Goal: Task Accomplishment & Management: Use online tool/utility

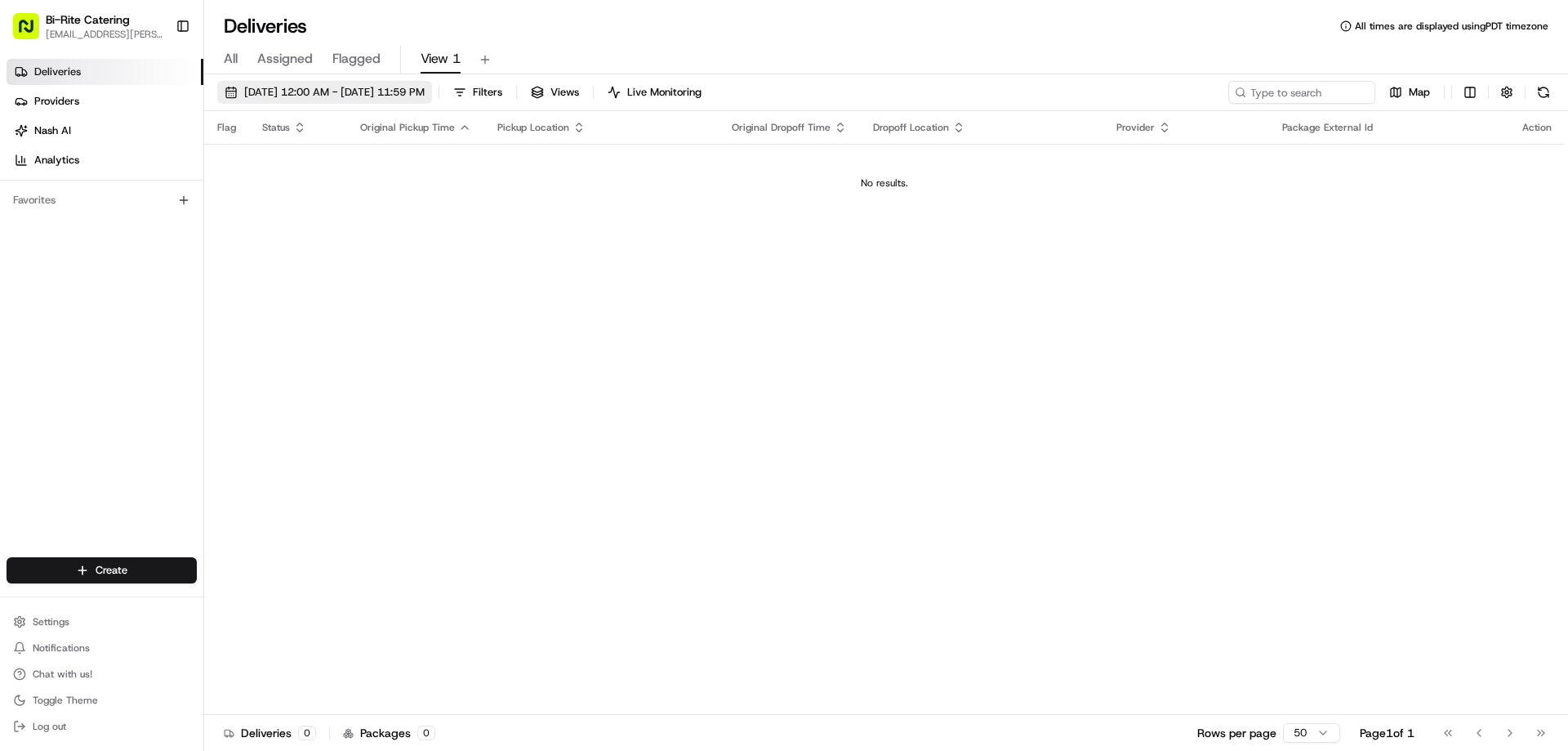
click at [387, 93] on span "[DATE] 12:00 AM - [DATE] 11:59 PM" at bounding box center [334, 92] width 181 height 15
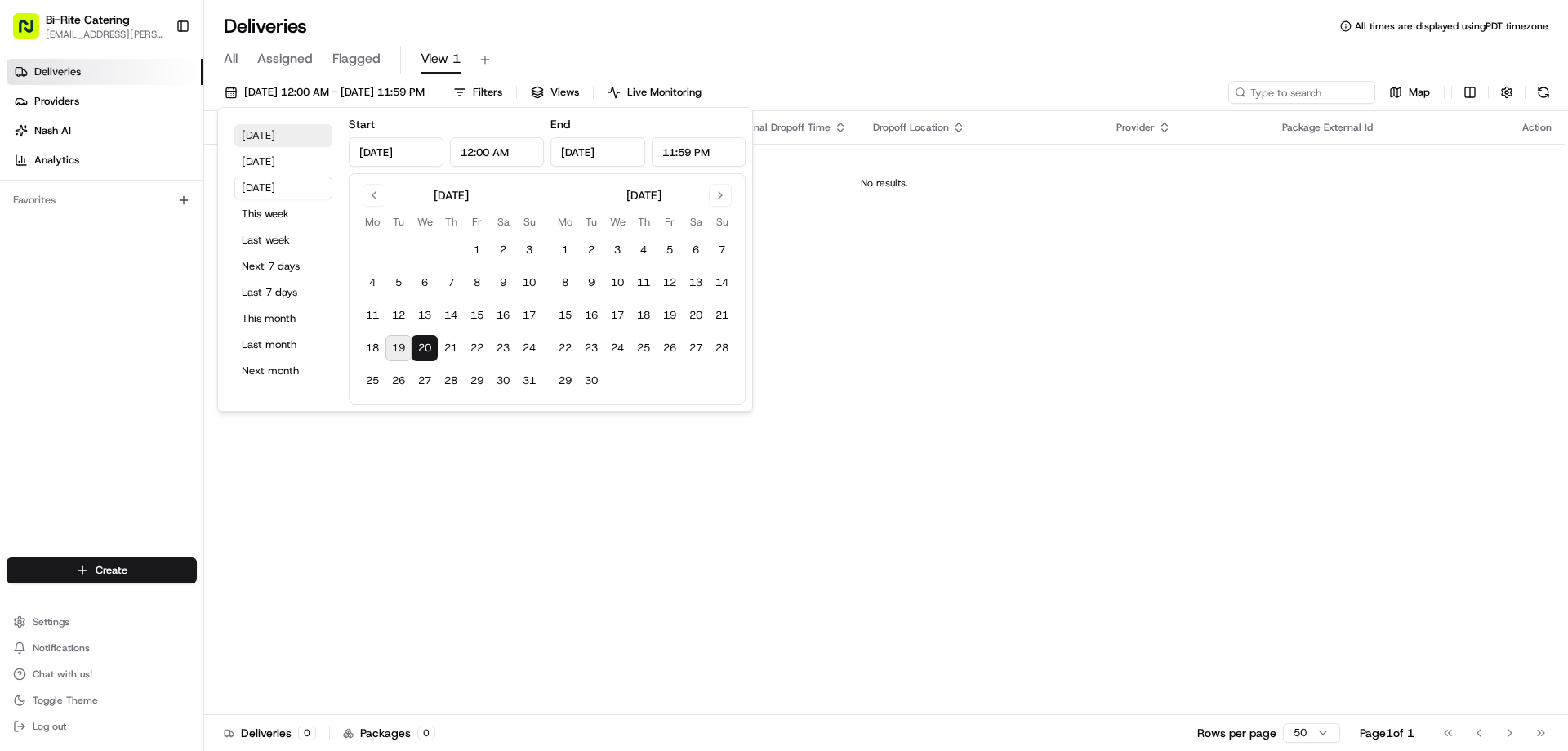
click at [288, 132] on button "[DATE]" at bounding box center [283, 135] width 98 height 22
type input "[DATE]"
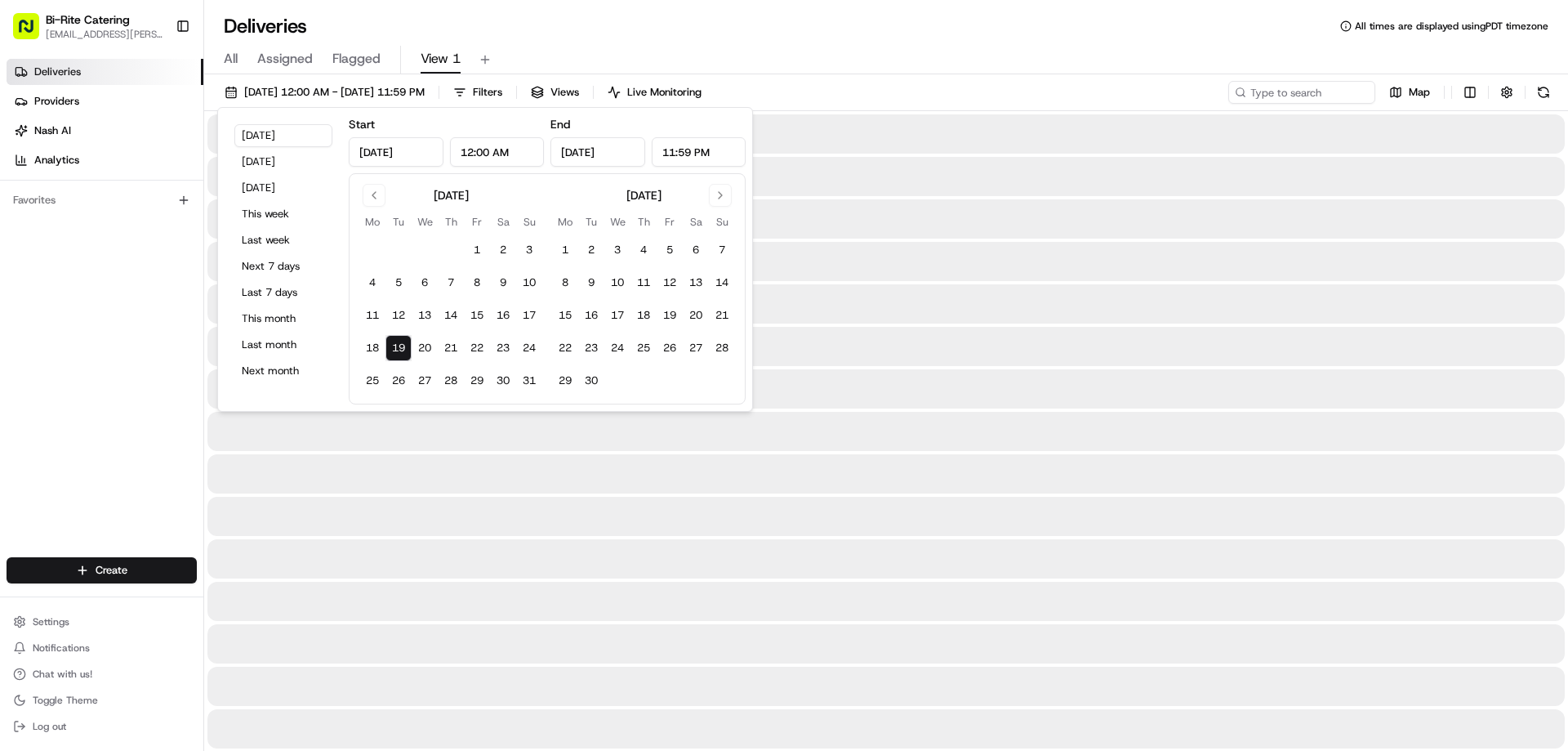
click at [822, 33] on div "Deliveries All times are displayed using PDT timezone" at bounding box center [886, 26] width 1364 height 26
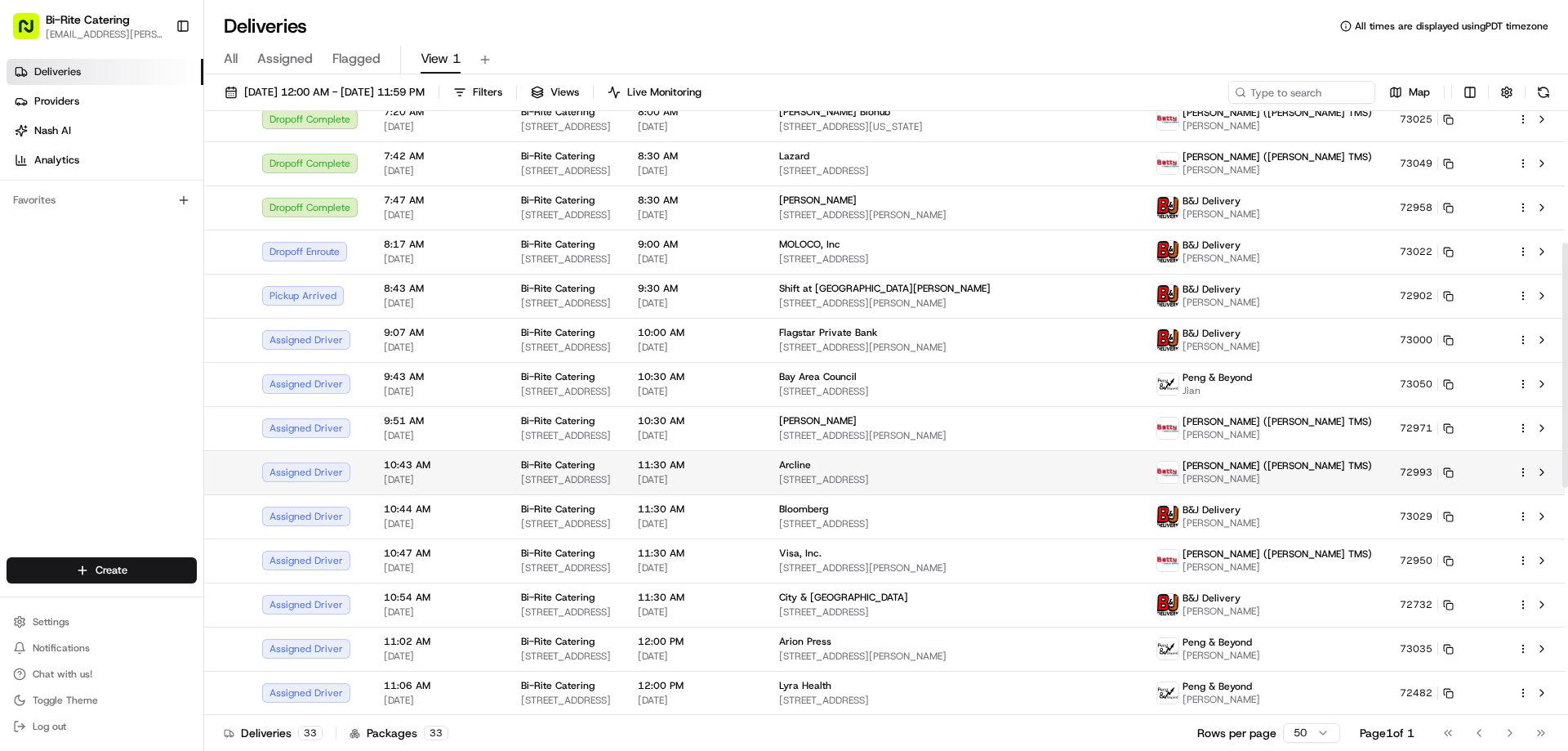
scroll to position [327, 0]
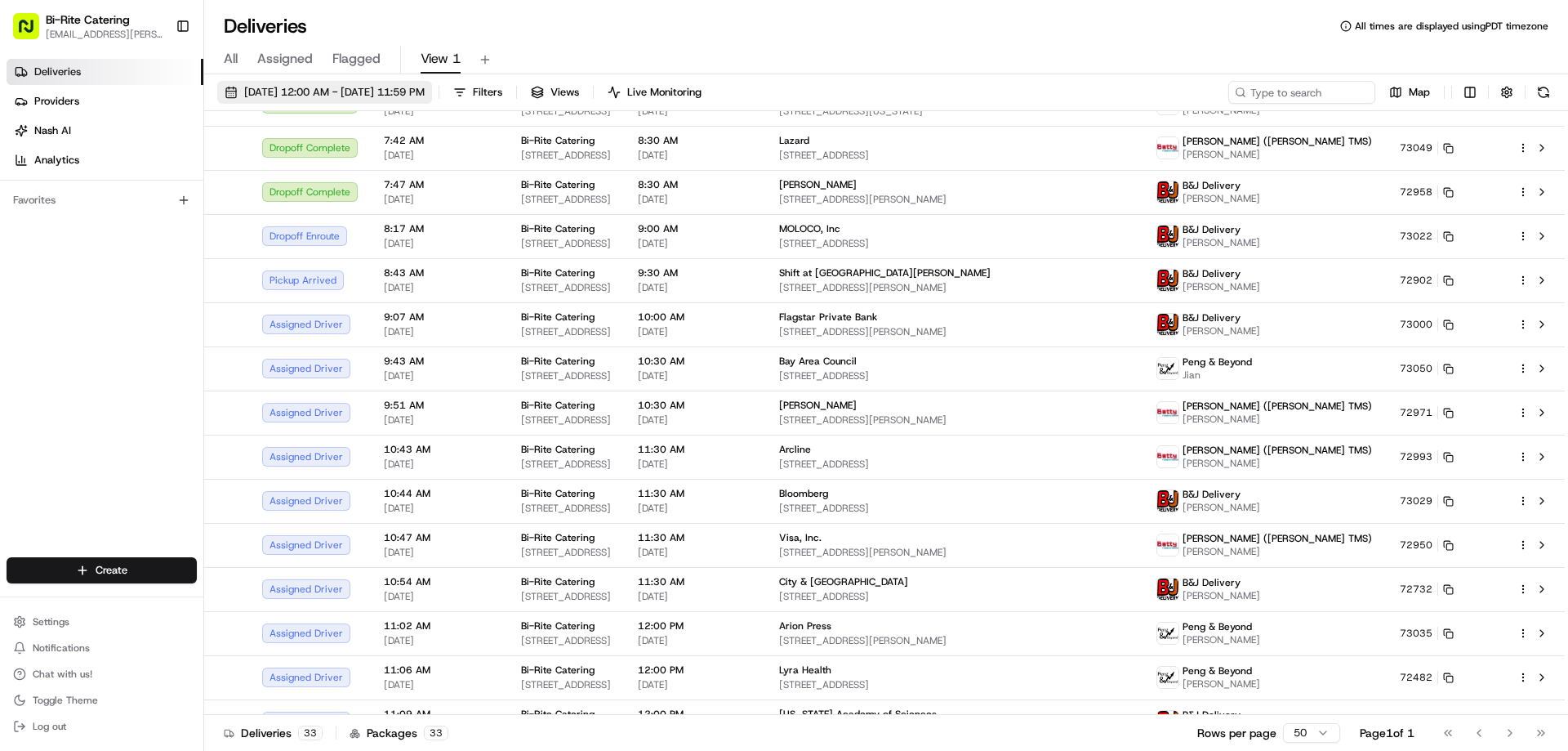
click at [406, 100] on button "[DATE] 12:00 AM - [DATE] 11:59 PM" at bounding box center [324, 92] width 214 height 22
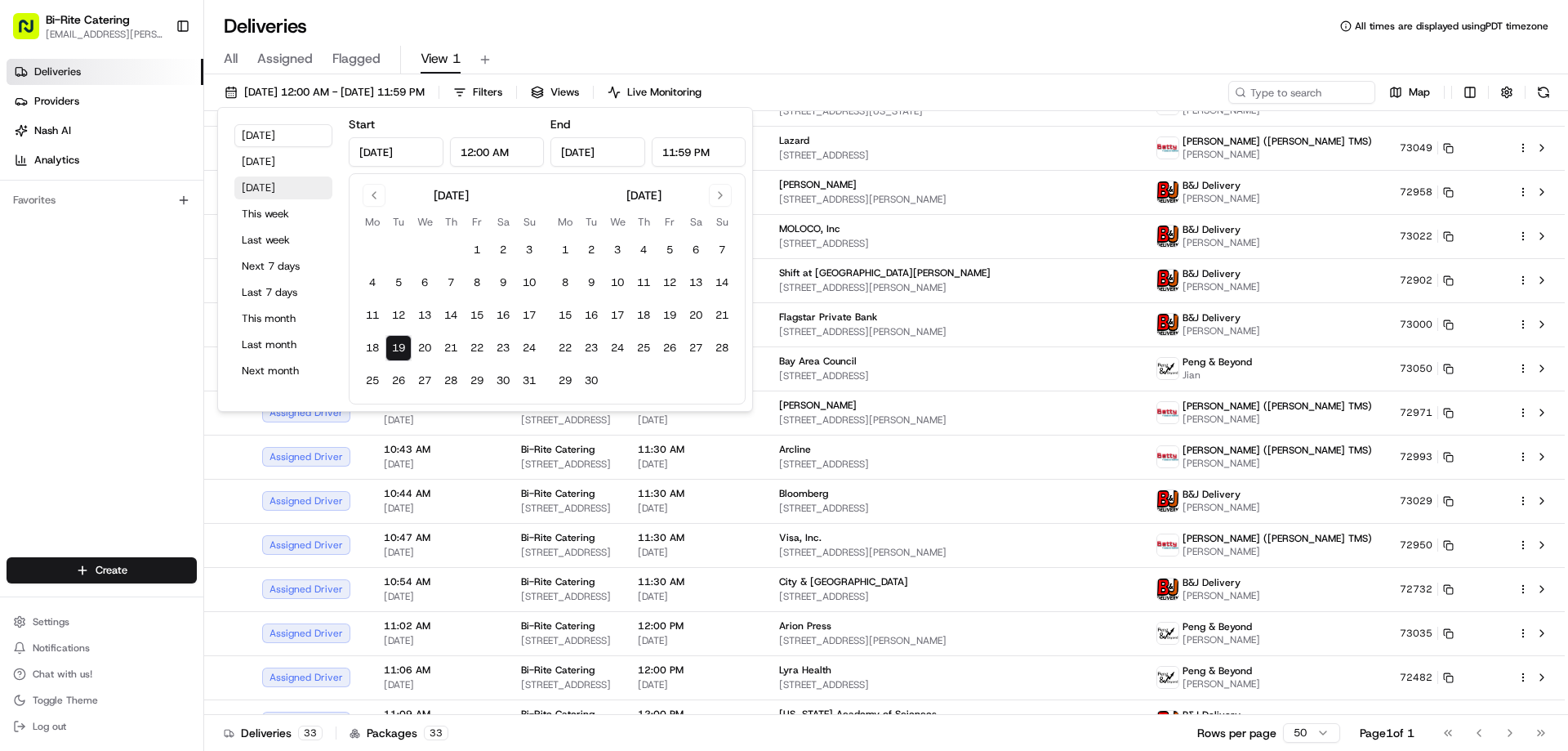
click at [242, 194] on button "[DATE]" at bounding box center [283, 188] width 98 height 22
type input "[DATE]"
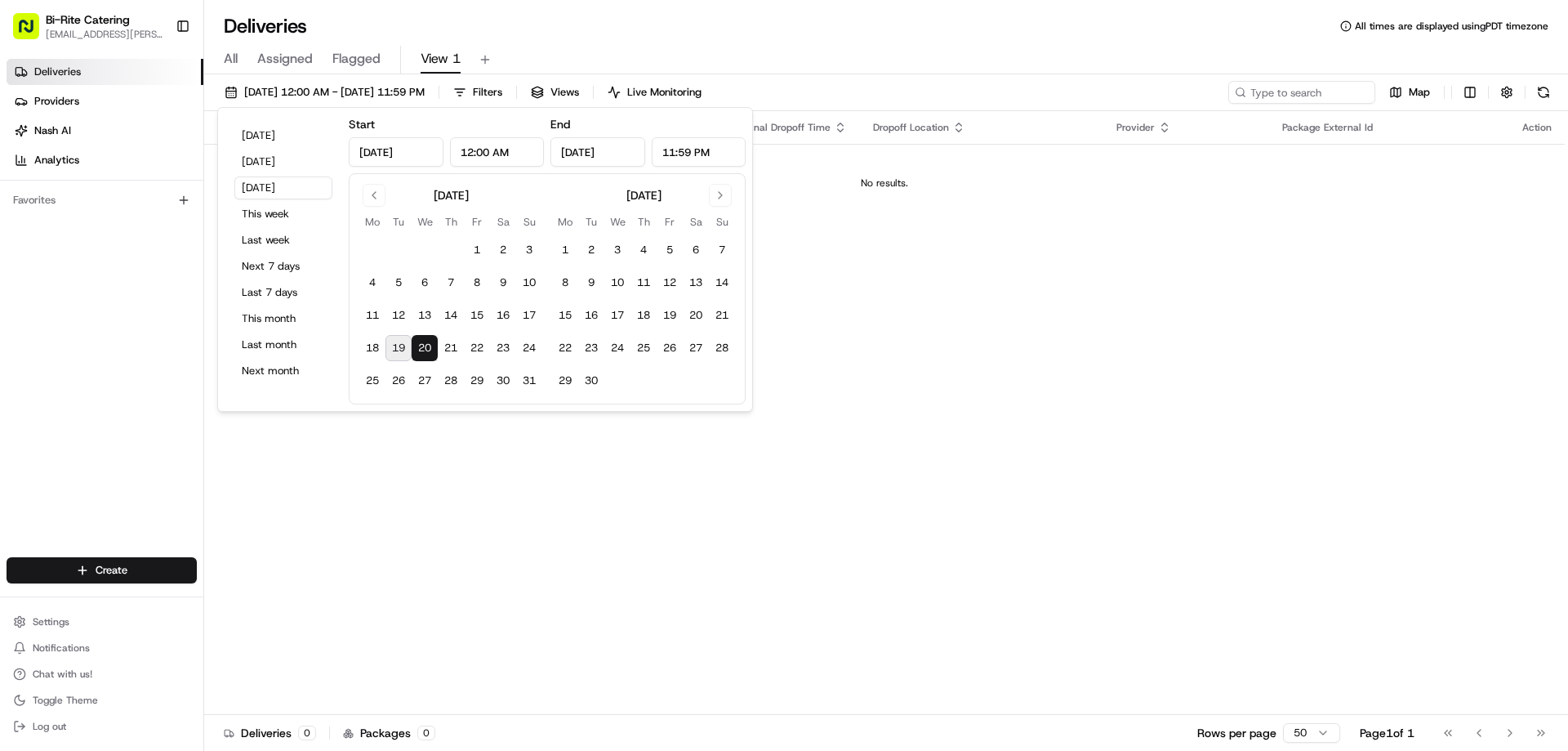
click at [766, 28] on div "Deliveries All times are displayed using PDT timezone" at bounding box center [886, 26] width 1364 height 26
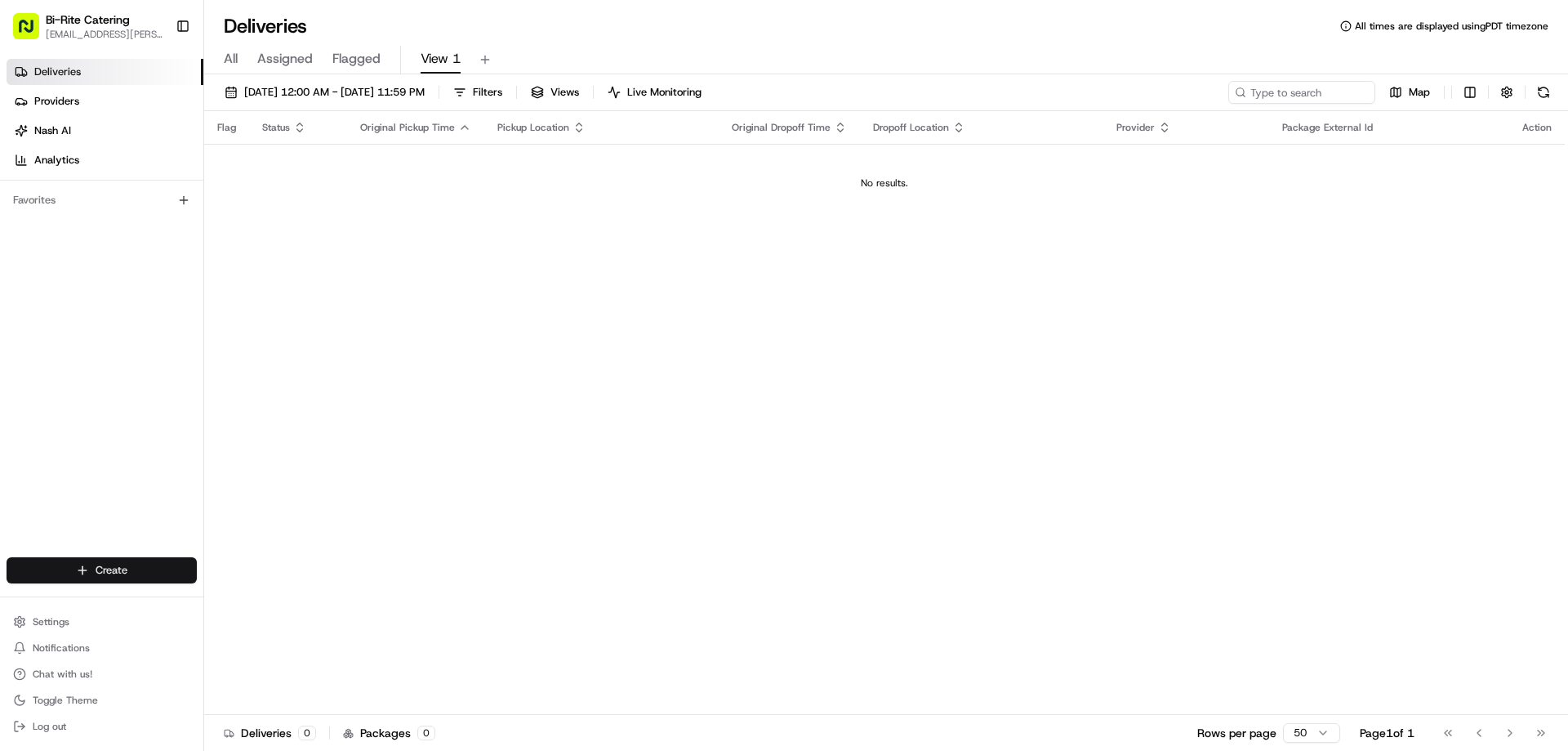
click at [151, 581] on html "Bi-Rite Catering lupe.muniz@biritemarket.com Toggle Sidebar Deliveries Provider…" at bounding box center [784, 376] width 1568 height 751
click at [269, 626] on link "CSV Upload" at bounding box center [295, 630] width 182 height 29
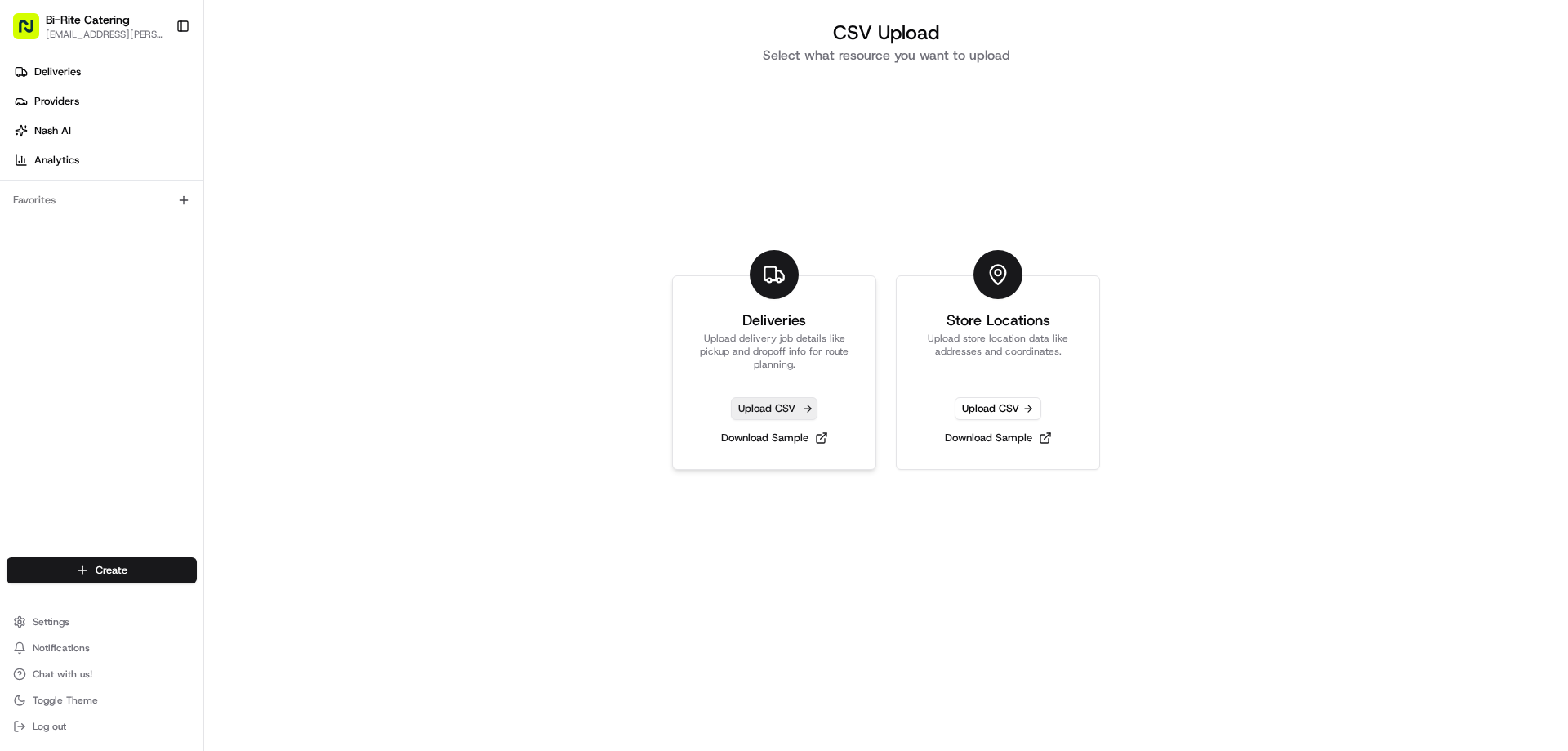
click at [808, 408] on span "Upload CSV" at bounding box center [774, 408] width 86 height 22
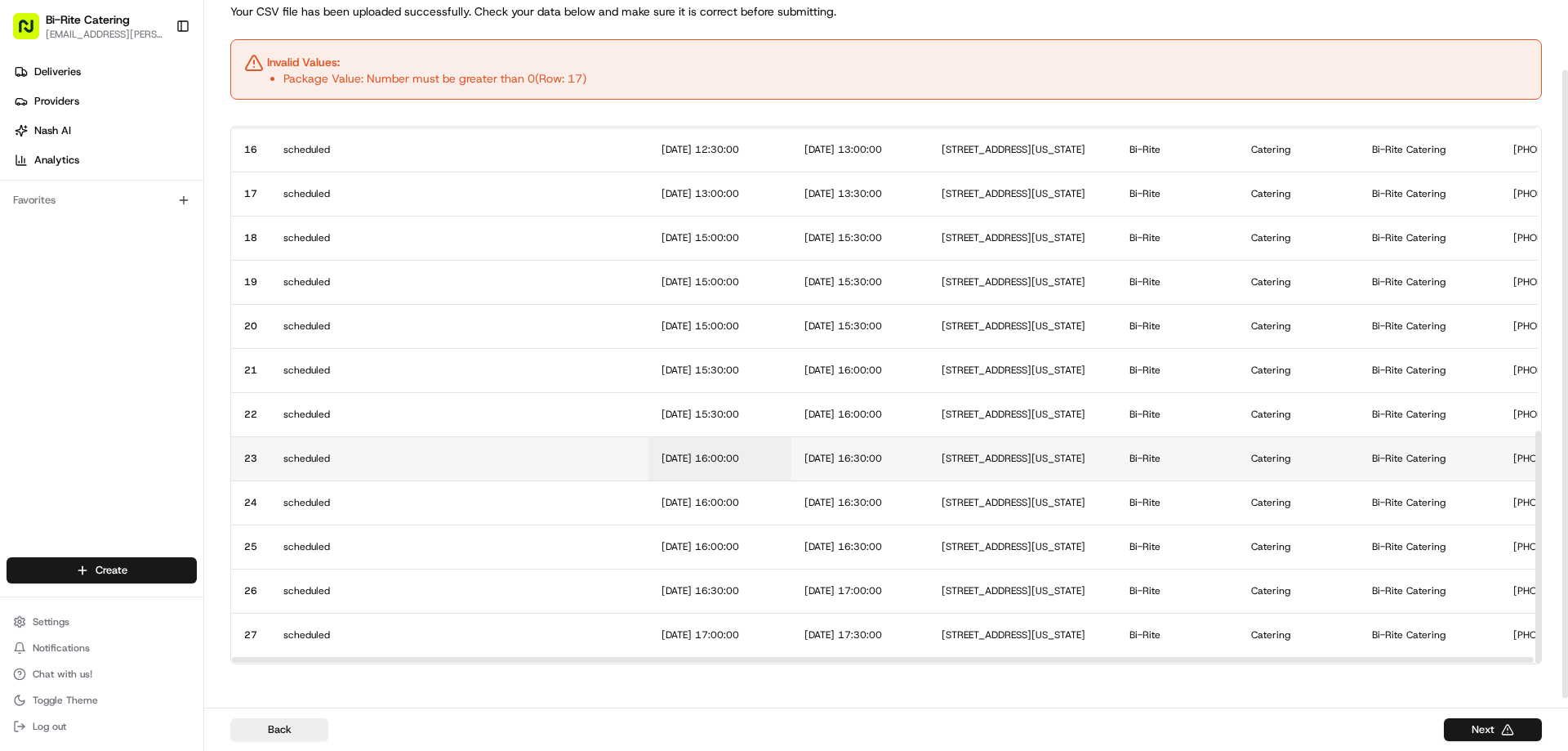
scroll to position [78, 0]
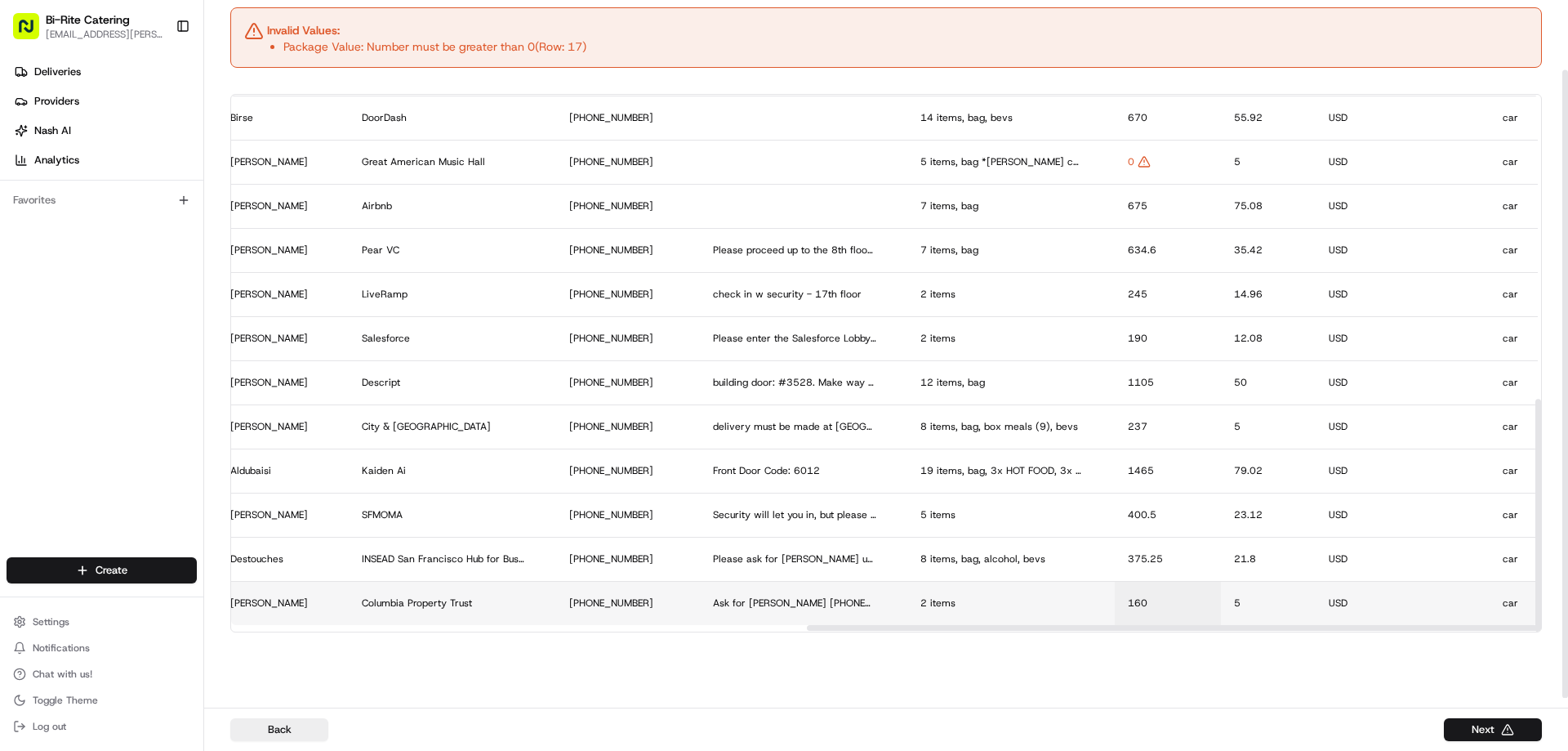
drag, startPoint x: 618, startPoint y: 627, endPoint x: 1194, endPoint y: 584, distance: 577.6
click at [1194, 625] on div at bounding box center [1457, 627] width 1302 height 6
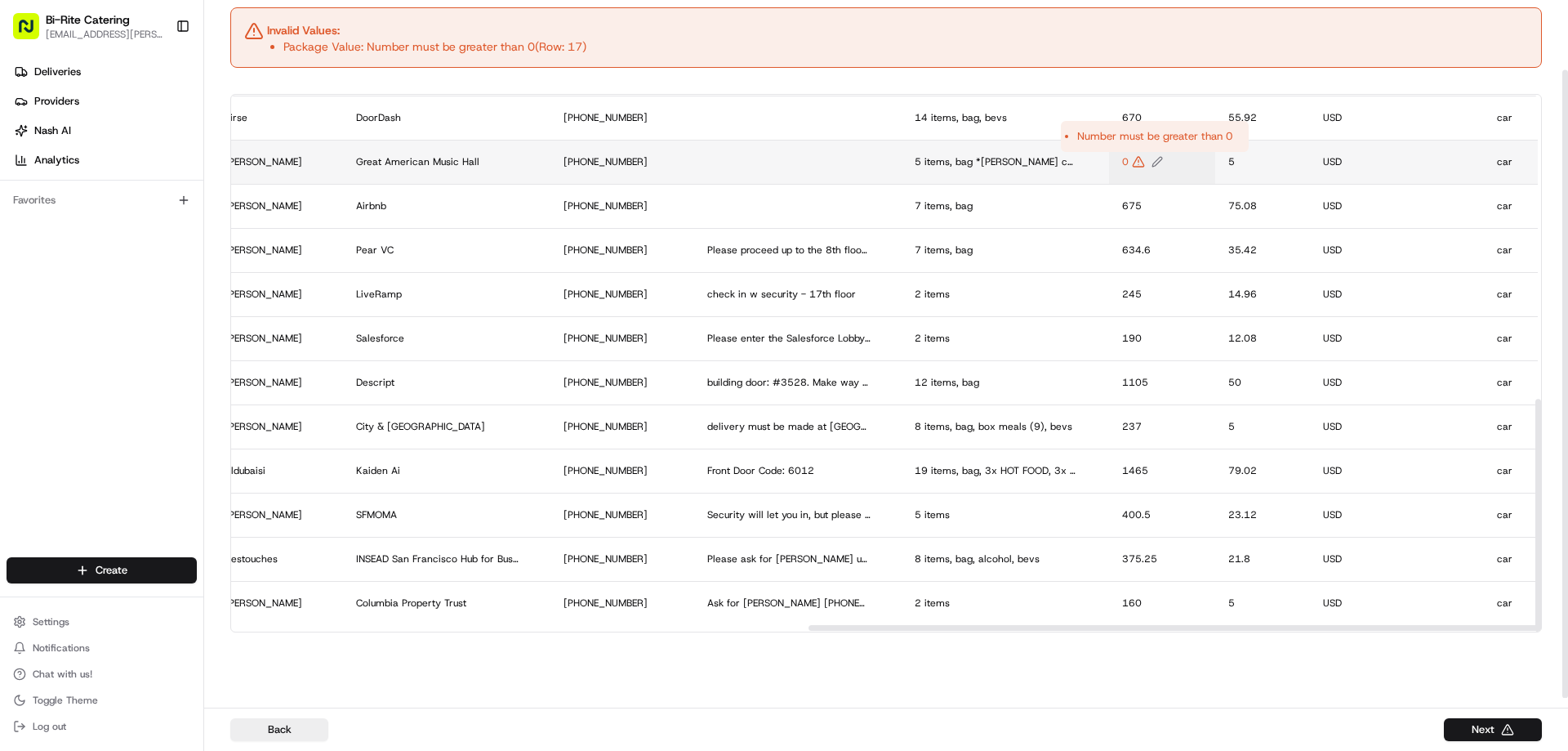
click at [1143, 167] on icon "Edit Package Value value" at bounding box center [1137, 161] width 10 height 10
click at [1153, 155] on input "0" at bounding box center [1236, 144] width 182 height 29
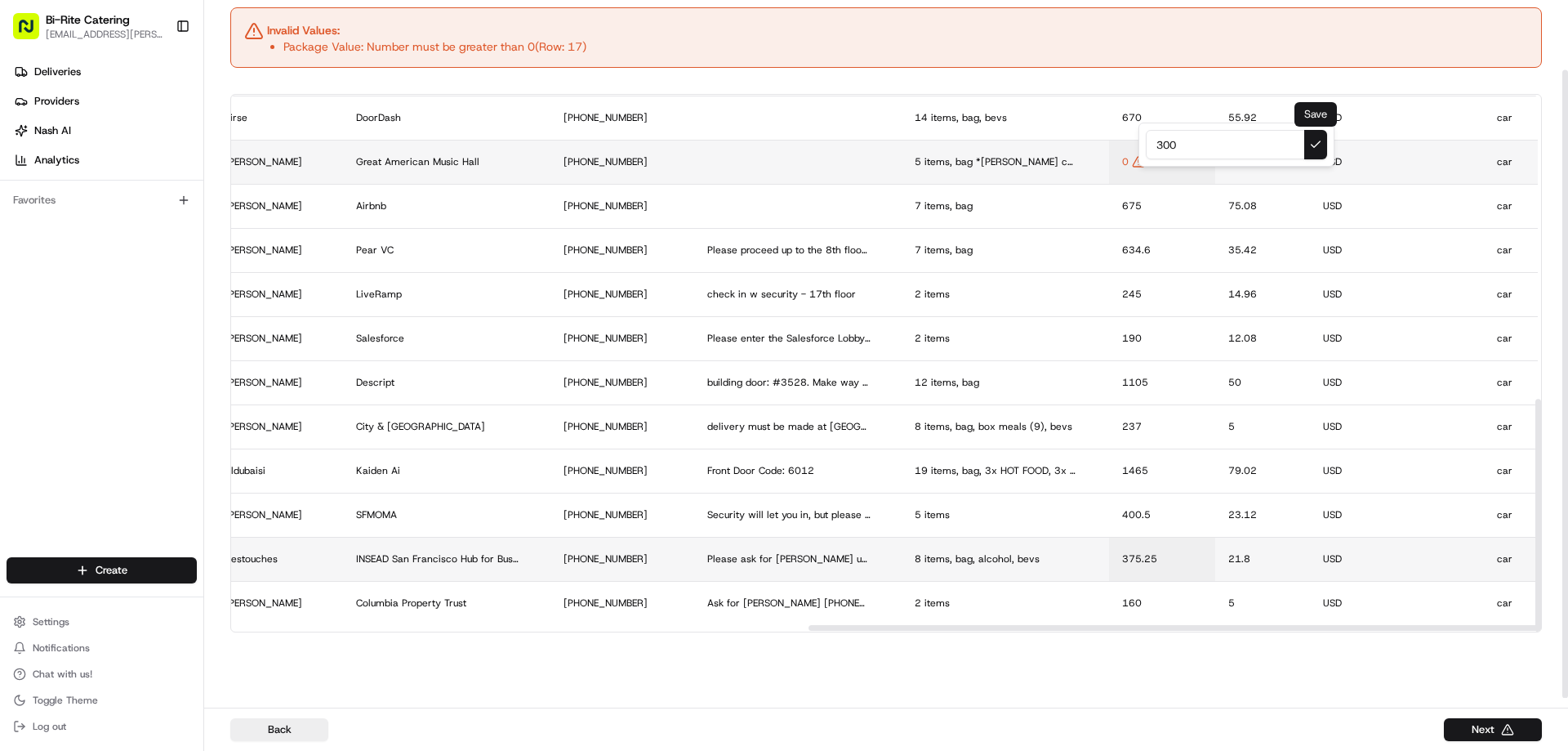
type input "300"
click at [1325, 144] on button at bounding box center [1315, 144] width 22 height 29
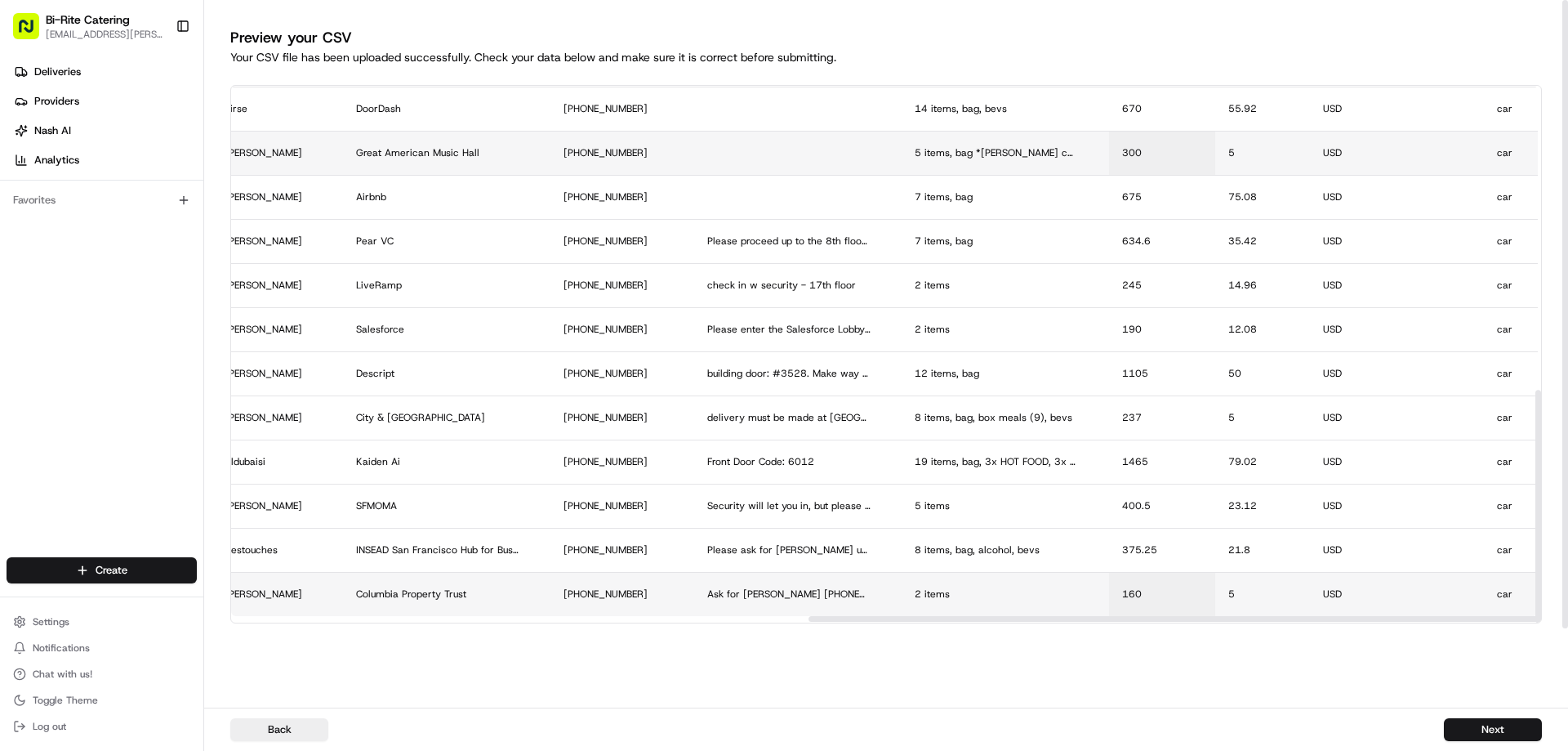
scroll to position [0, 0]
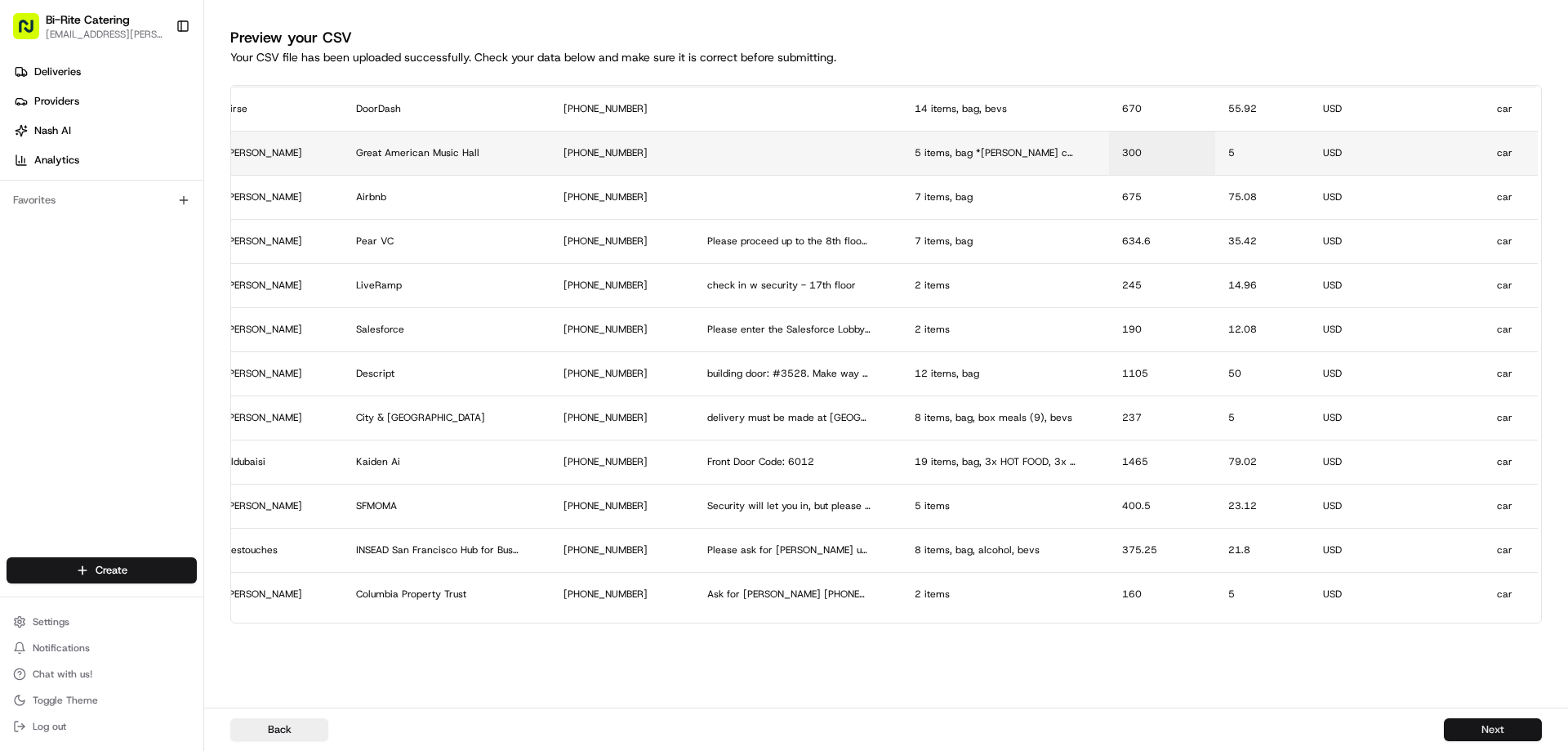
click at [1455, 722] on button "Next" at bounding box center [1492, 729] width 98 height 22
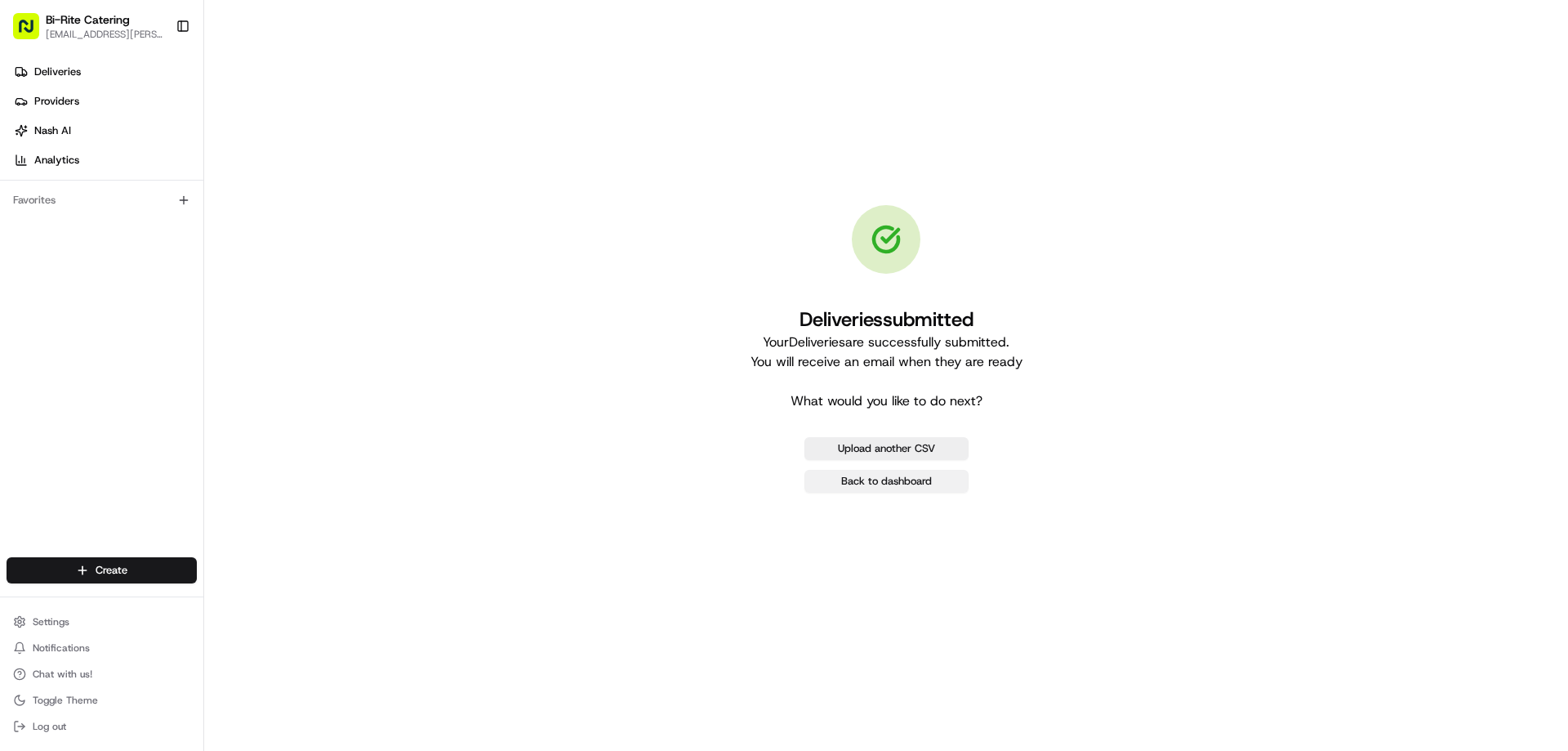
click at [903, 474] on link "Back to dashboard" at bounding box center [886, 481] width 164 height 22
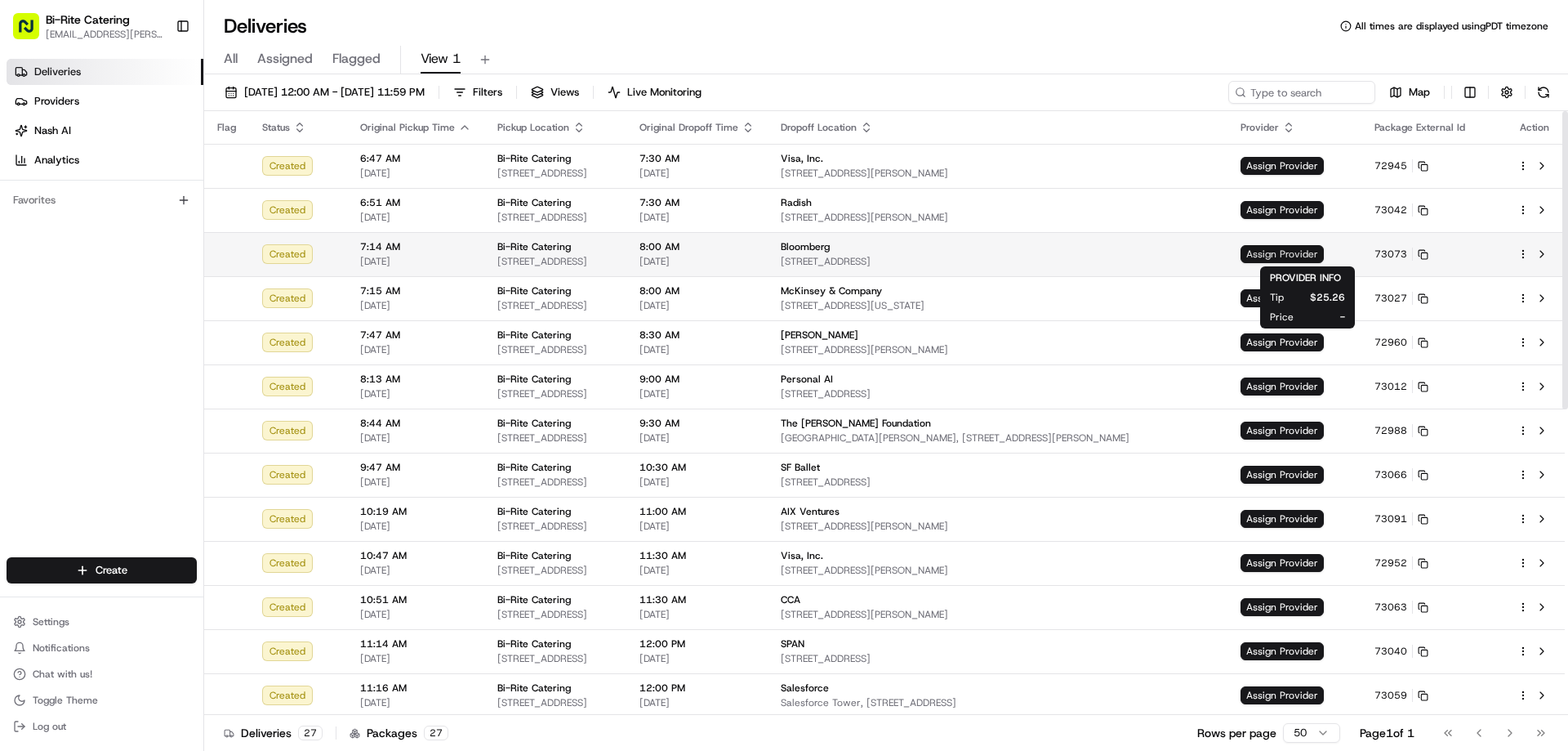
click at [1277, 247] on span "Assign Provider" at bounding box center [1282, 254] width 83 height 18
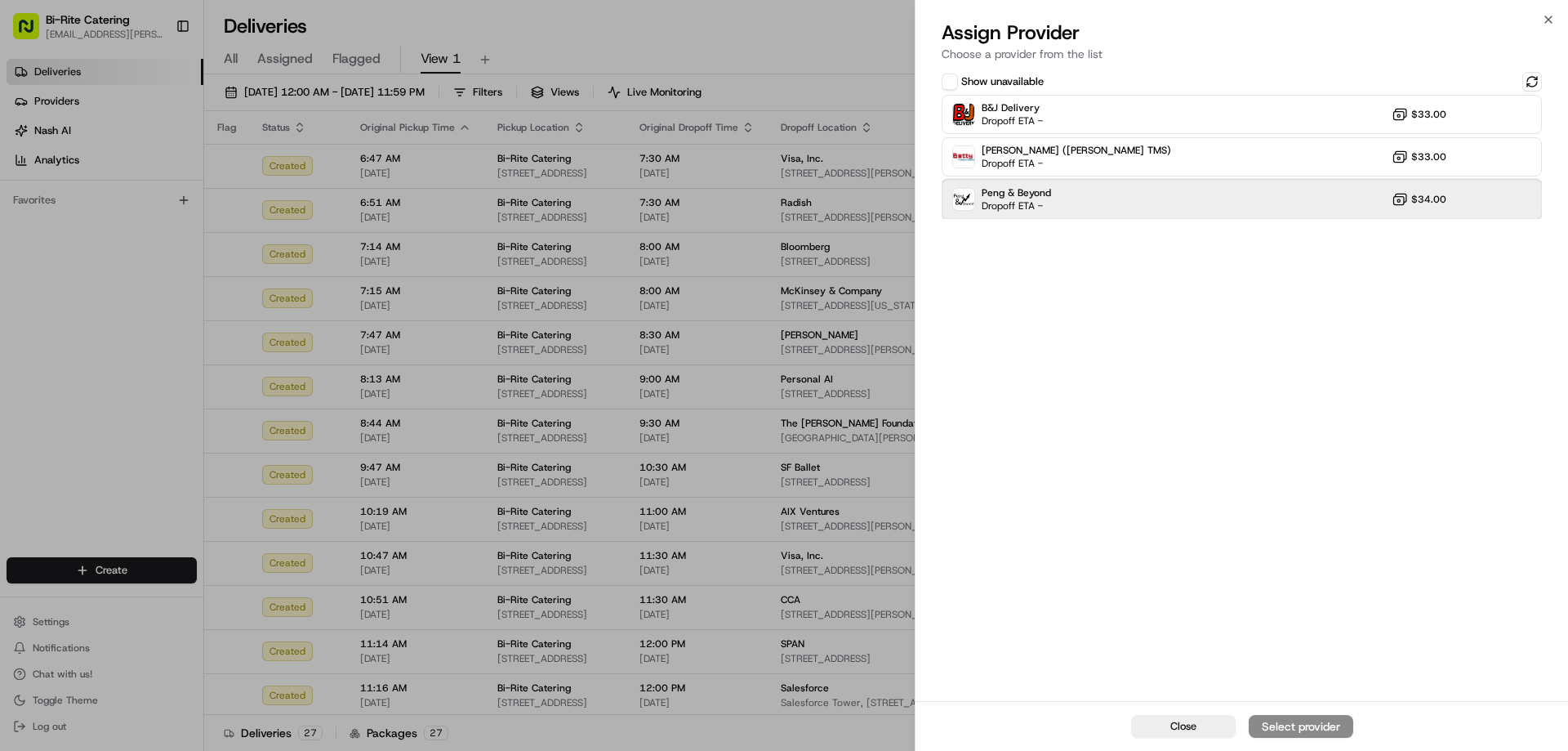
click at [1204, 201] on div "Peng & Beyond Dropoff ETA - $34.00" at bounding box center [1241, 199] width 600 height 39
click at [1294, 722] on div "Assign Provider" at bounding box center [1301, 726] width 80 height 16
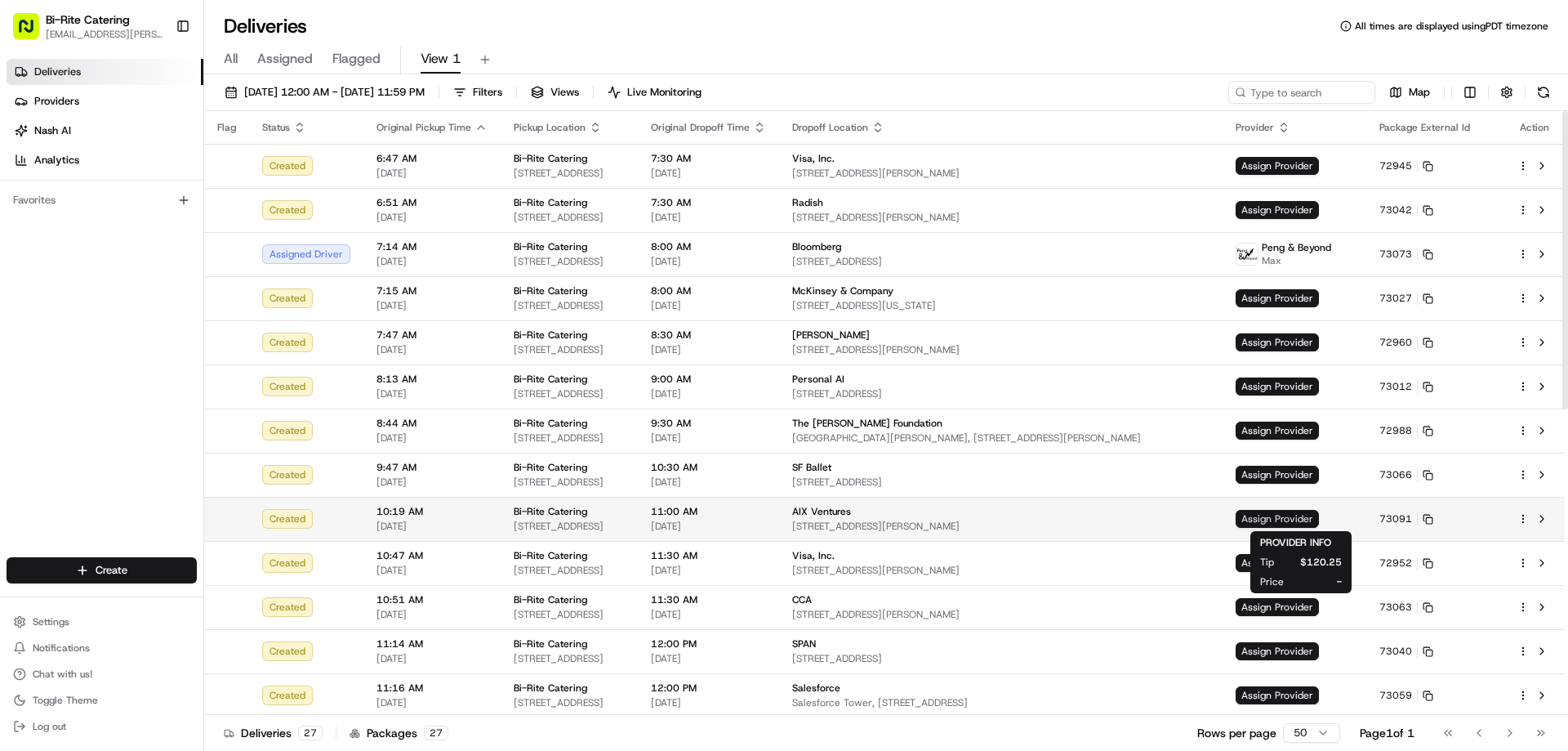
click at [1283, 516] on span "Assign Provider" at bounding box center [1277, 518] width 83 height 18
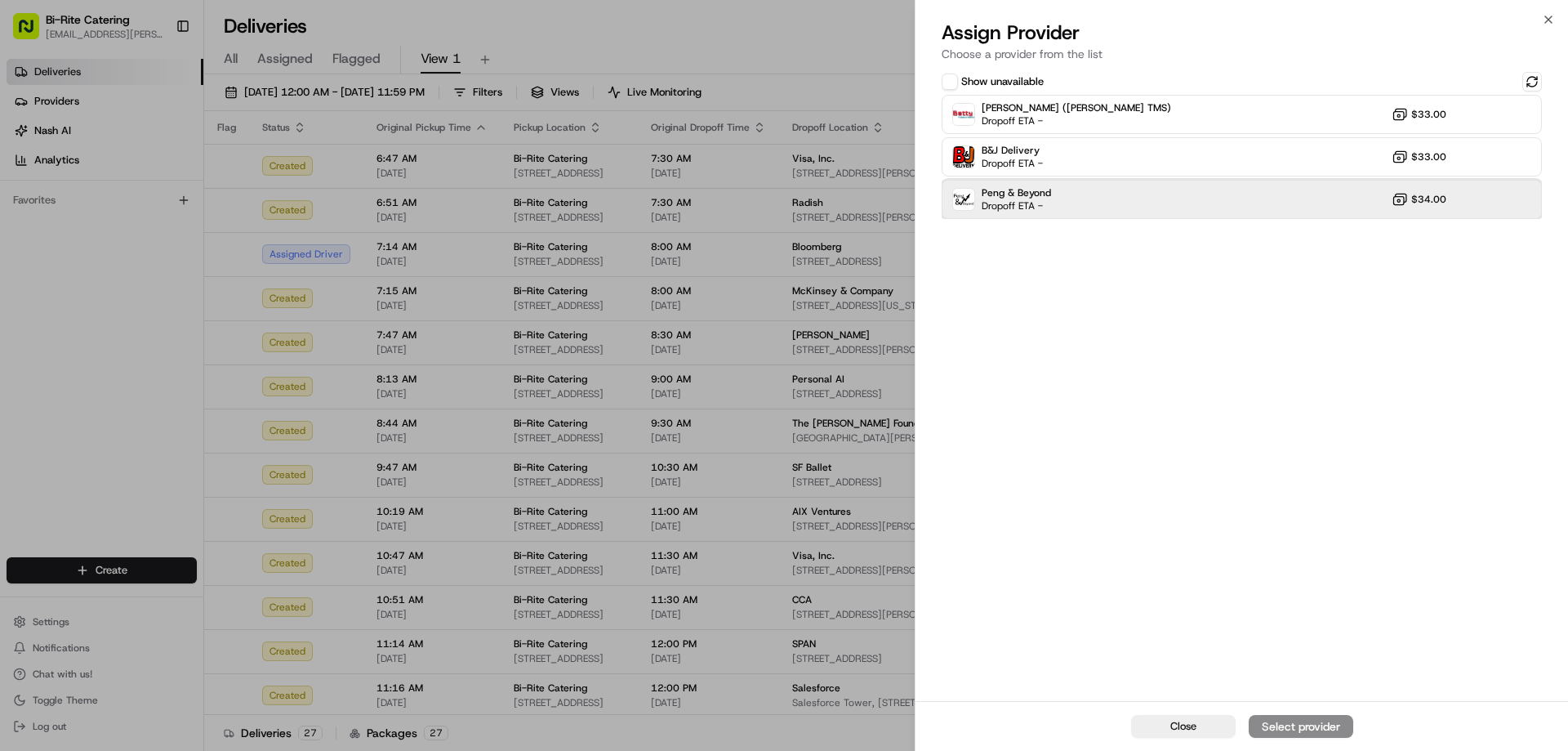
click at [1192, 196] on div "Peng & Beyond Dropoff ETA - $34.00" at bounding box center [1241, 199] width 600 height 39
click at [1301, 726] on div "Assign Provider" at bounding box center [1301, 726] width 80 height 16
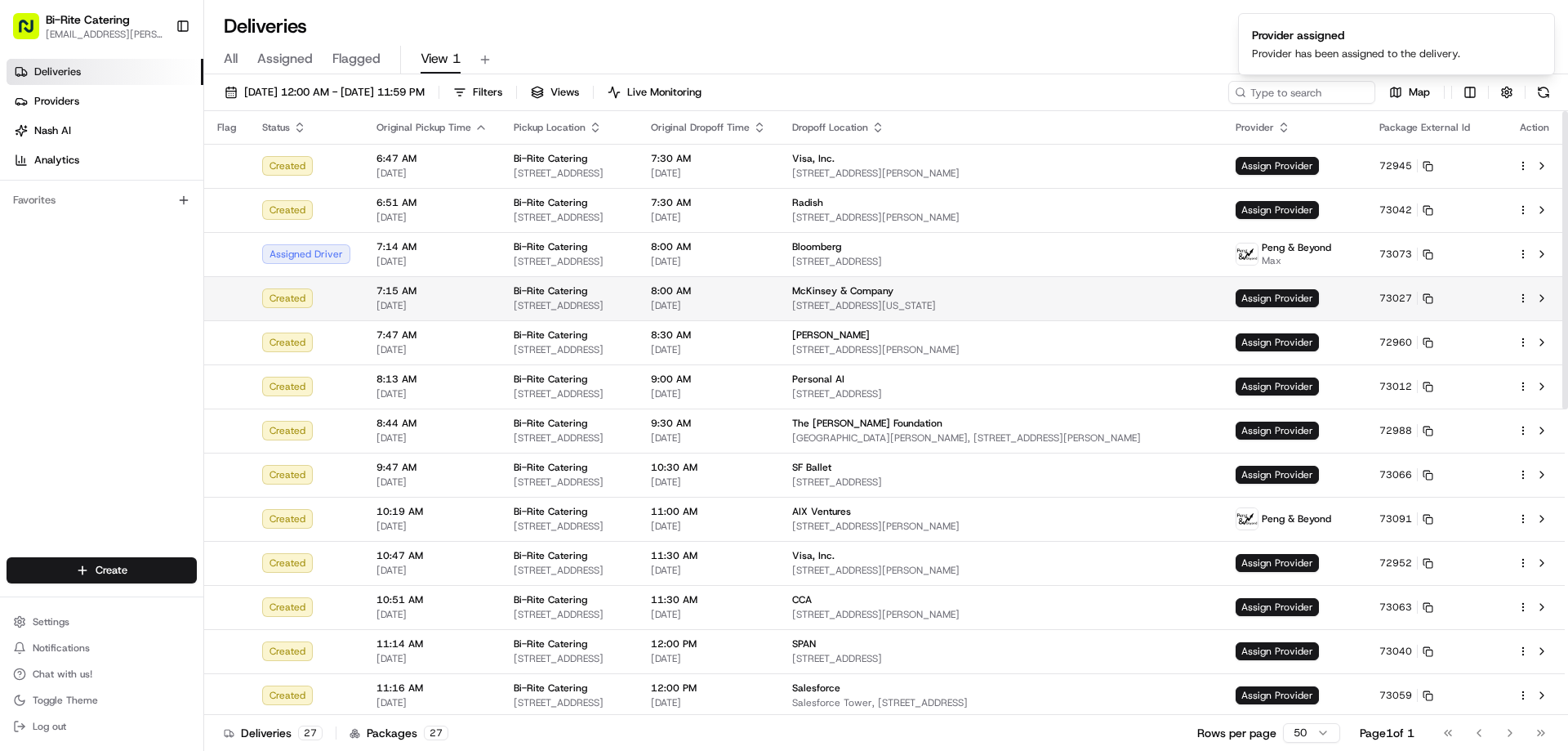
scroll to position [81, 0]
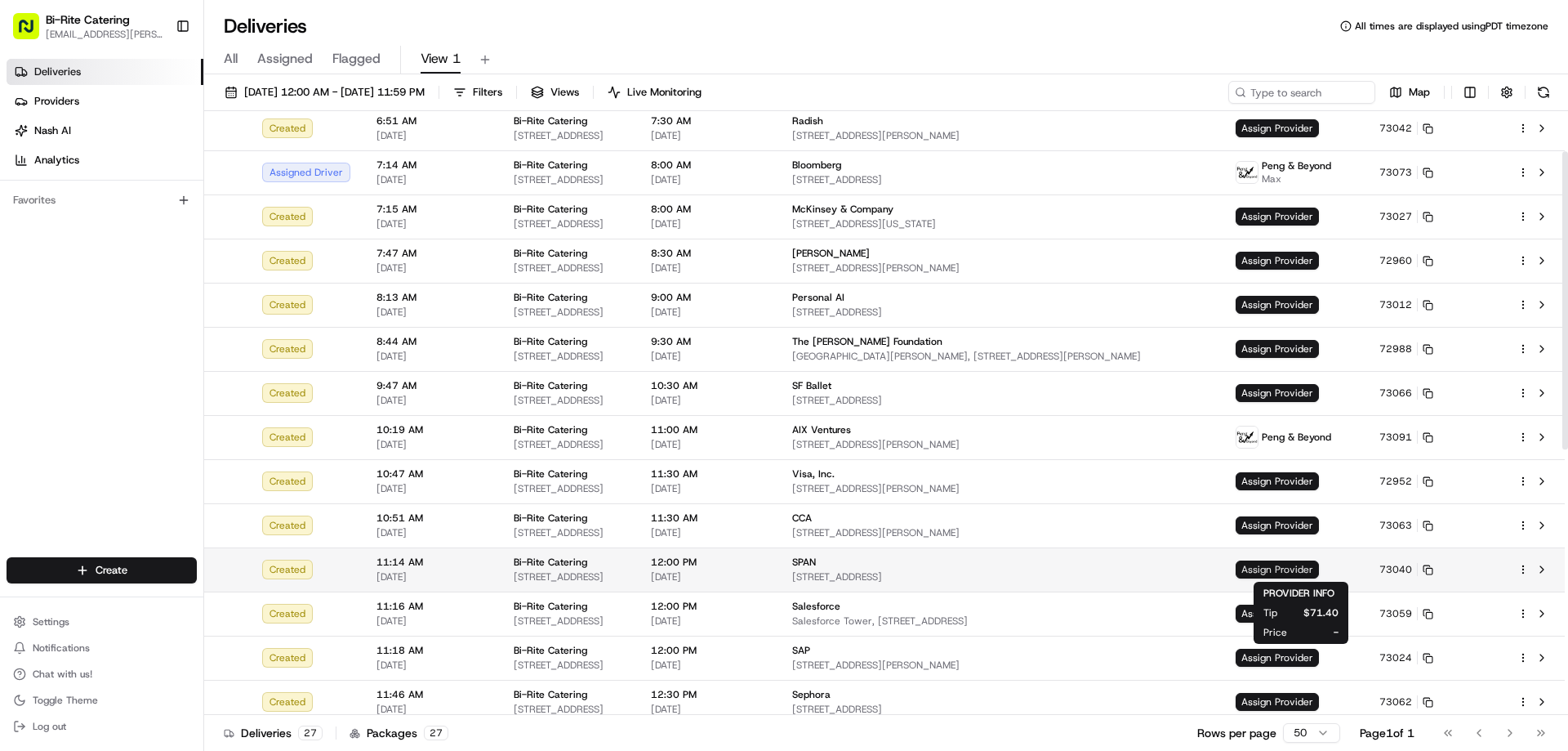
click at [1283, 574] on span "Assign Provider" at bounding box center [1277, 569] width 83 height 18
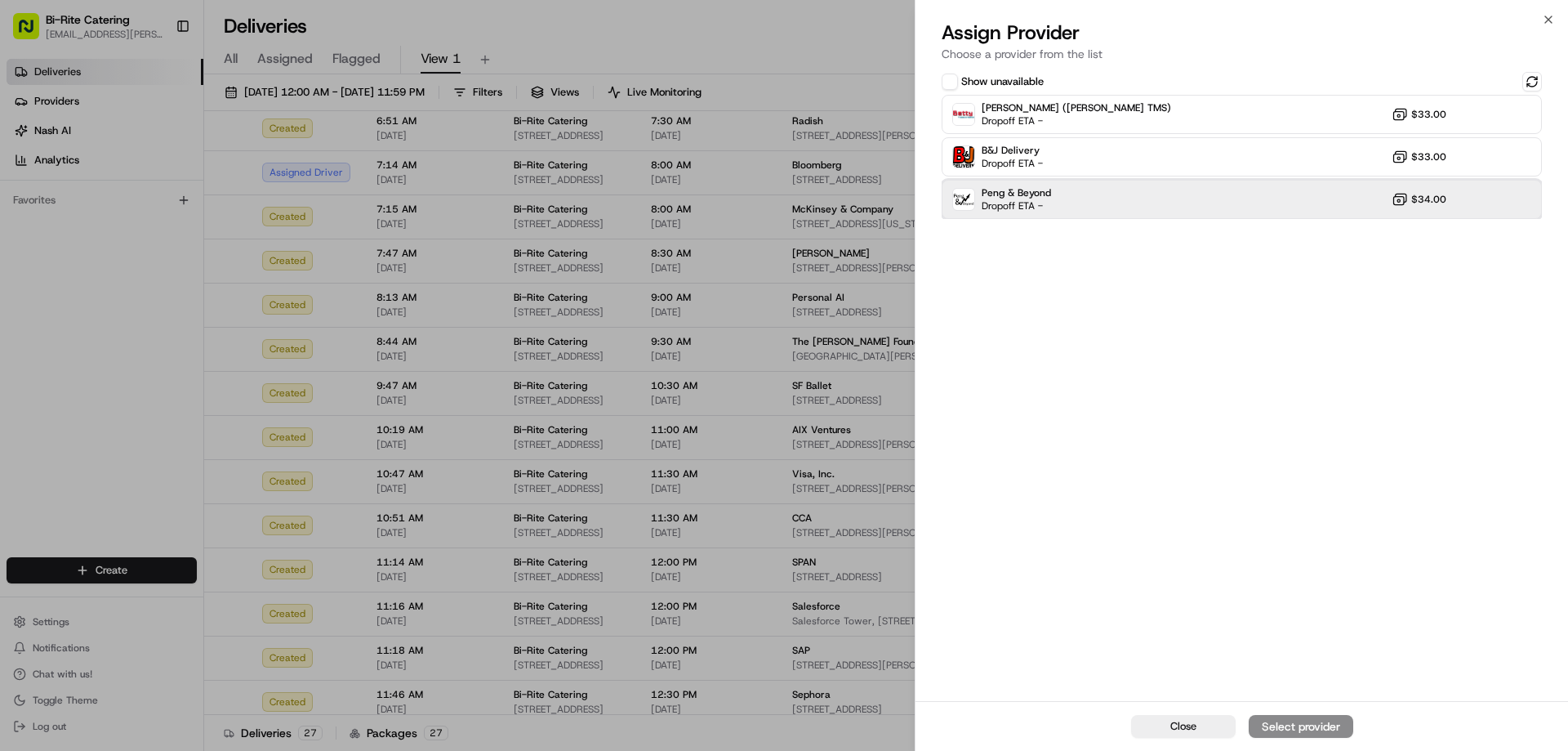
click at [1087, 198] on div "Peng & Beyond Dropoff ETA - $34.00" at bounding box center [1241, 199] width 600 height 39
click at [1309, 720] on div "Assign Provider" at bounding box center [1301, 726] width 80 height 16
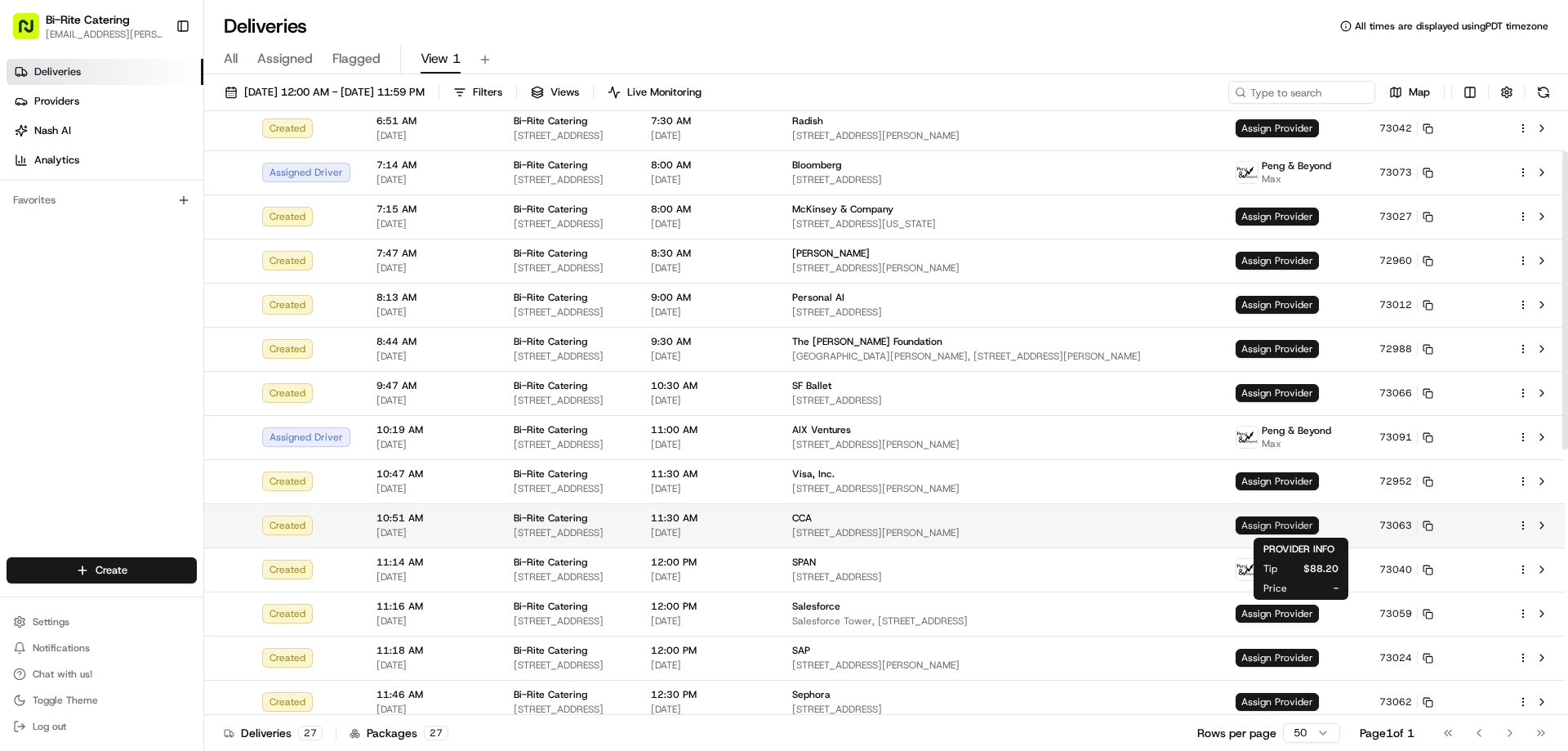
click at [1291, 526] on span "Assign Provider" at bounding box center [1277, 525] width 83 height 18
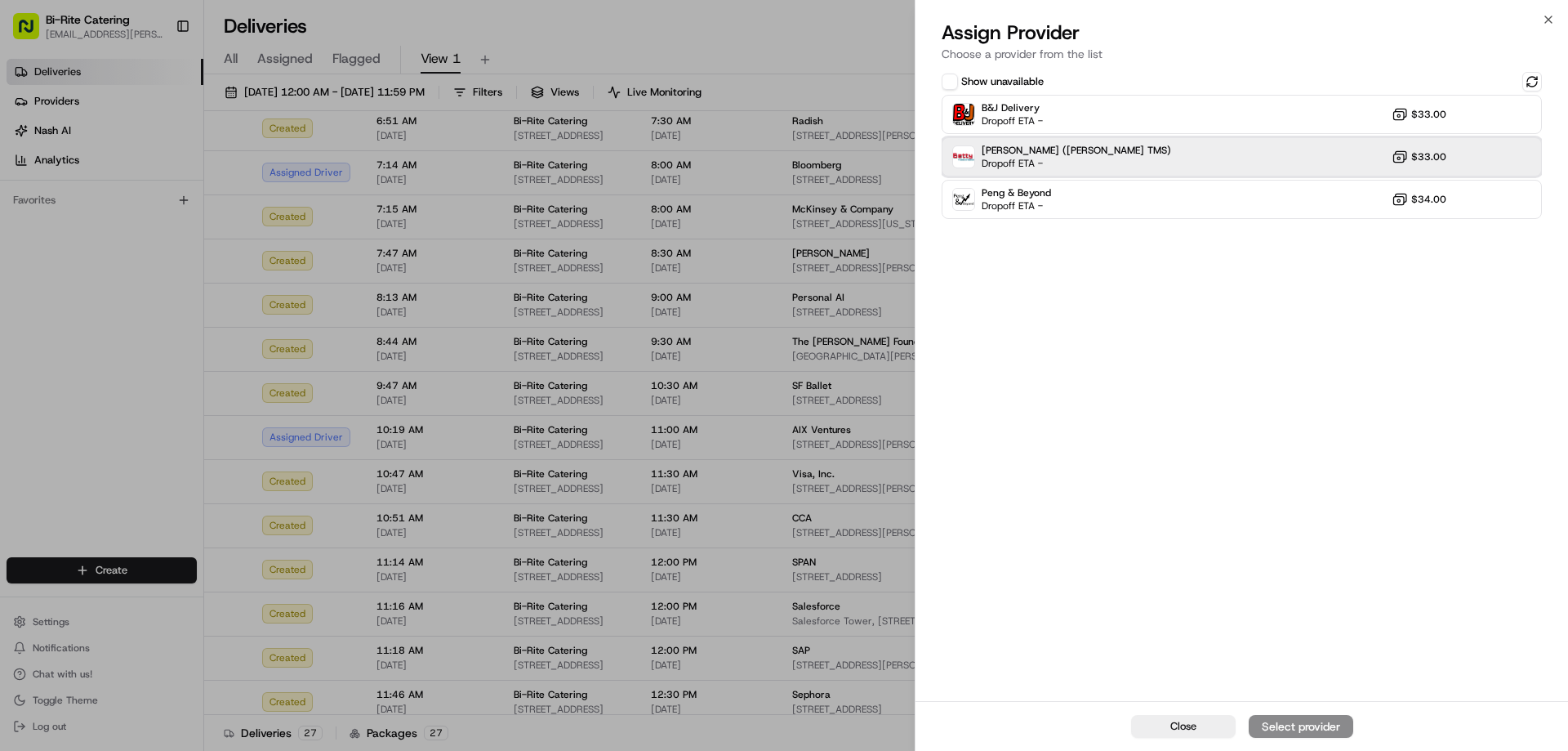
click at [1153, 163] on div "[PERSON_NAME] ([PERSON_NAME] TMS) Dropoff ETA - $33.00" at bounding box center [1241, 157] width 600 height 39
click at [1314, 716] on button "Assign Provider" at bounding box center [1300, 726] width 105 height 22
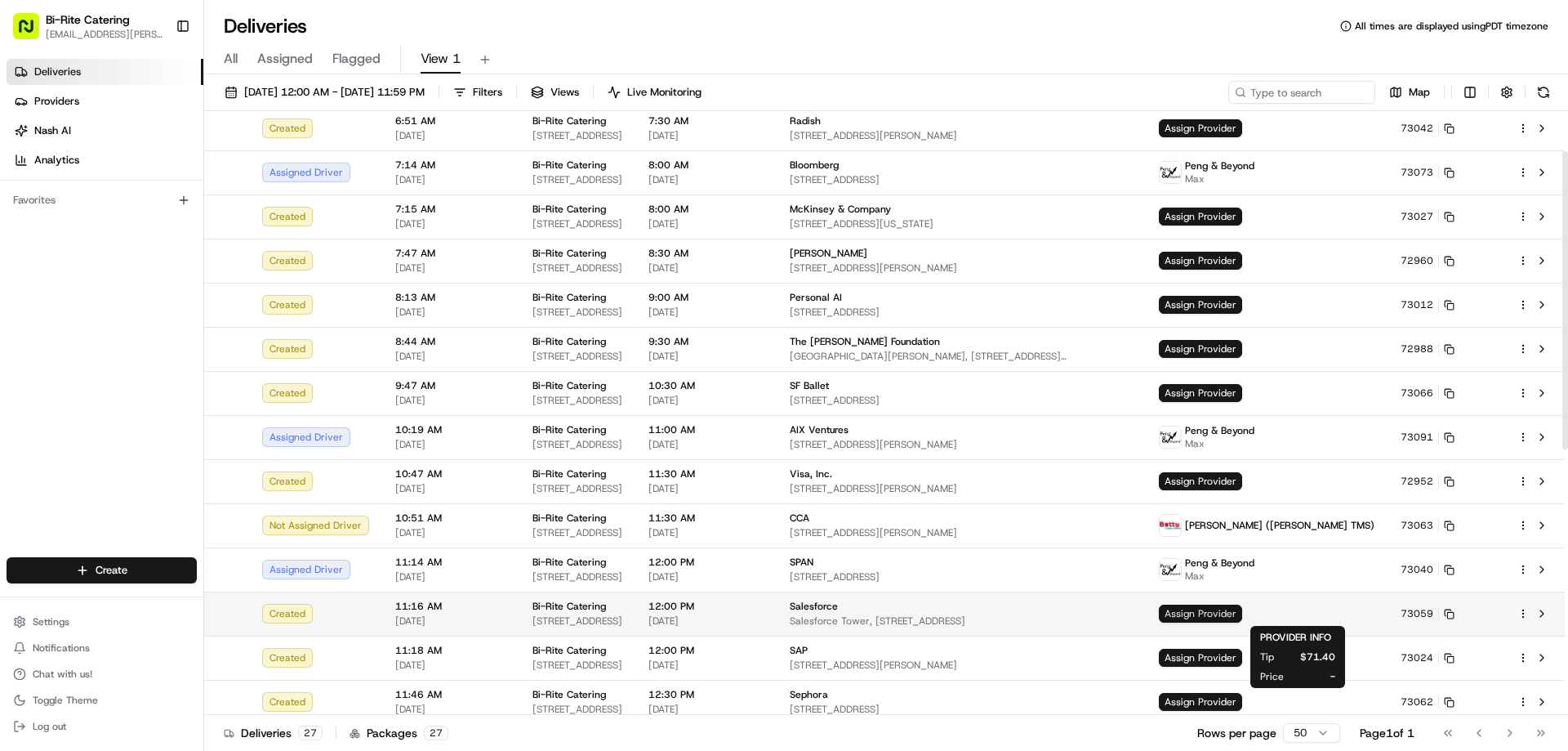
click at [1242, 612] on span "Assign Provider" at bounding box center [1200, 613] width 83 height 18
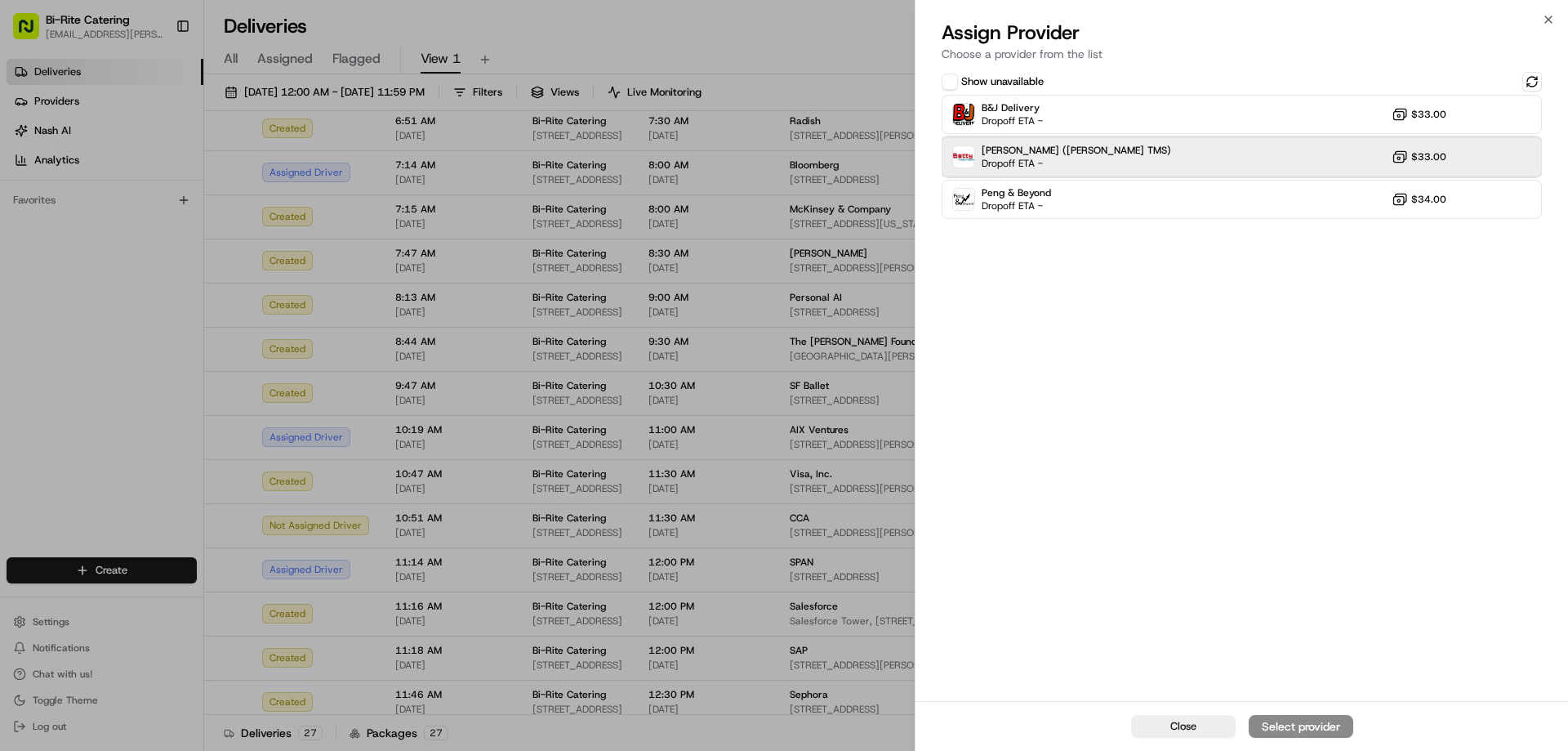
click at [1119, 154] on div "[PERSON_NAME] ([PERSON_NAME] TMS) Dropoff ETA - $33.00" at bounding box center [1241, 157] width 600 height 39
click at [1309, 722] on div "Assign Provider" at bounding box center [1301, 726] width 80 height 16
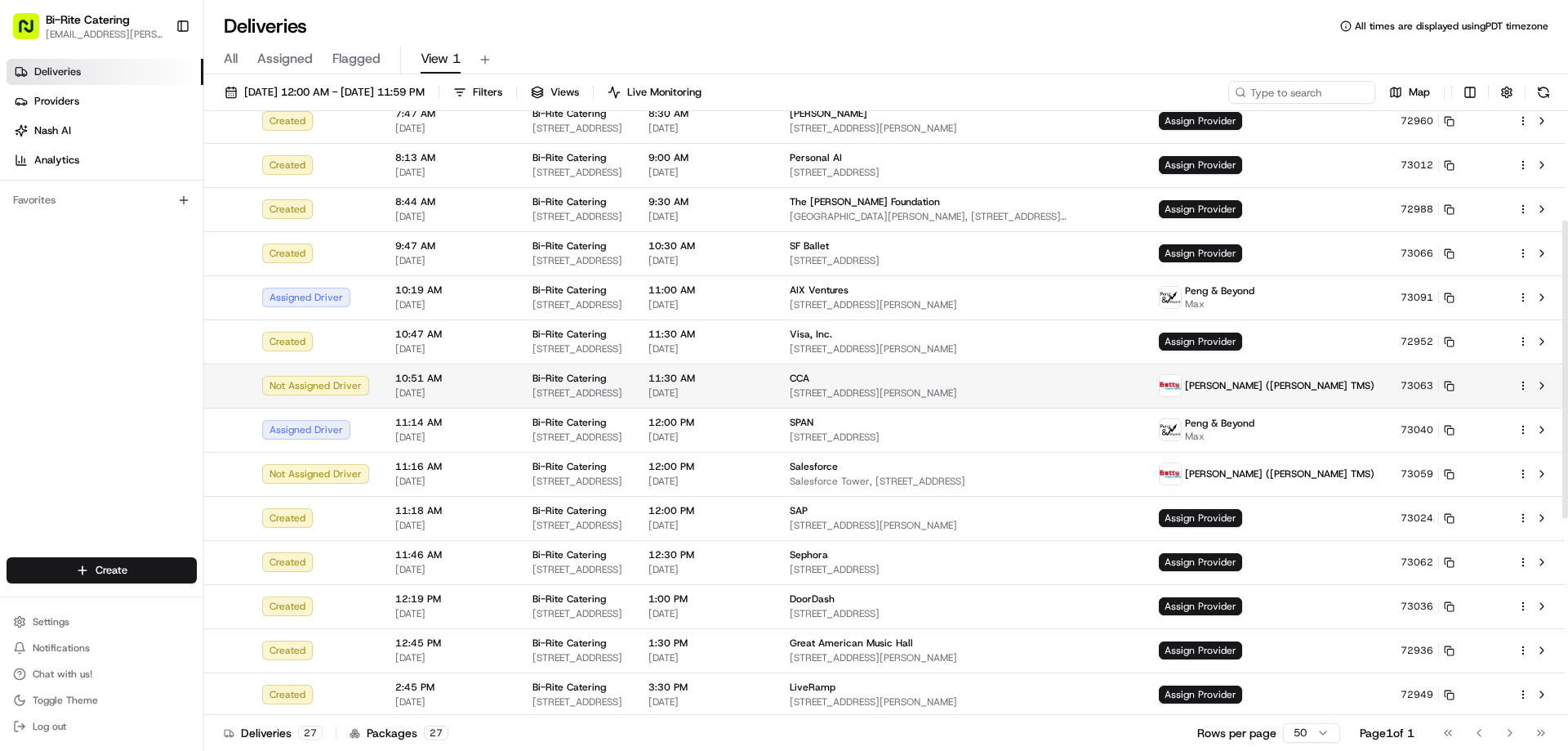
scroll to position [245, 0]
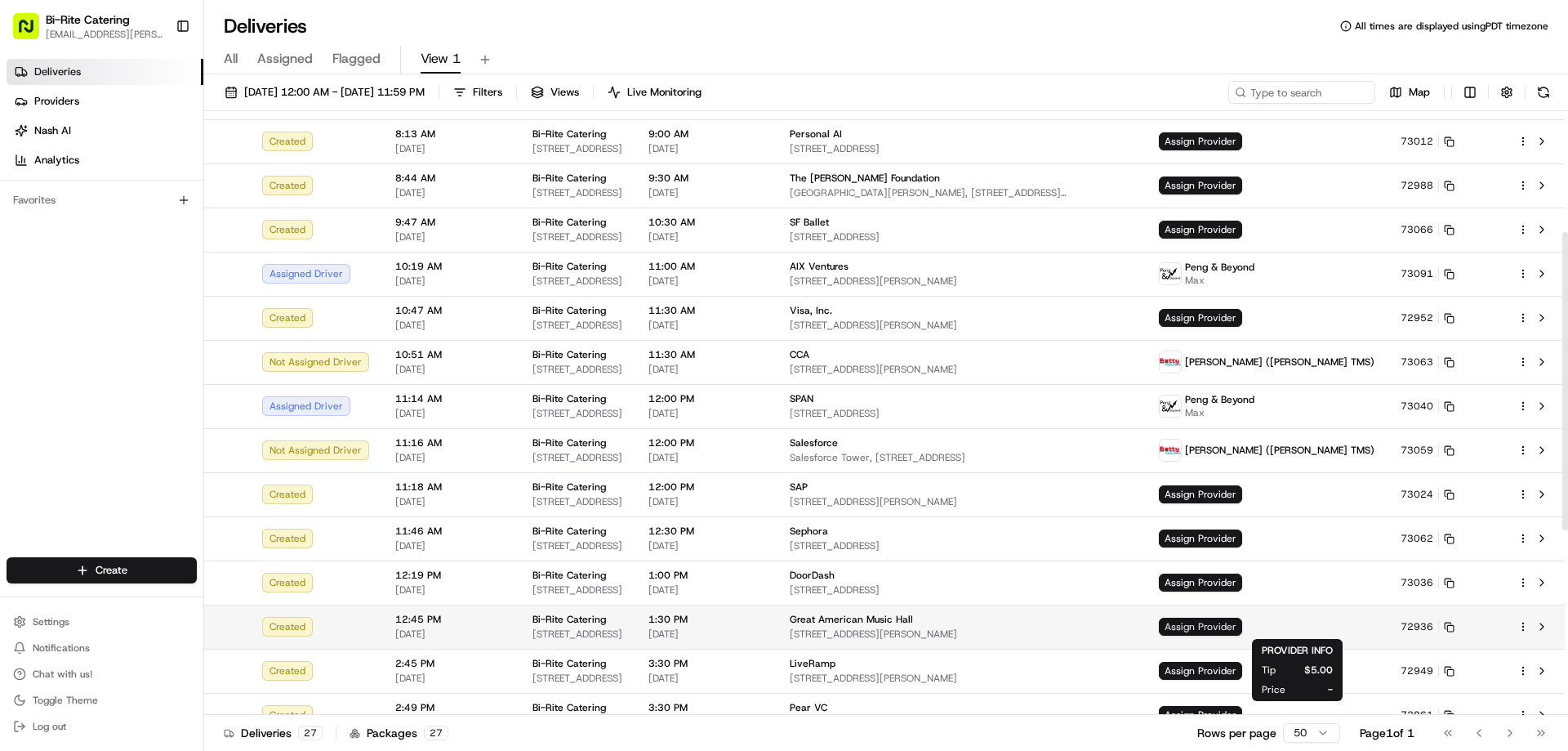
click at [1242, 619] on span "Assign Provider" at bounding box center [1200, 626] width 83 height 18
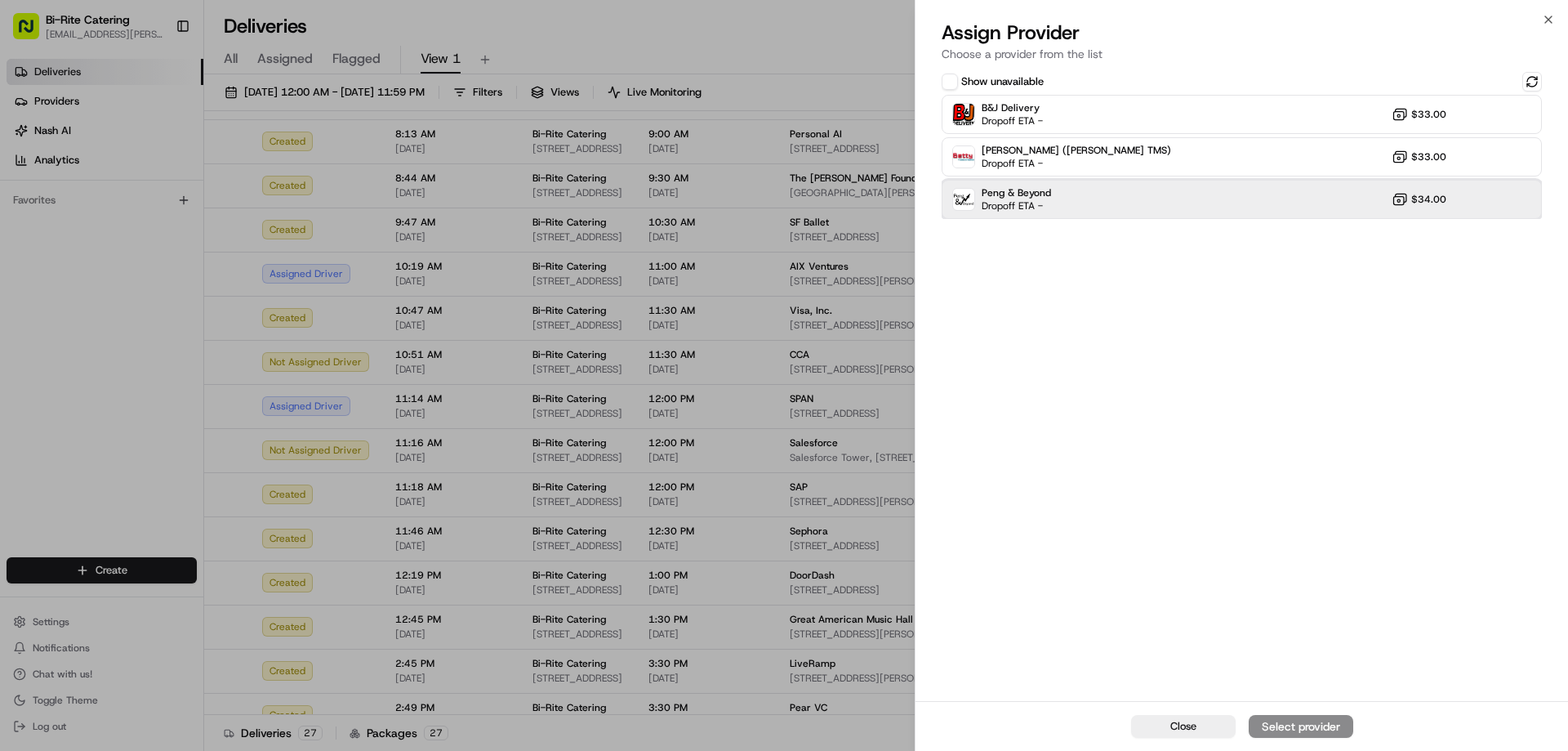
click at [1082, 199] on div "Peng & Beyond Dropoff ETA - $34.00" at bounding box center [1241, 199] width 600 height 39
click at [1309, 736] on button "Assign Provider" at bounding box center [1300, 726] width 105 height 22
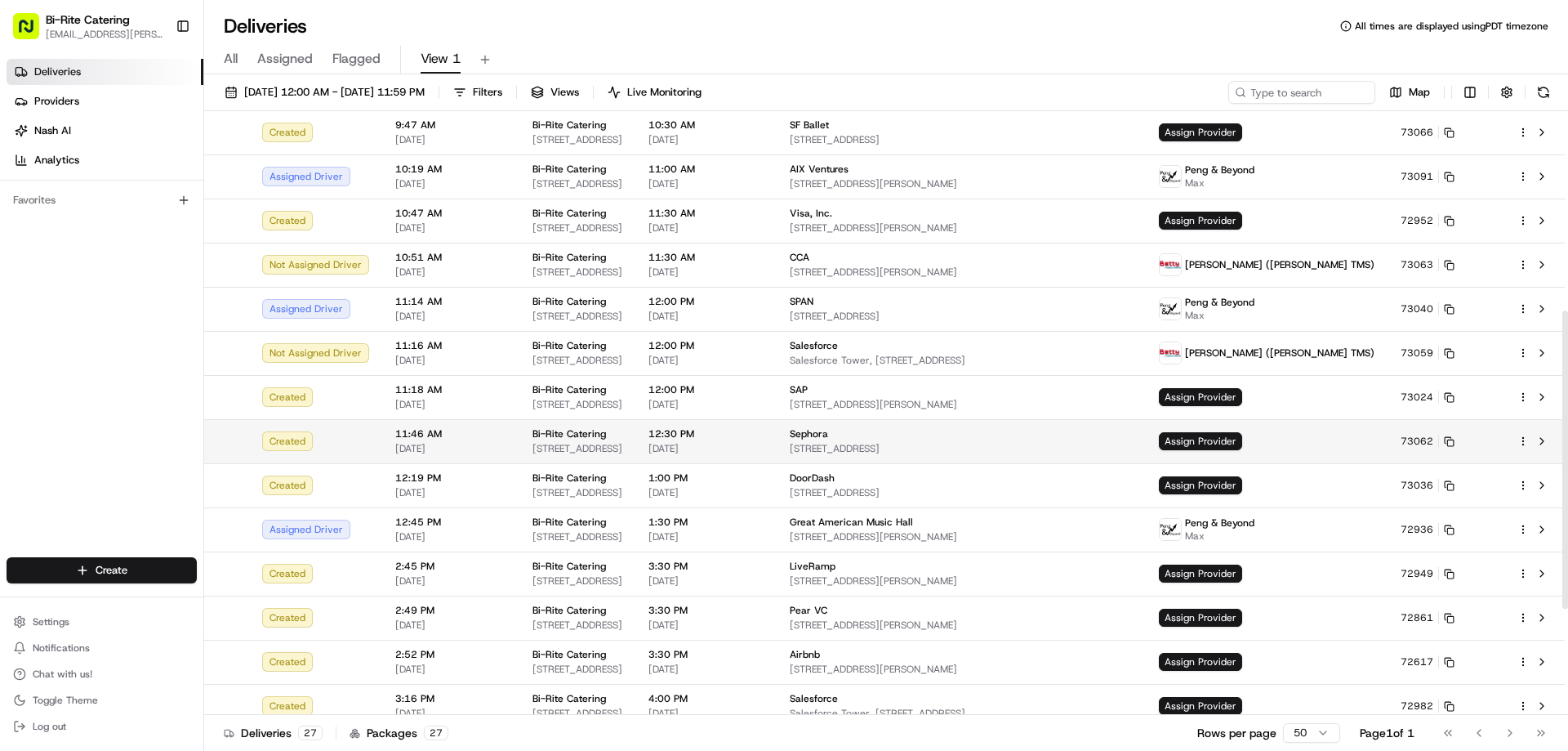
scroll to position [408, 0]
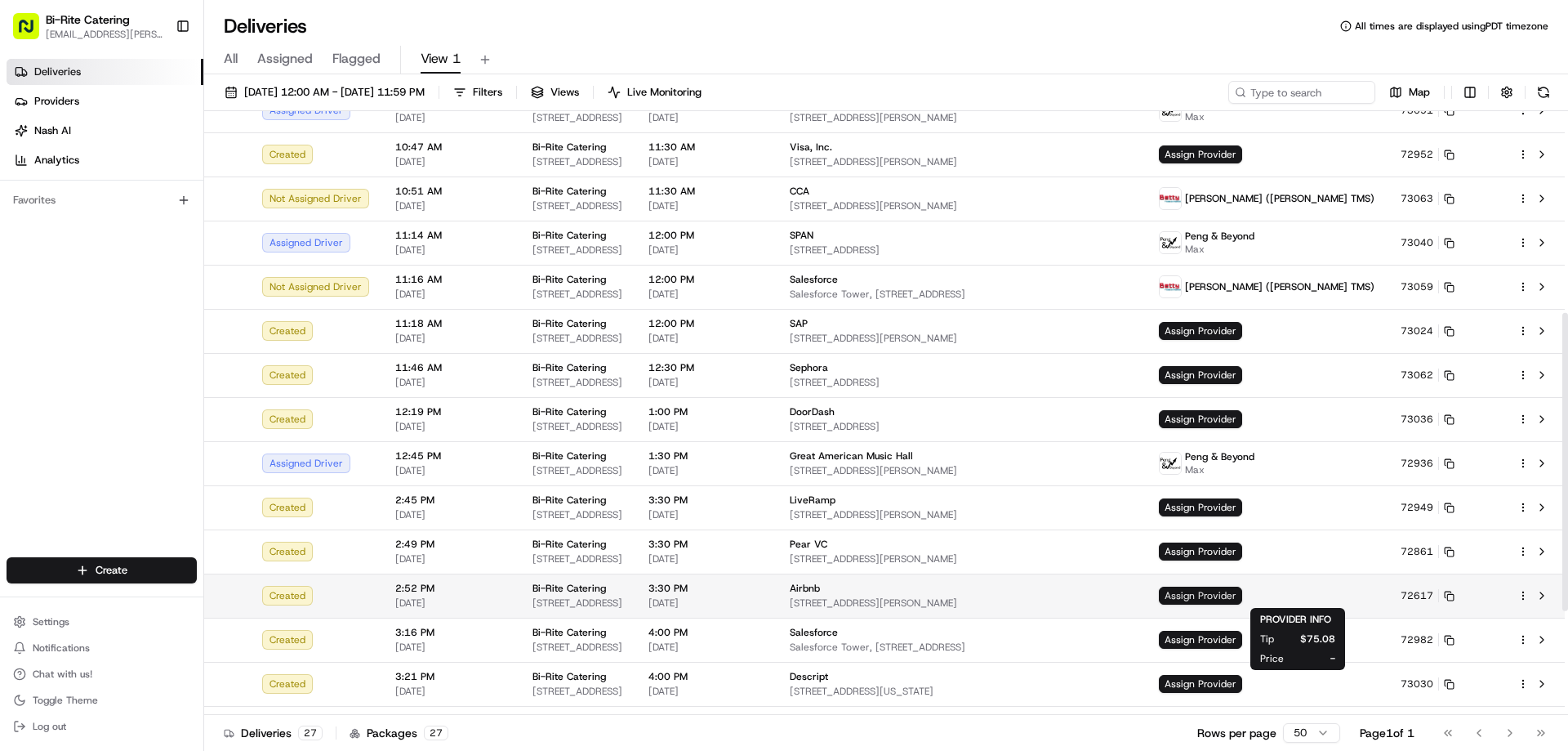
click at [1242, 590] on span "Assign Provider" at bounding box center [1200, 595] width 83 height 18
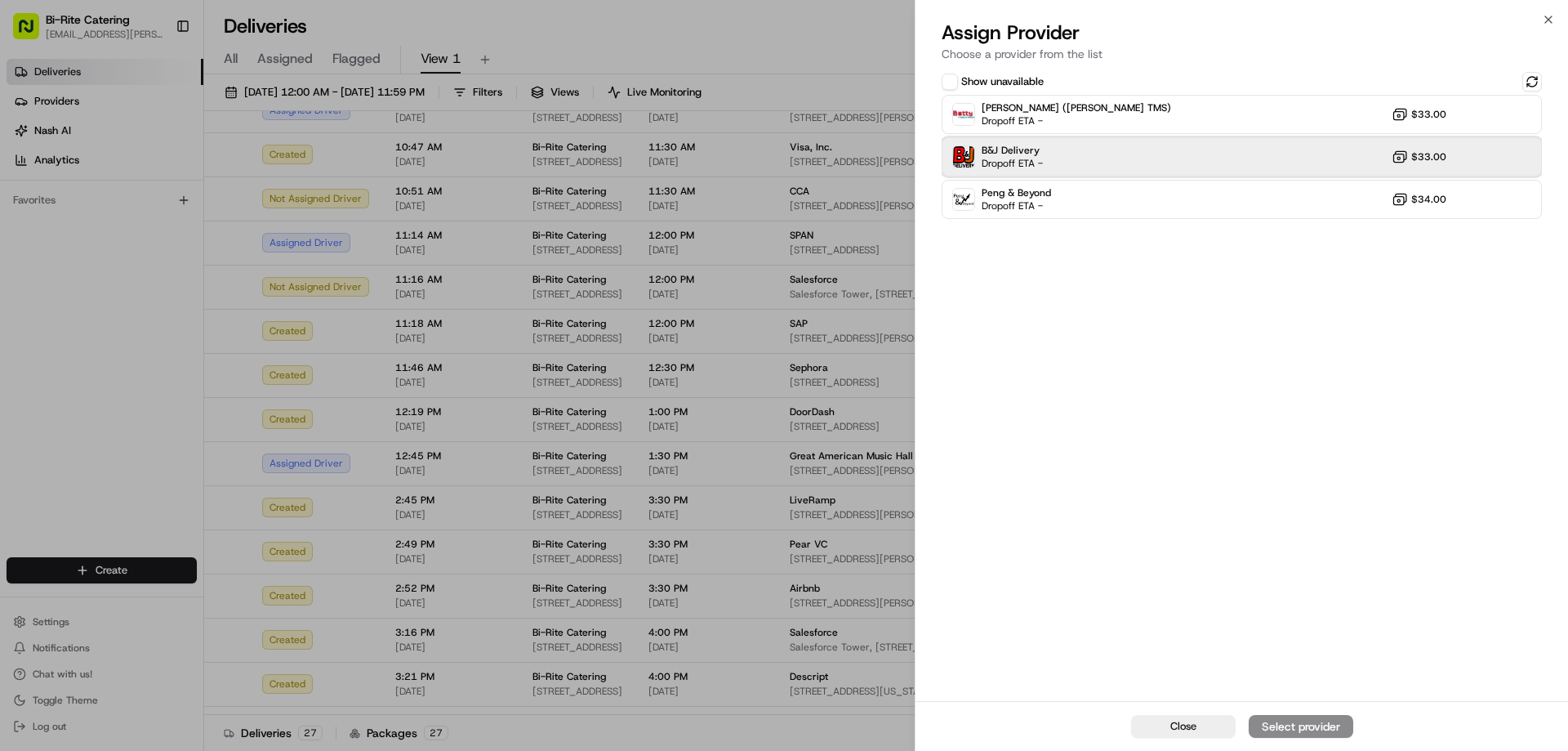
click at [1178, 144] on div "B&J Delivery Dropoff ETA - $33.00" at bounding box center [1241, 157] width 600 height 39
click at [1273, 724] on div "Assign Provider" at bounding box center [1301, 726] width 80 height 16
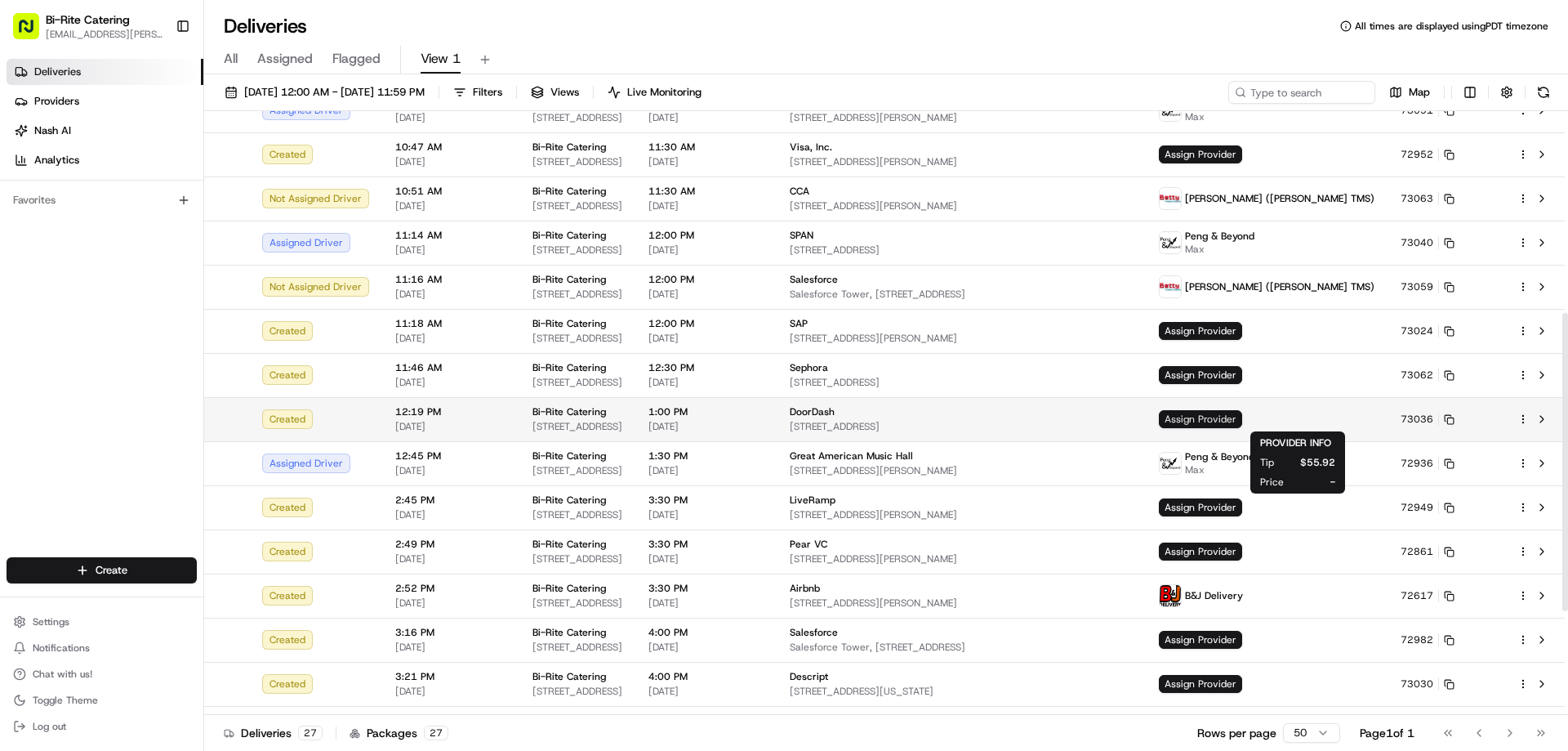
click at [1242, 422] on span "Assign Provider" at bounding box center [1200, 419] width 83 height 18
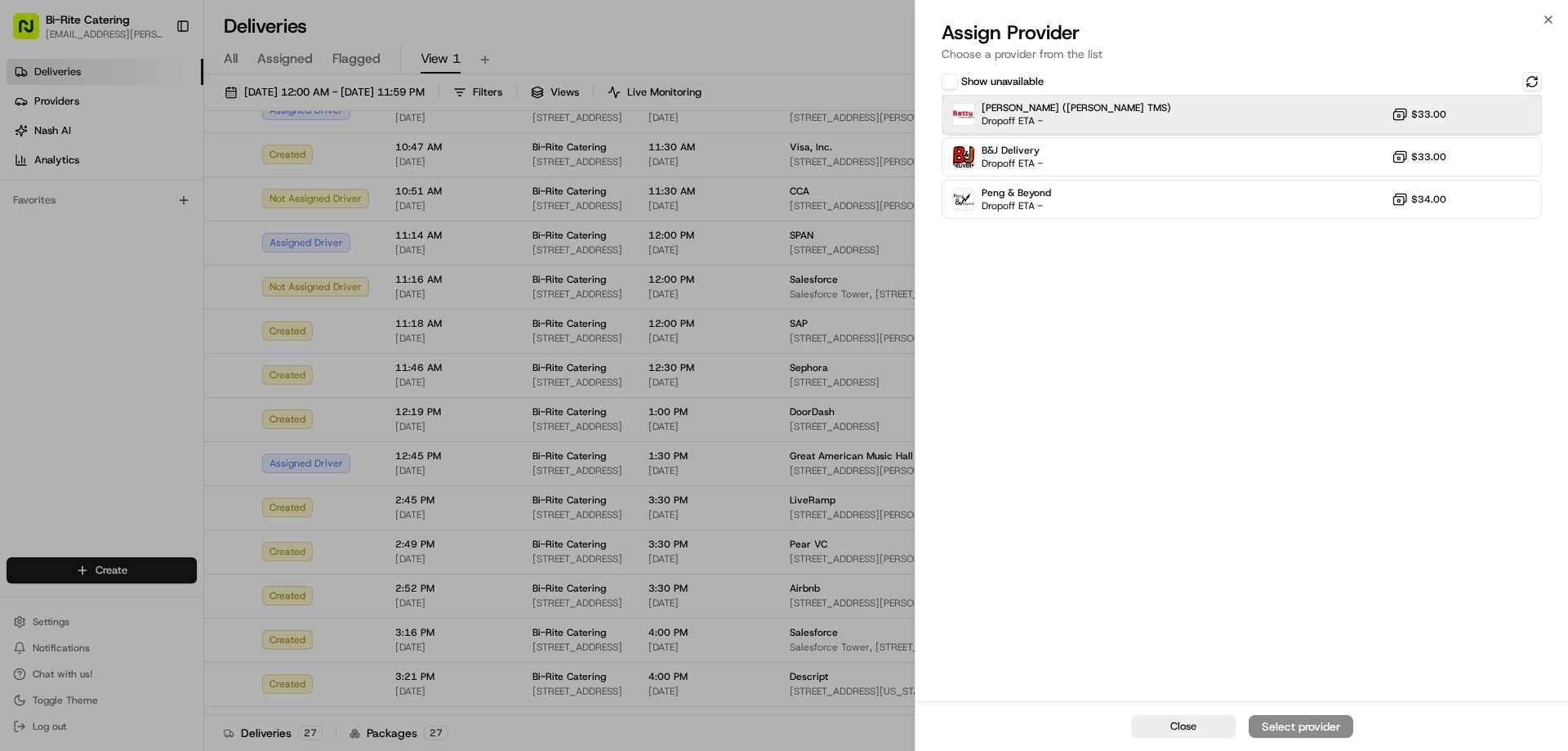
click at [1144, 122] on div "[PERSON_NAME] ([PERSON_NAME] TMS) Dropoff ETA - $33.00" at bounding box center [1241, 114] width 600 height 39
click at [1289, 733] on div "Assign Provider" at bounding box center [1301, 726] width 80 height 16
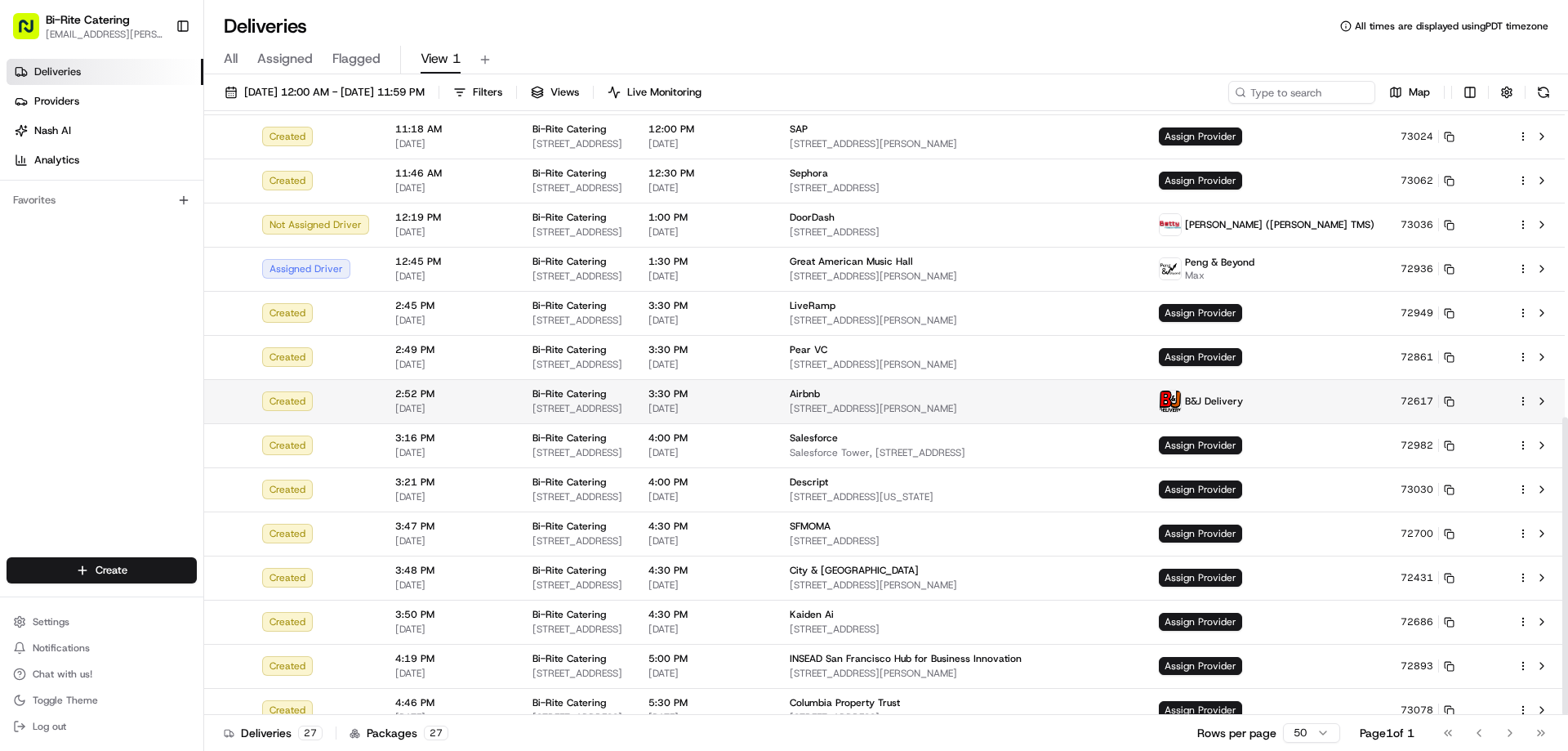
scroll to position [620, 0]
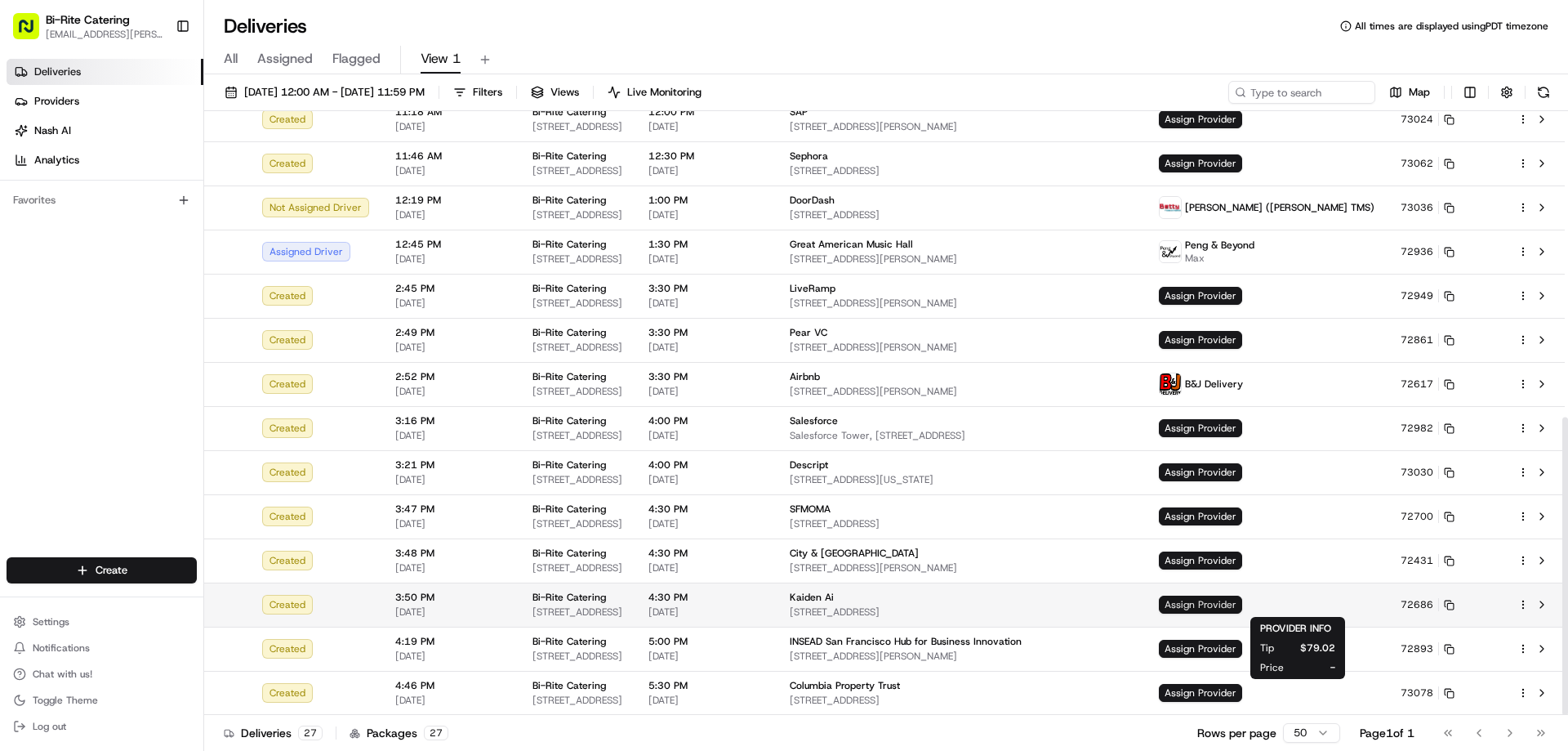
click at [1242, 605] on span "Assign Provider" at bounding box center [1200, 604] width 83 height 18
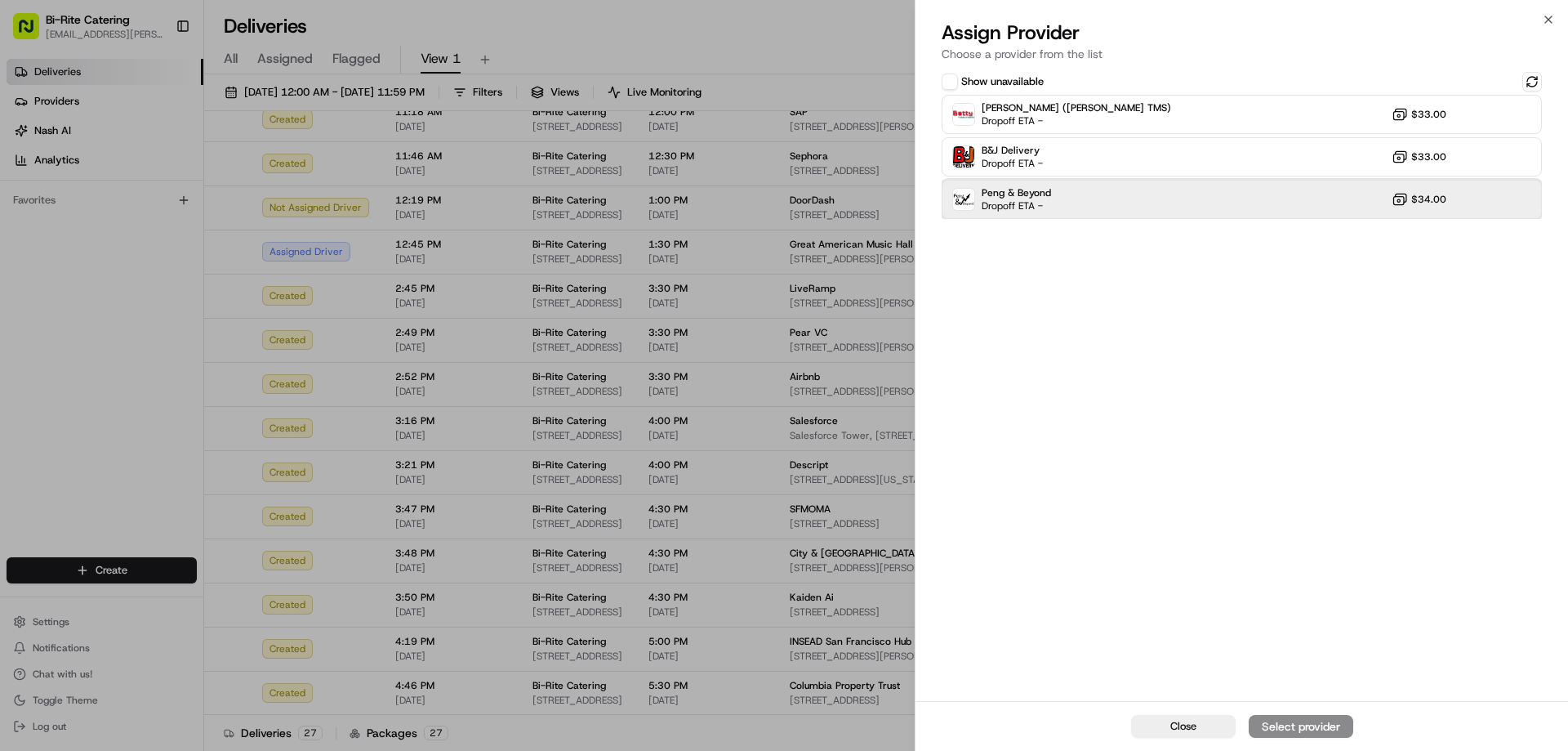
click at [1216, 215] on div "Peng & Beyond Dropoff ETA - $34.00" at bounding box center [1241, 199] width 600 height 39
click at [1277, 722] on div "Assign Provider" at bounding box center [1301, 726] width 80 height 16
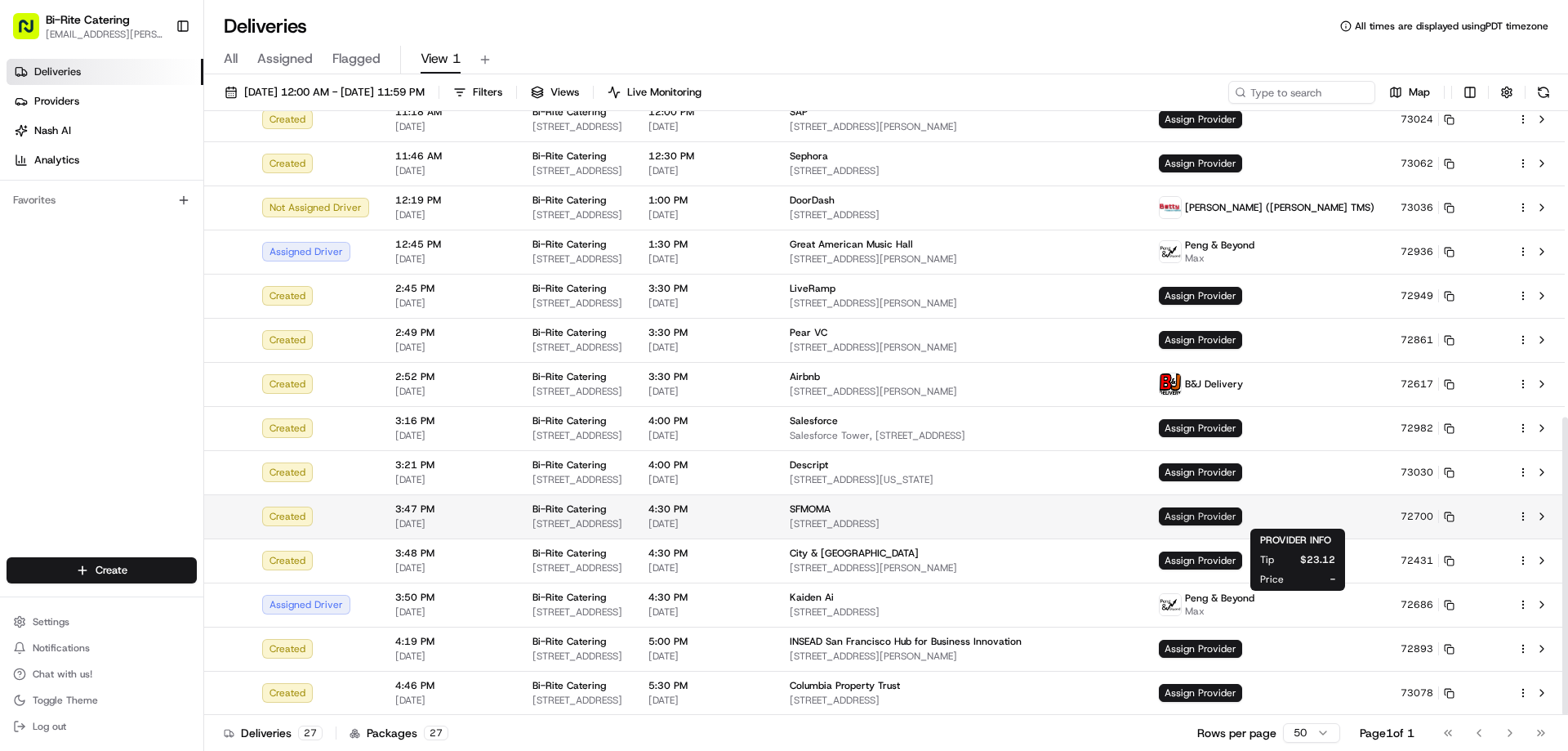
click at [1242, 518] on span "Assign Provider" at bounding box center [1200, 516] width 83 height 18
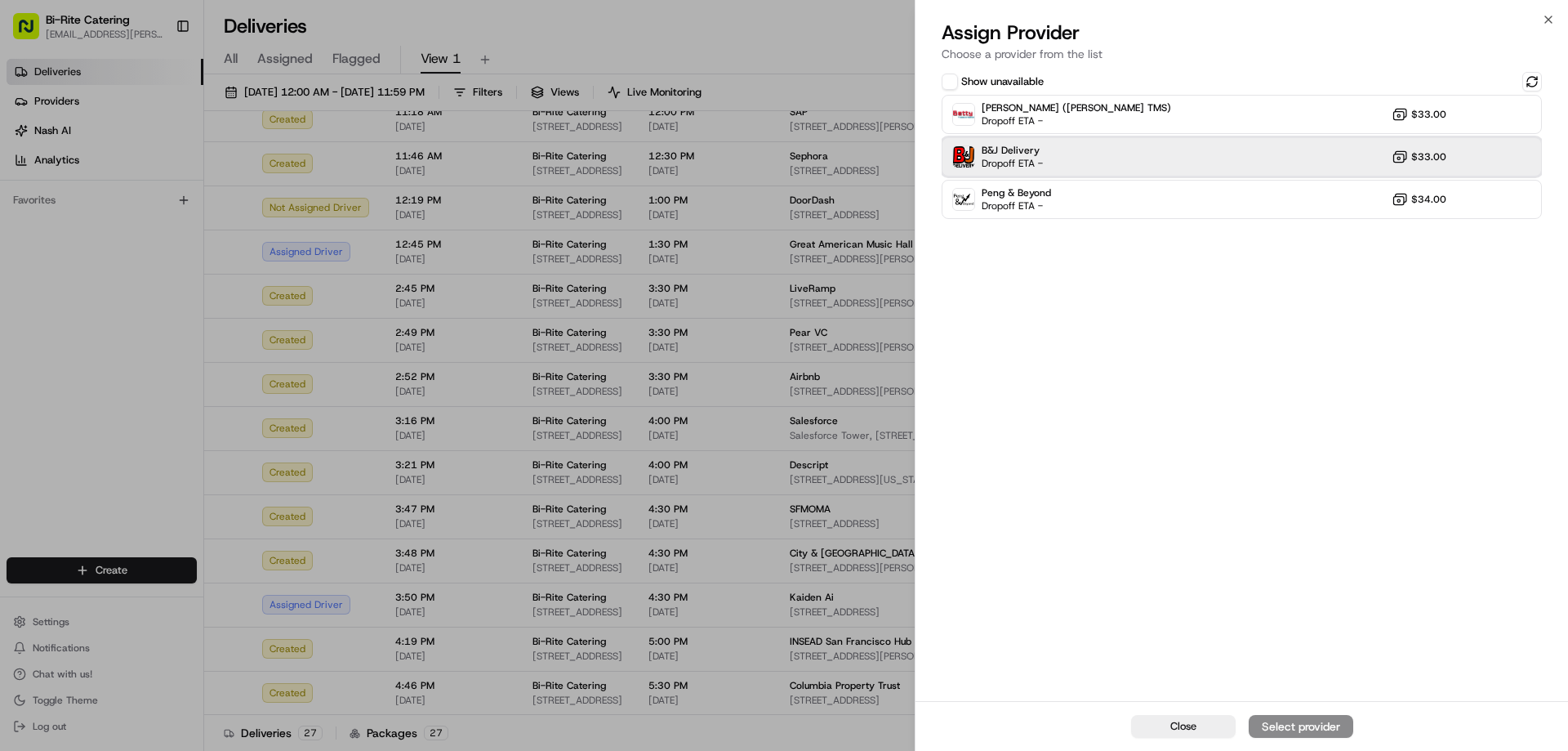
click at [1180, 164] on div "B&J Delivery Dropoff ETA - $33.00" at bounding box center [1241, 157] width 600 height 39
click at [1304, 722] on div "Assign Provider" at bounding box center [1301, 726] width 80 height 16
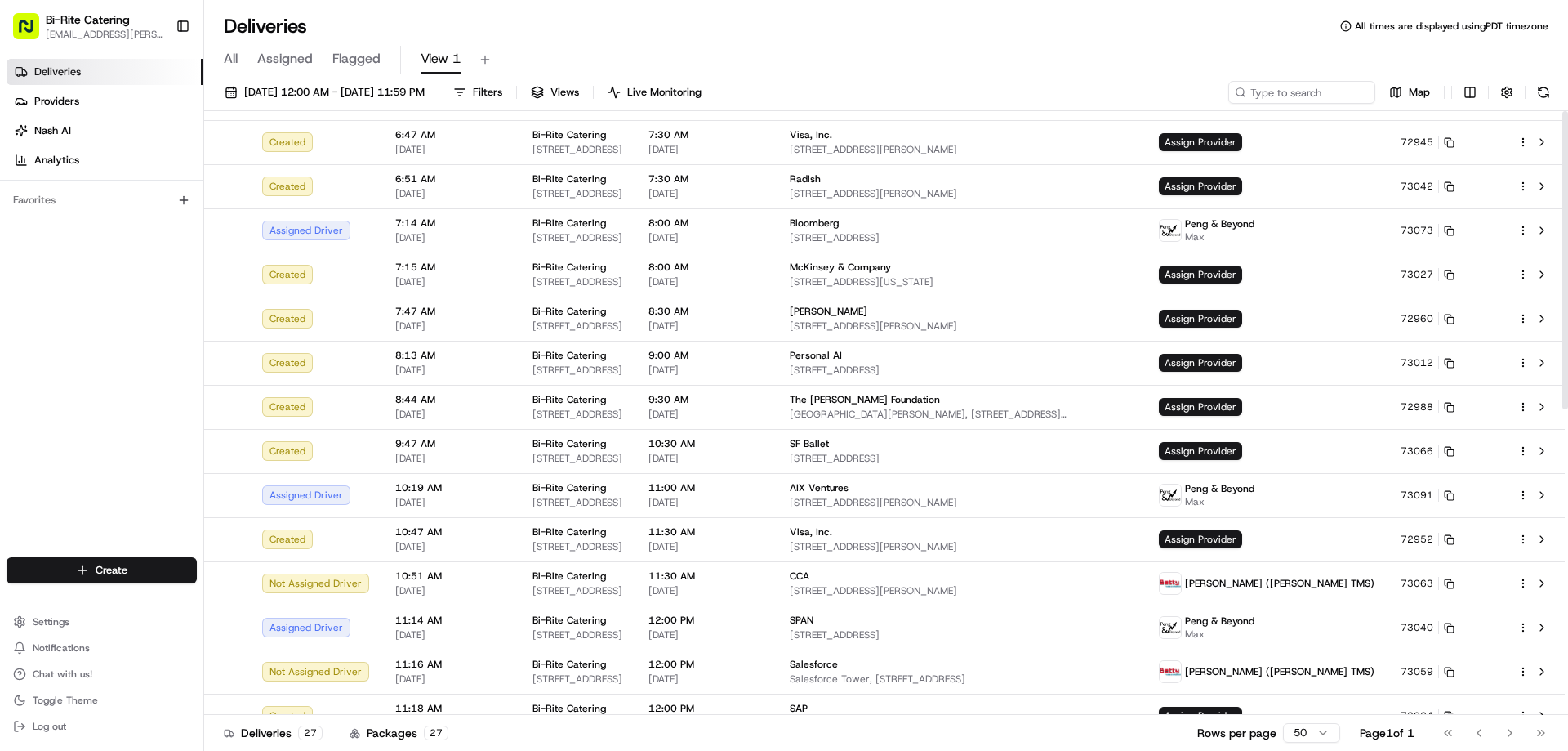
scroll to position [0, 0]
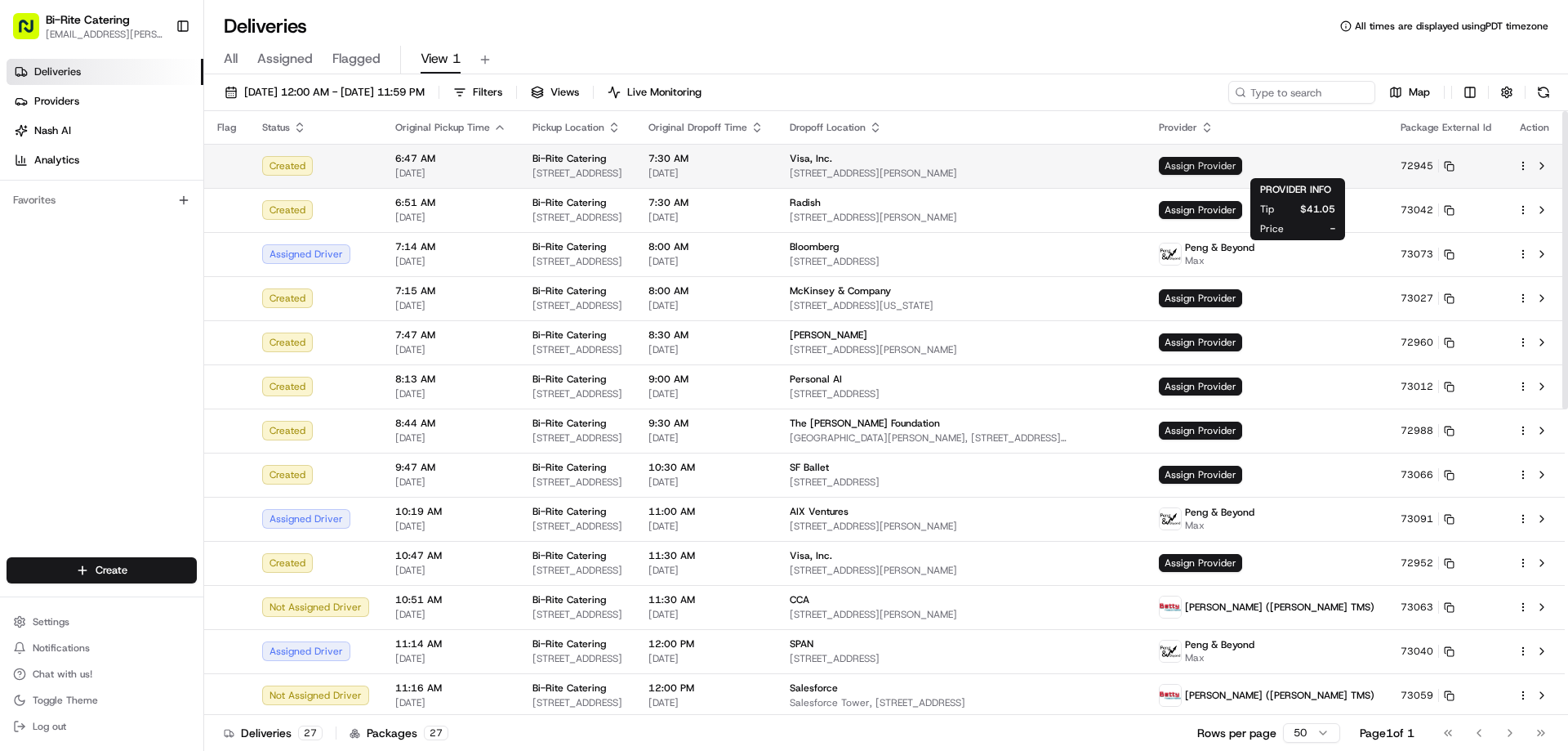
click at [1242, 160] on span "Assign Provider" at bounding box center [1200, 165] width 83 height 18
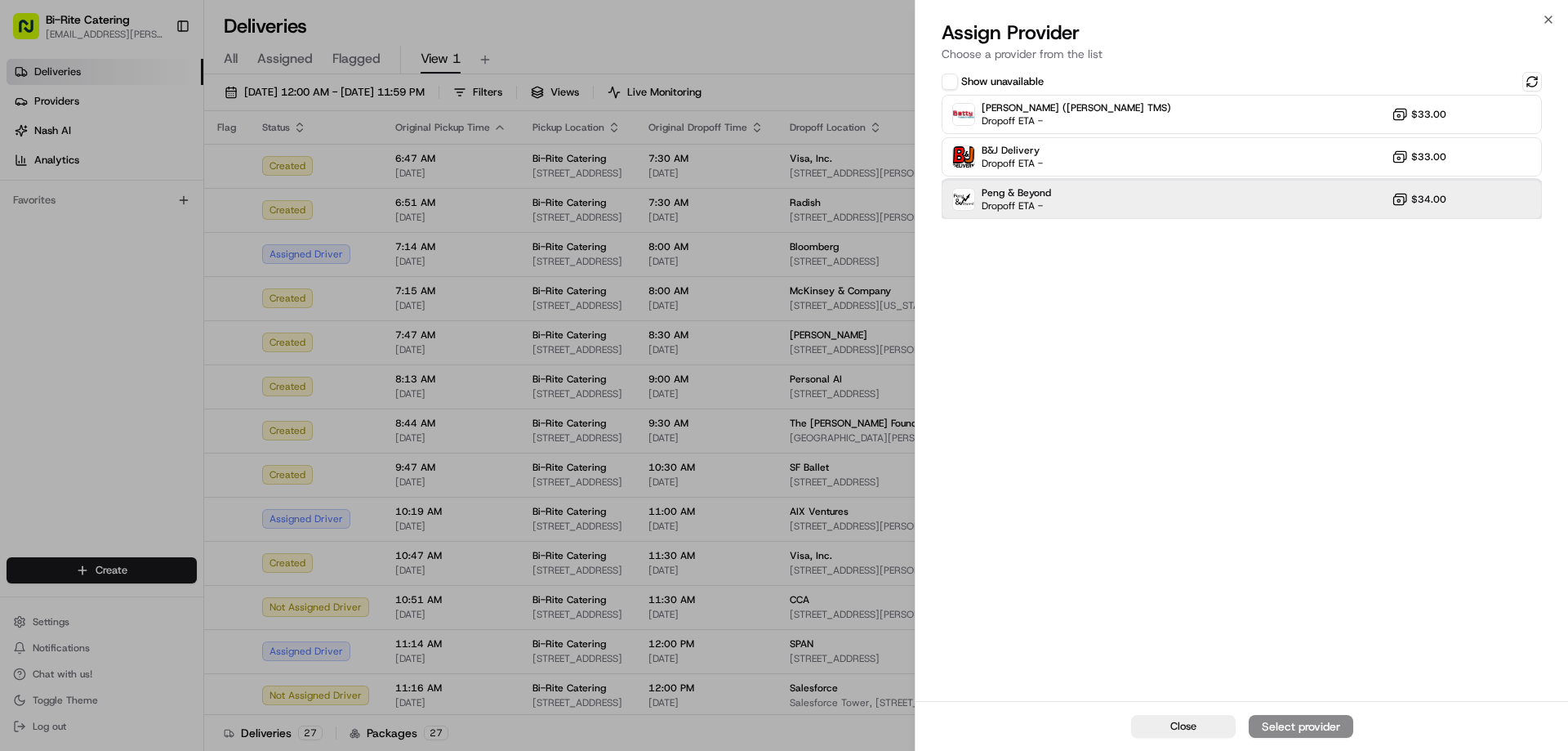
click at [1193, 199] on div "Peng & Beyond Dropoff ETA - $34.00" at bounding box center [1241, 199] width 600 height 39
click at [1309, 721] on div "Assign Provider" at bounding box center [1301, 726] width 80 height 16
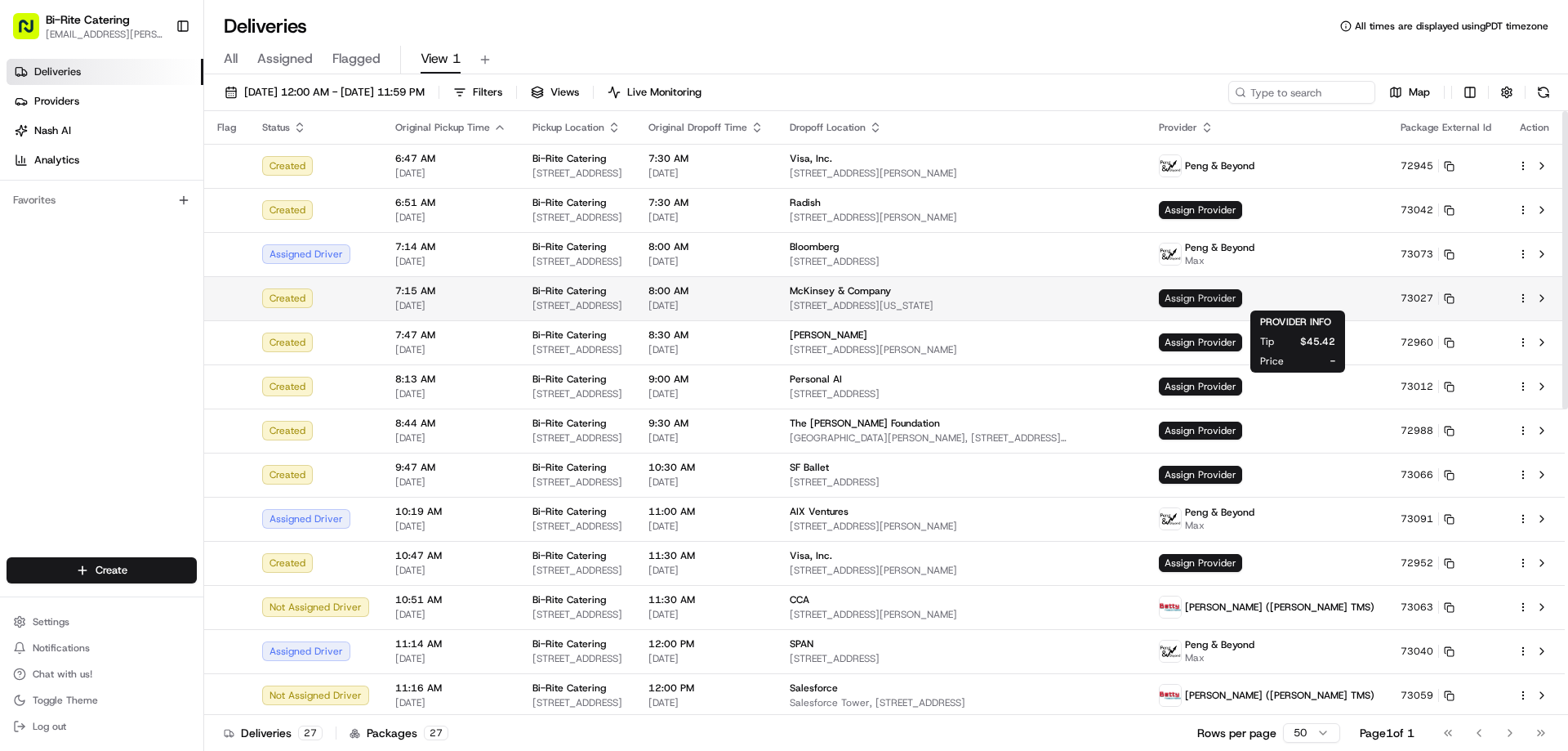
click at [1242, 294] on span "Assign Provider" at bounding box center [1200, 298] width 83 height 18
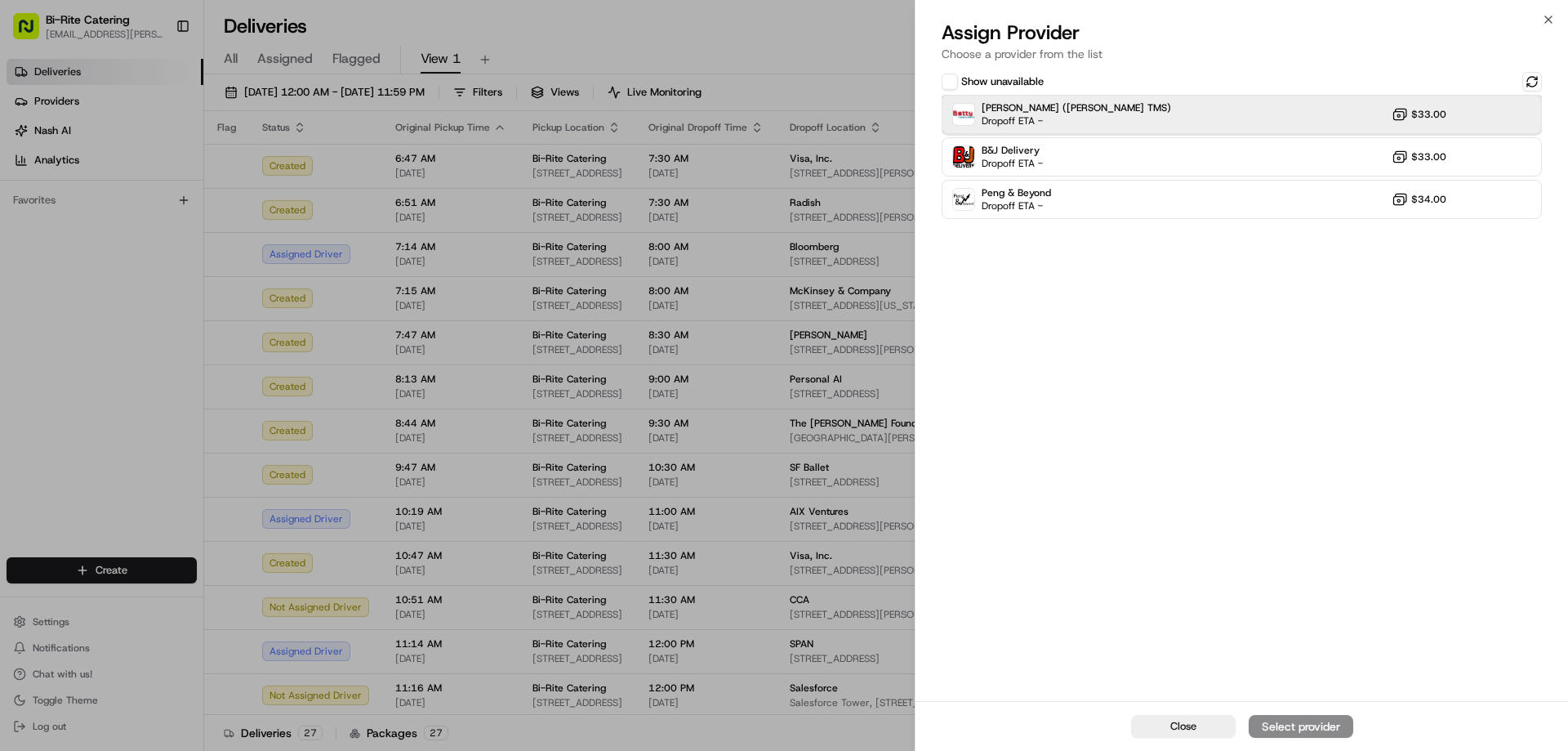
click at [1136, 116] on div "[PERSON_NAME] ([PERSON_NAME] TMS) Dropoff ETA - $33.00" at bounding box center [1241, 114] width 600 height 39
click at [1302, 735] on button "Assign Provider" at bounding box center [1300, 726] width 105 height 22
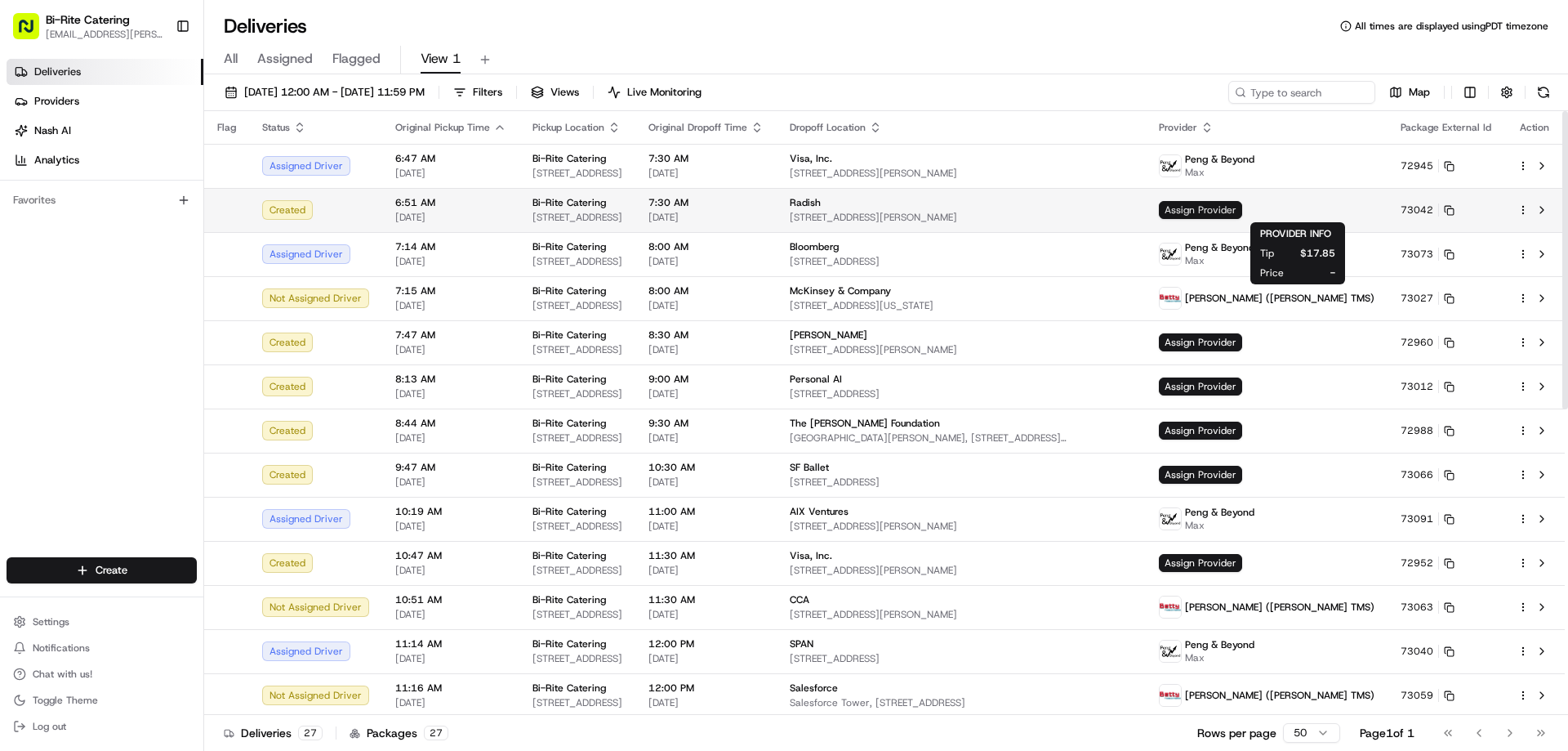
click at [1242, 214] on span "Assign Provider" at bounding box center [1200, 209] width 83 height 18
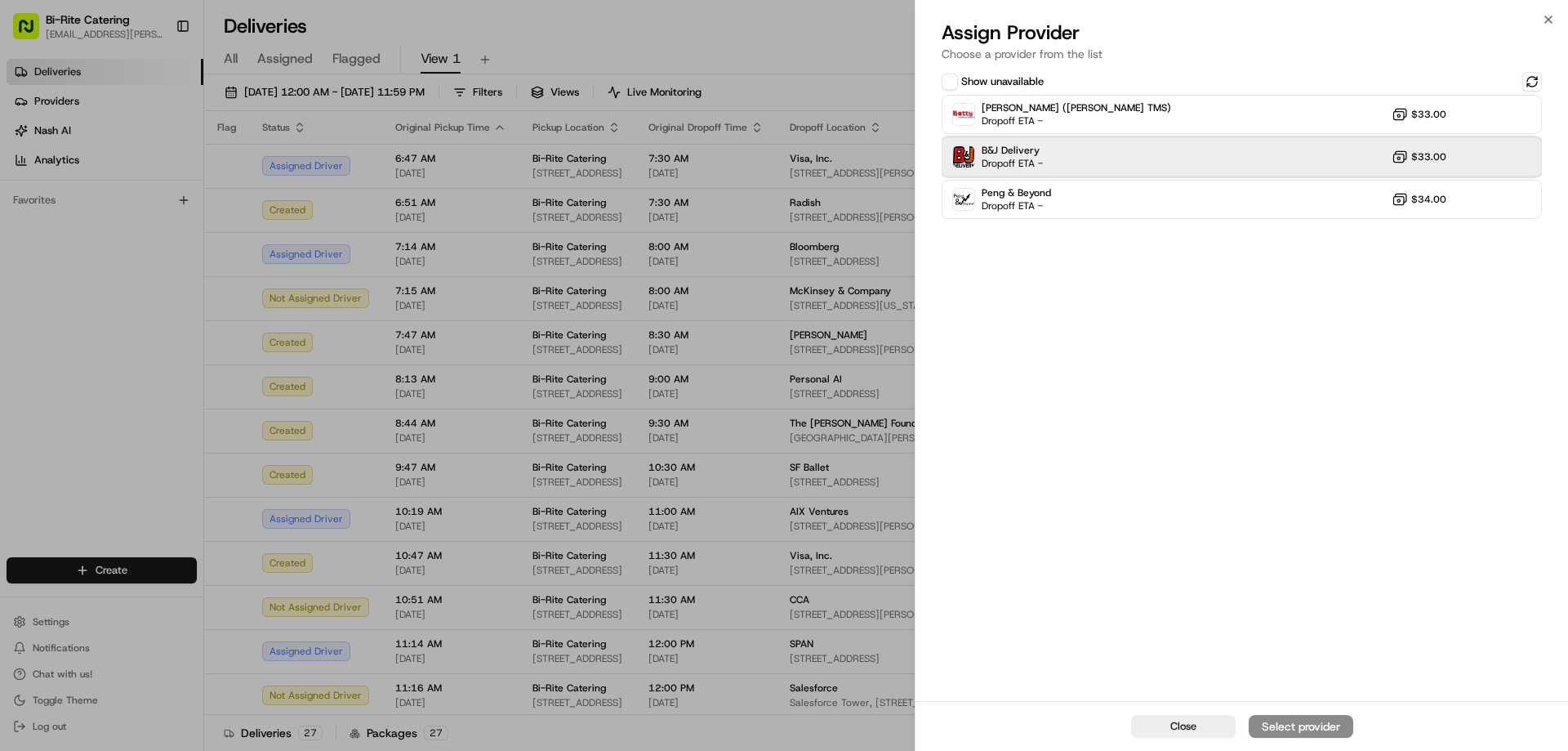
click at [1181, 163] on div "B&J Delivery Dropoff ETA - $33.00" at bounding box center [1241, 157] width 600 height 39
click at [1294, 720] on div "Assign Provider" at bounding box center [1301, 726] width 80 height 16
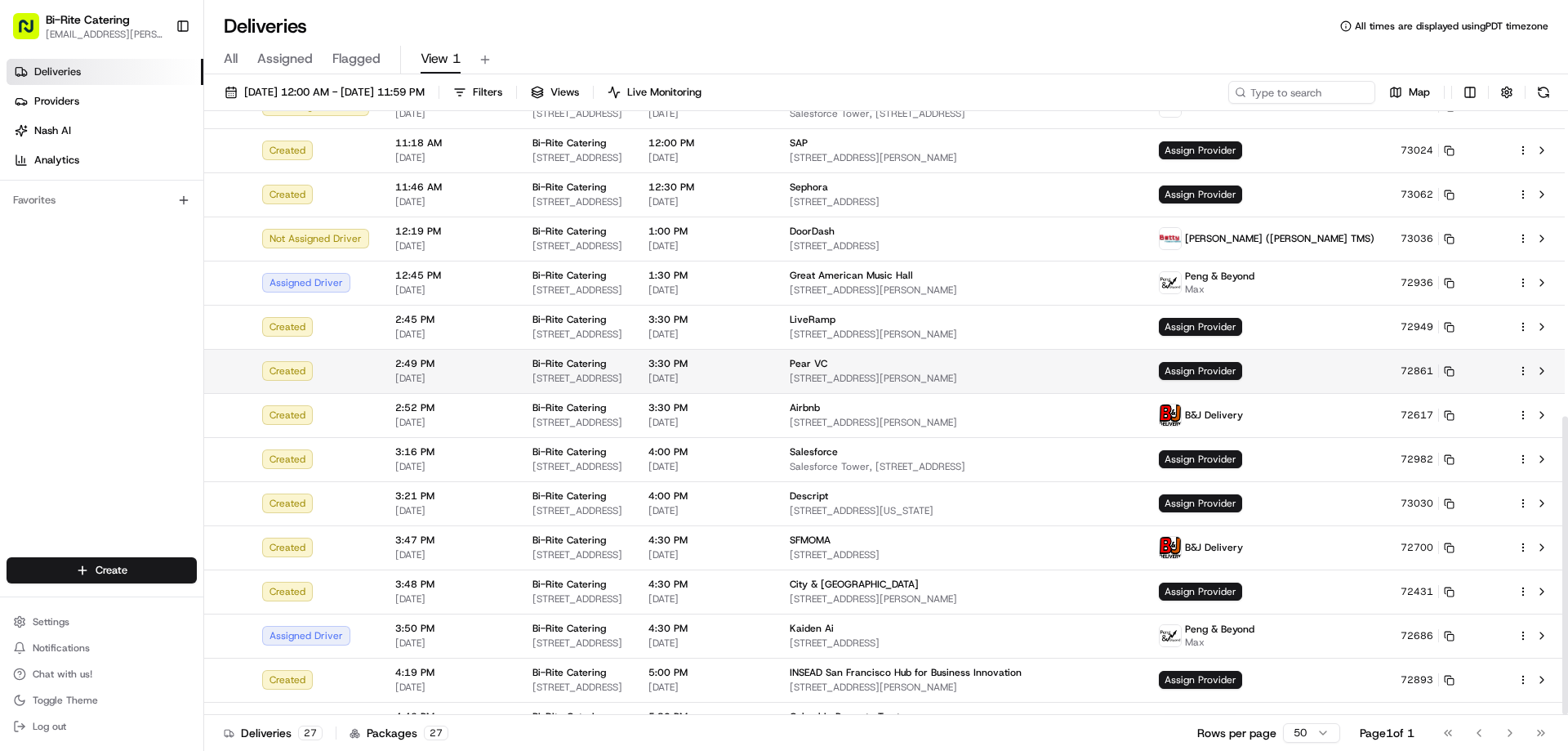
scroll to position [620, 0]
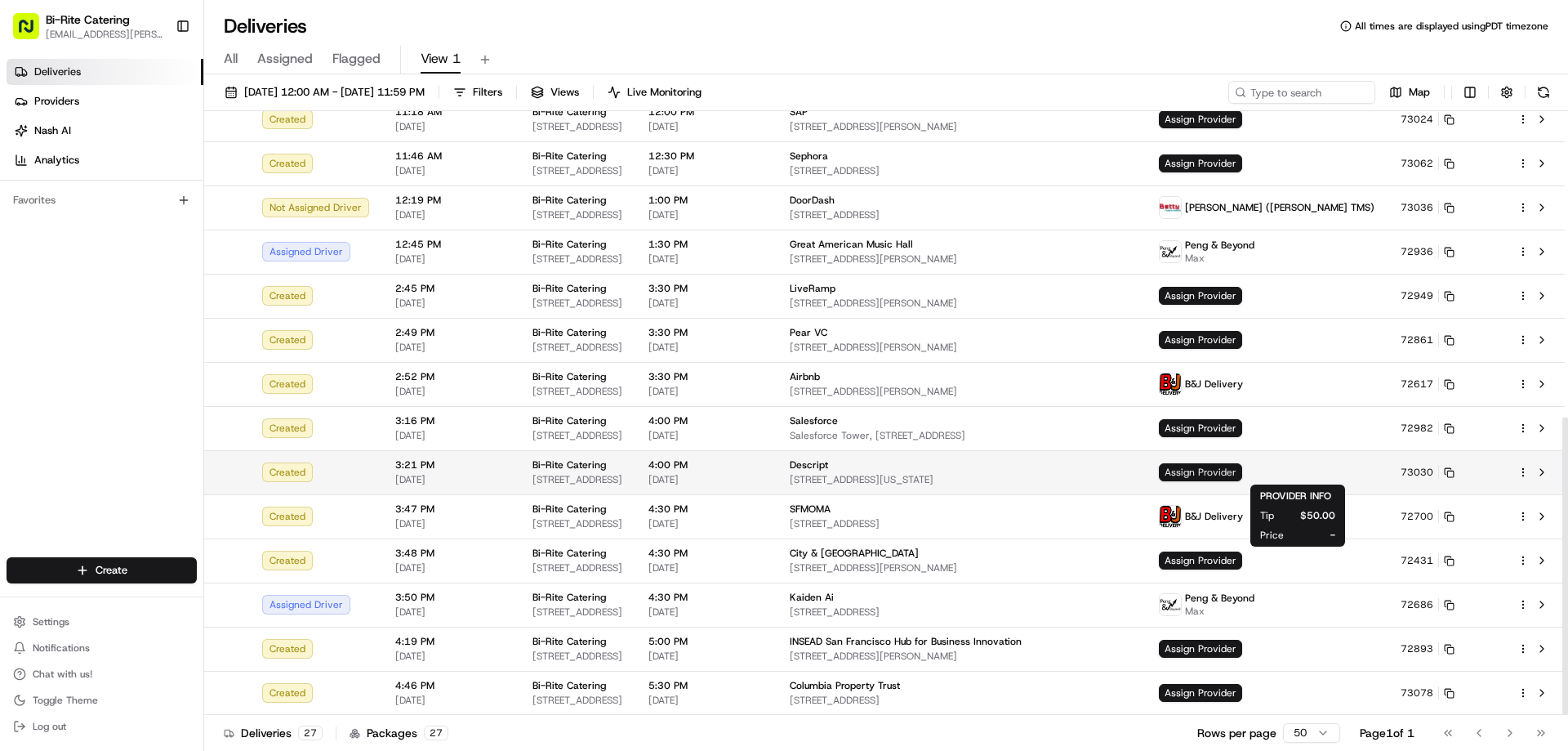
click at [1242, 467] on span "Assign Provider" at bounding box center [1200, 472] width 83 height 18
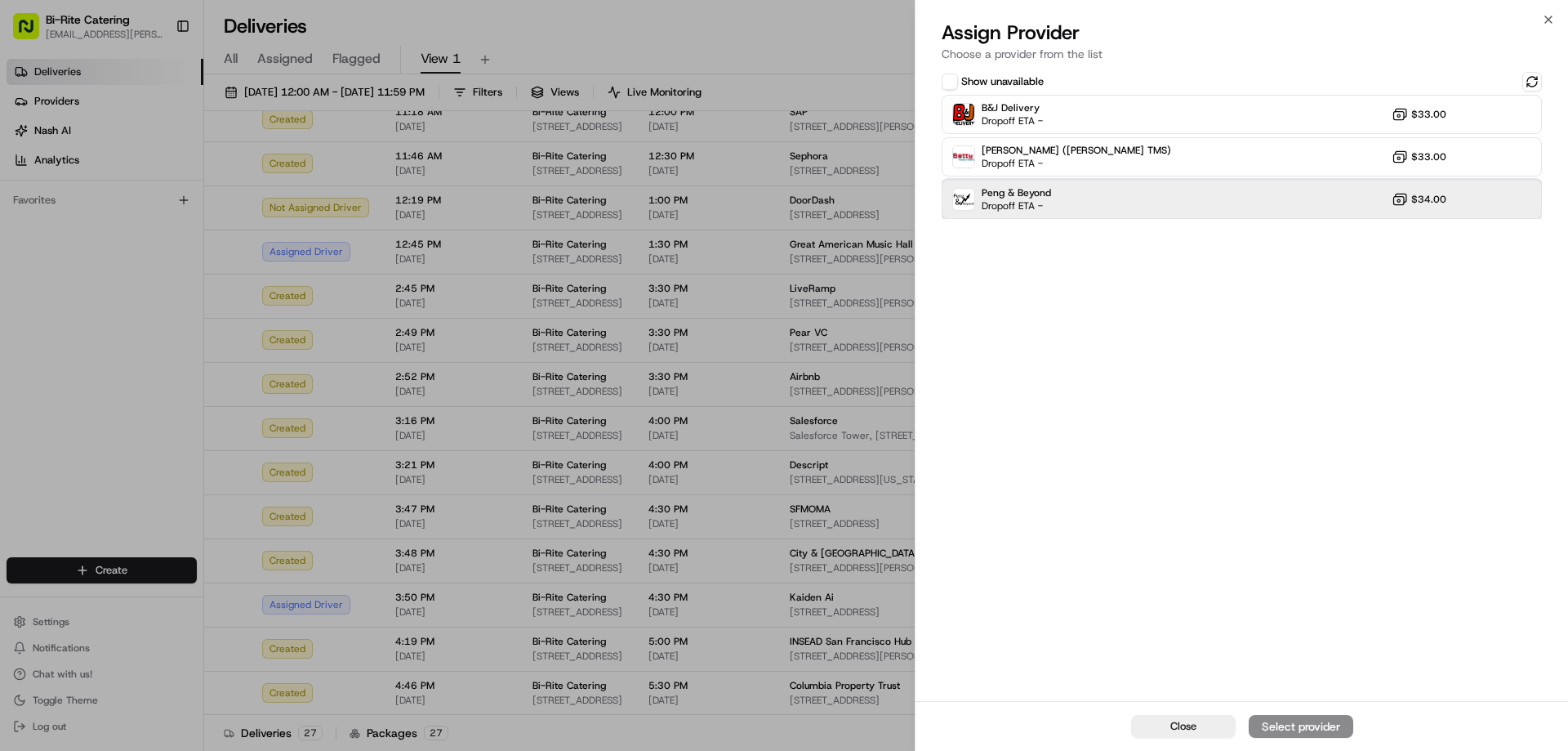
click at [1113, 204] on div "Peng & Beyond Dropoff ETA - $34.00" at bounding box center [1241, 199] width 600 height 39
click at [1292, 720] on div "Assign Provider" at bounding box center [1301, 726] width 80 height 16
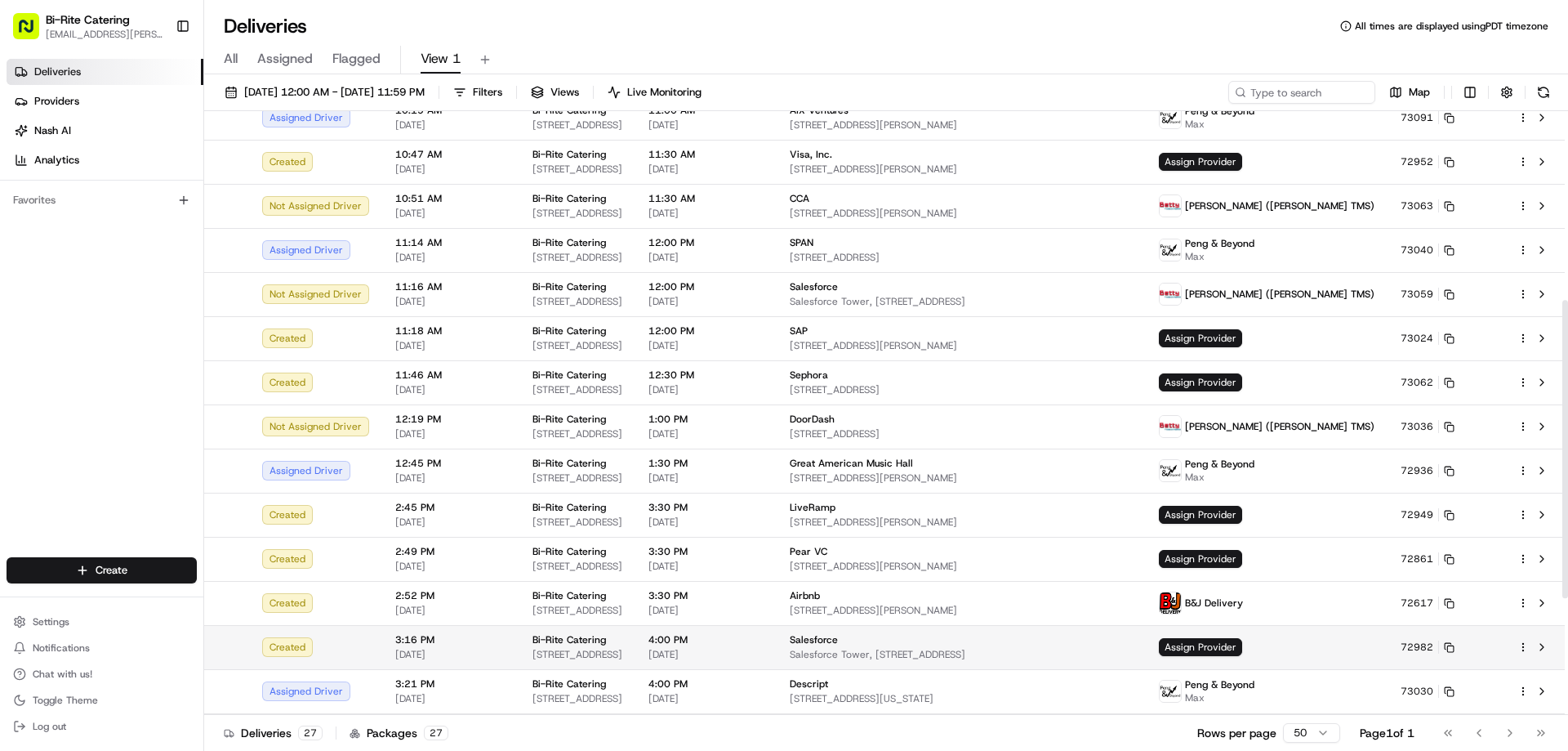
scroll to position [375, 0]
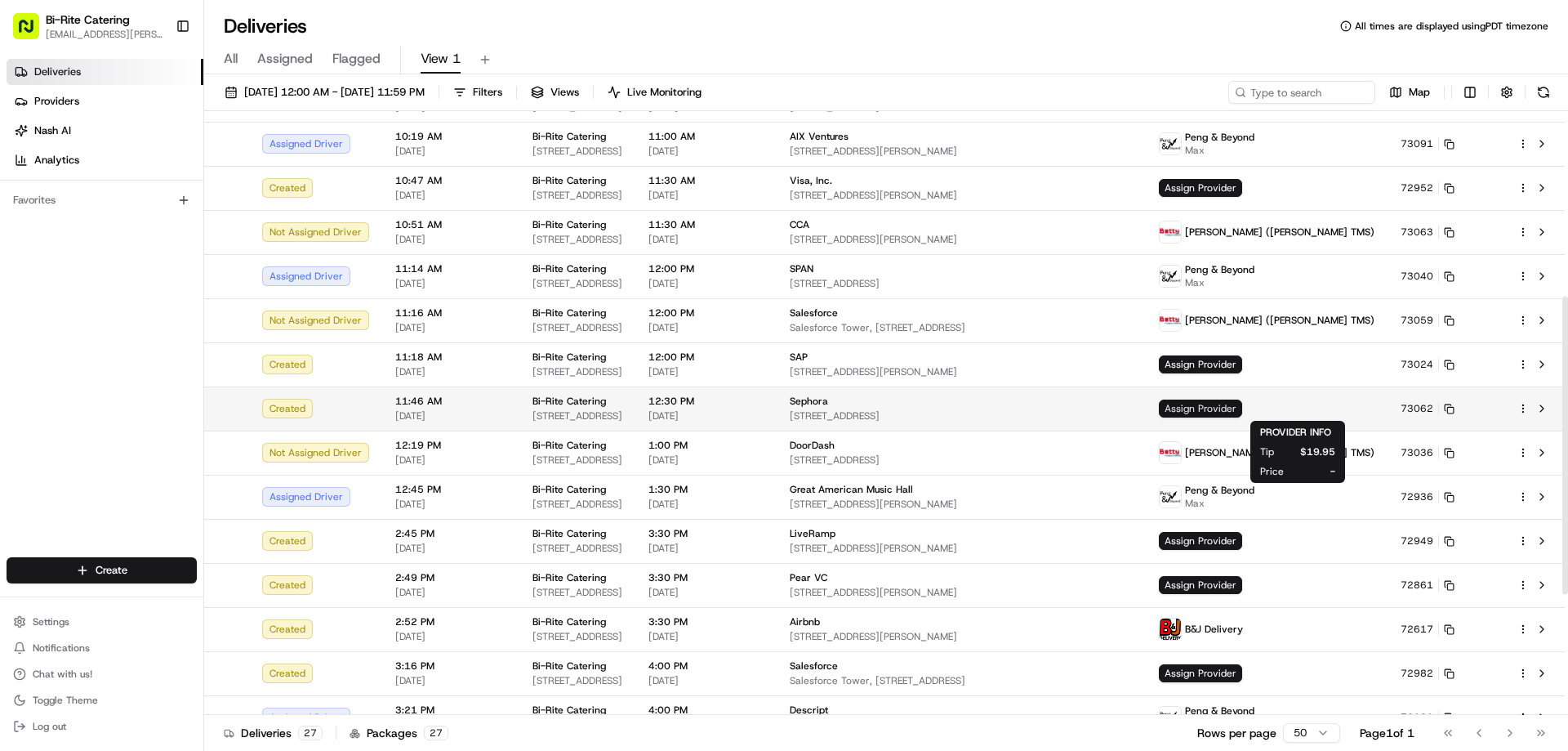
click at [1242, 413] on span "Assign Provider" at bounding box center [1200, 408] width 83 height 18
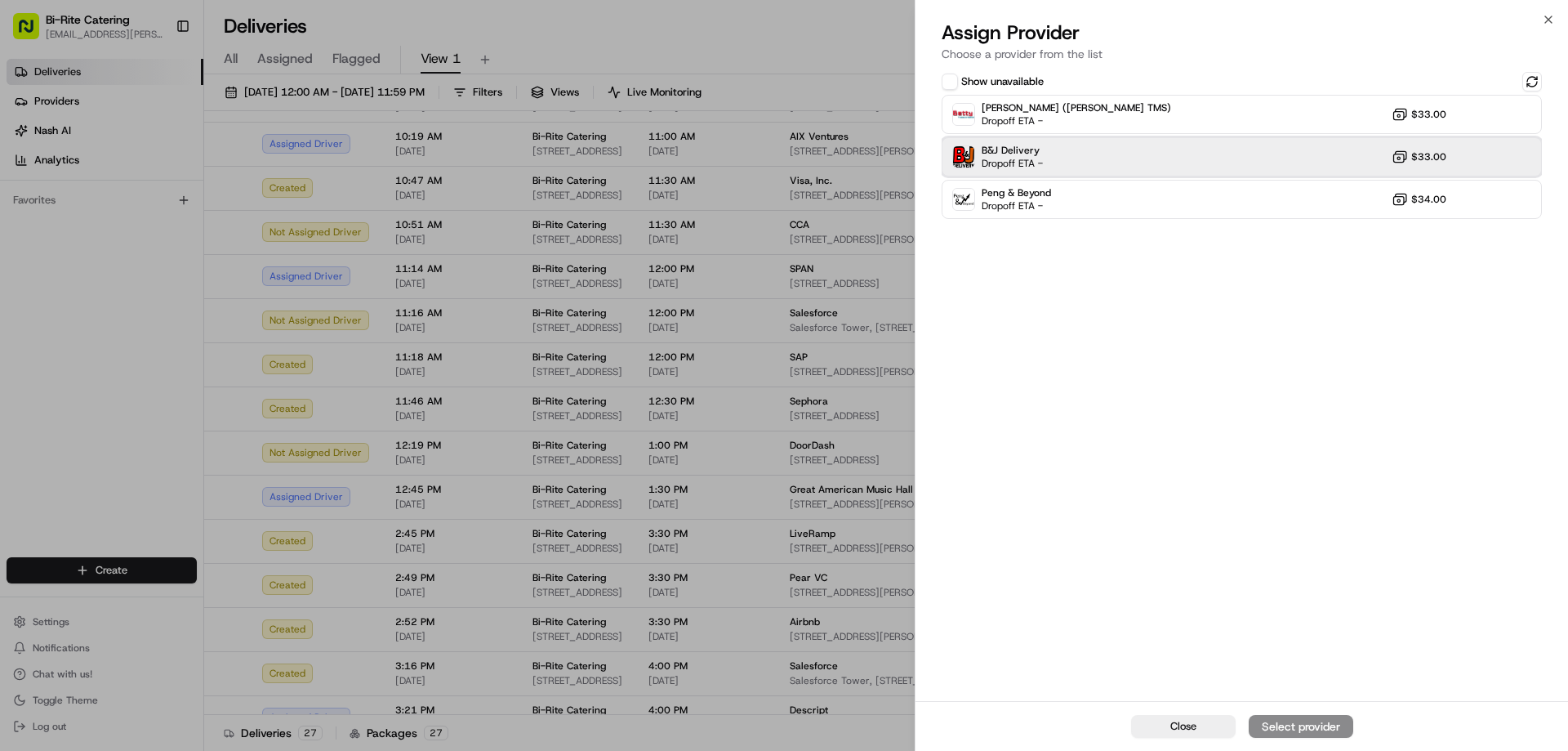
click at [1137, 145] on div "B&J Delivery Dropoff ETA - $33.00" at bounding box center [1241, 157] width 600 height 39
click at [1308, 718] on div "Assign Provider" at bounding box center [1301, 726] width 80 height 16
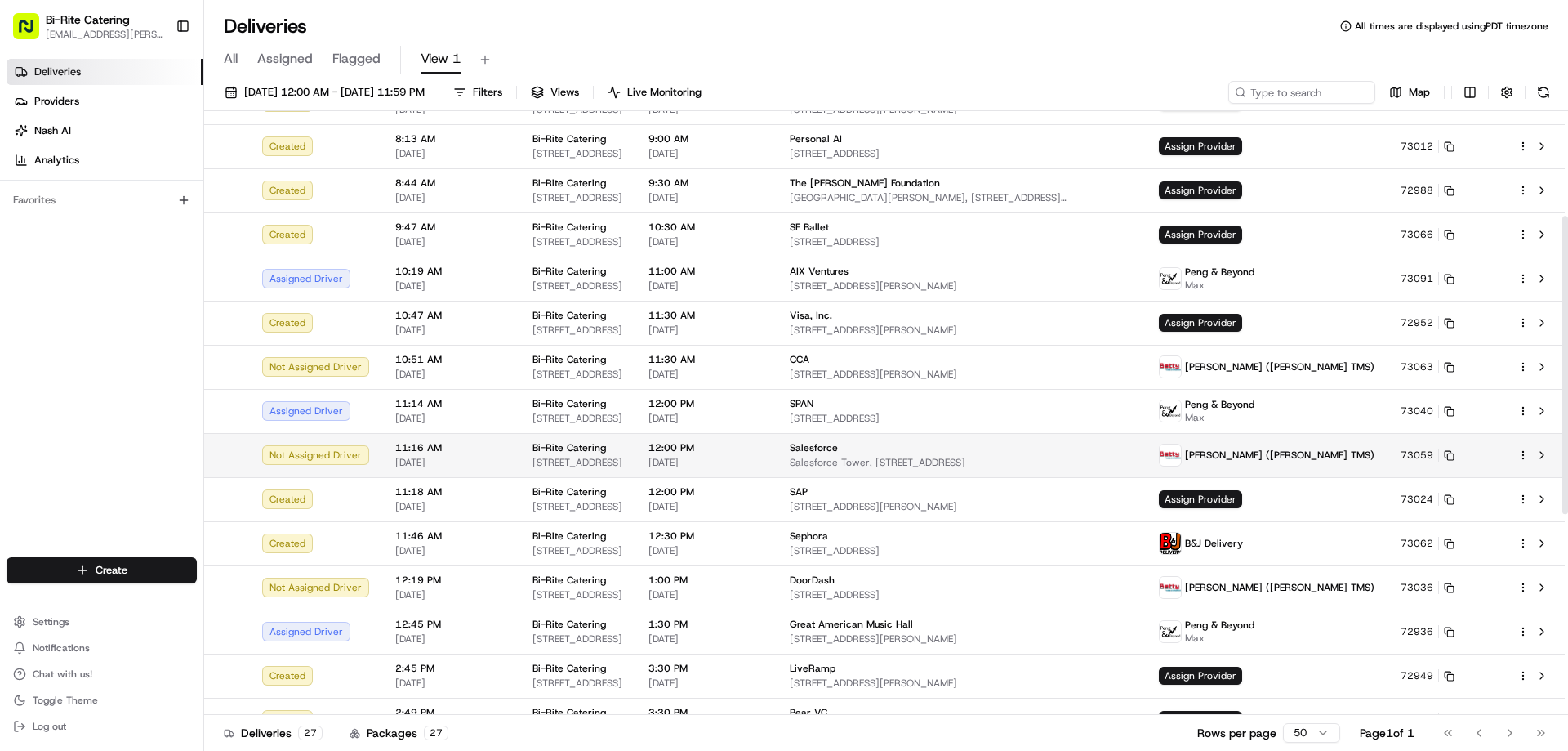
scroll to position [212, 0]
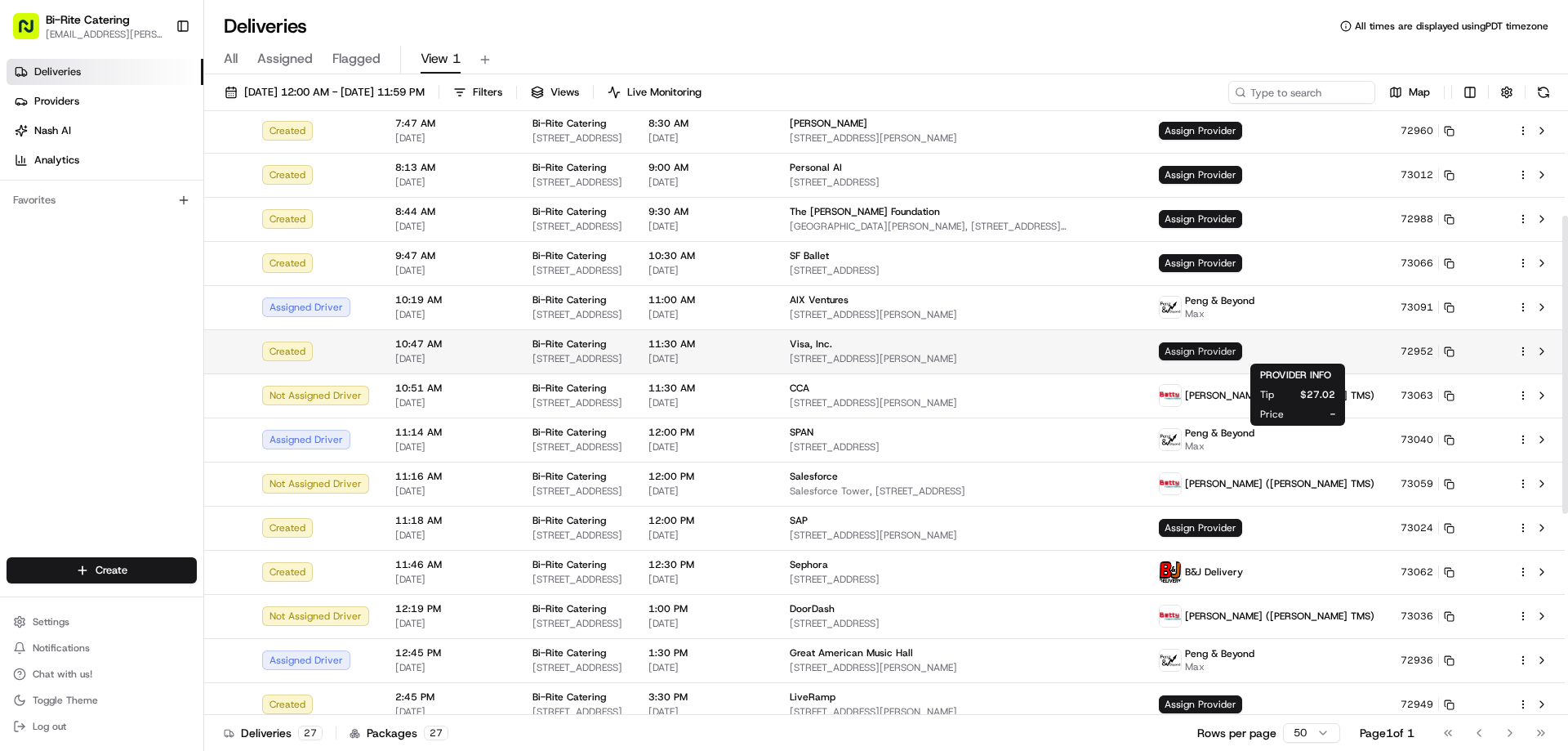
click at [1242, 350] on span "Assign Provider" at bounding box center [1200, 351] width 83 height 18
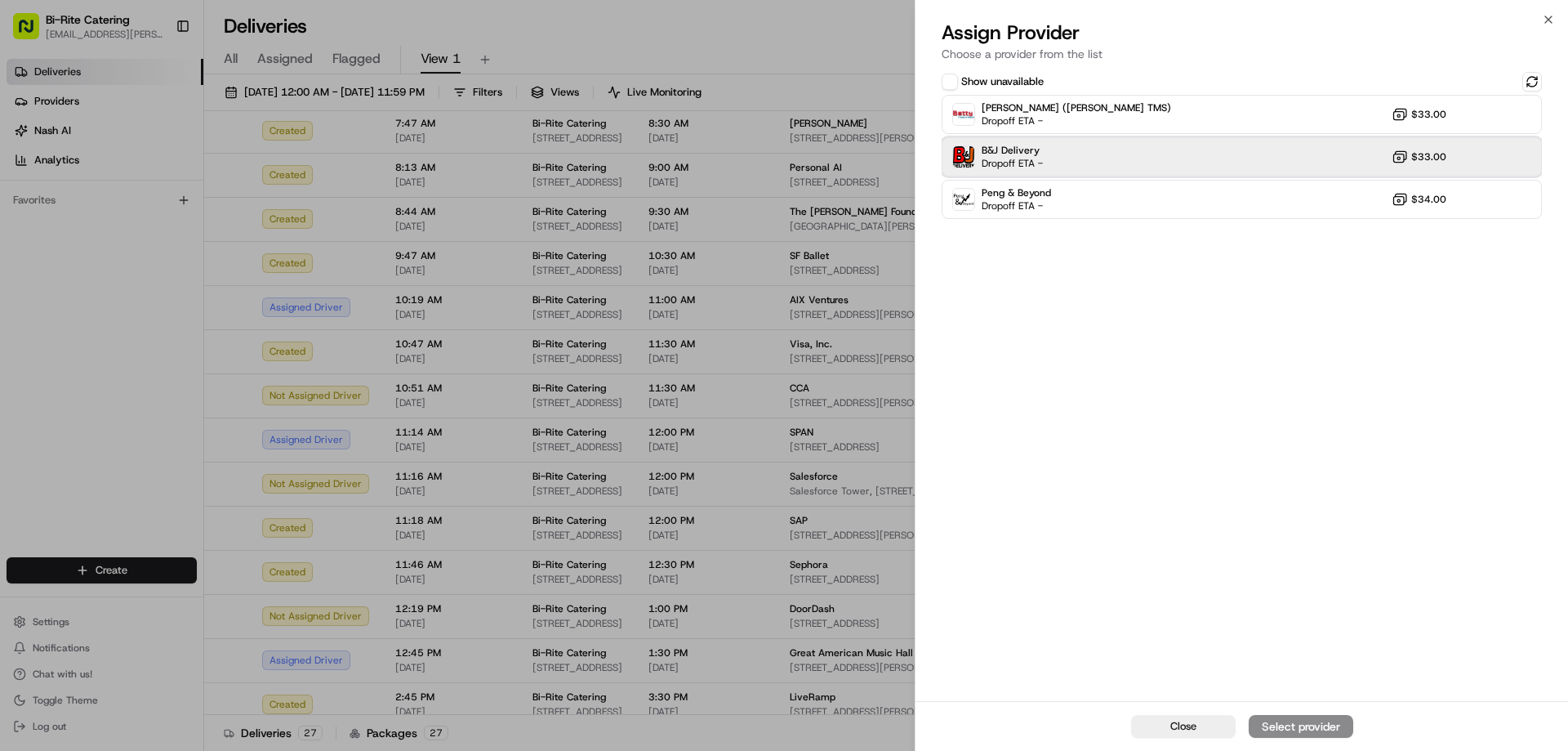
click at [1176, 164] on div "B&J Delivery Dropoff ETA - $33.00" at bounding box center [1241, 157] width 600 height 39
click at [1316, 729] on div "Assign Provider" at bounding box center [1301, 726] width 80 height 16
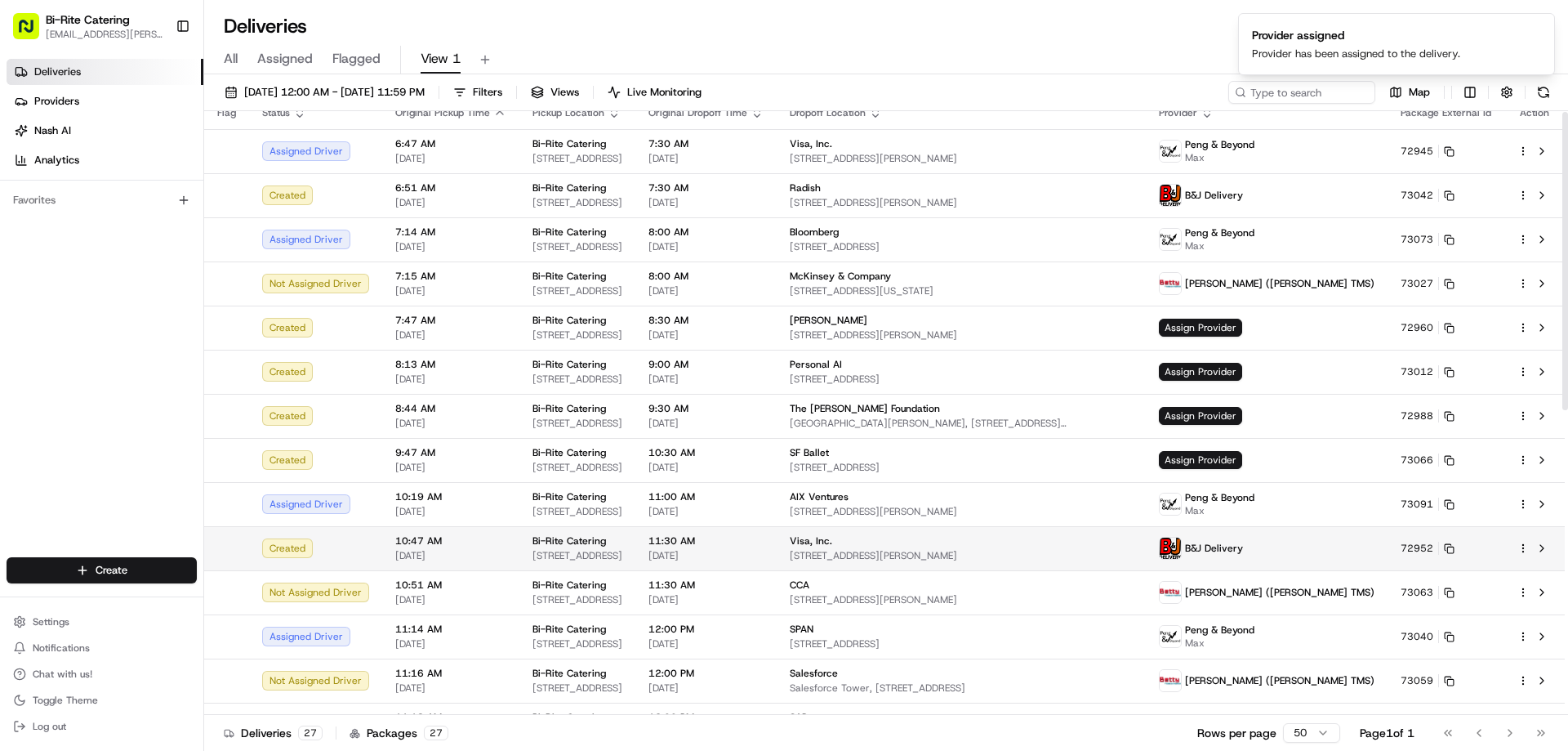
scroll to position [0, 0]
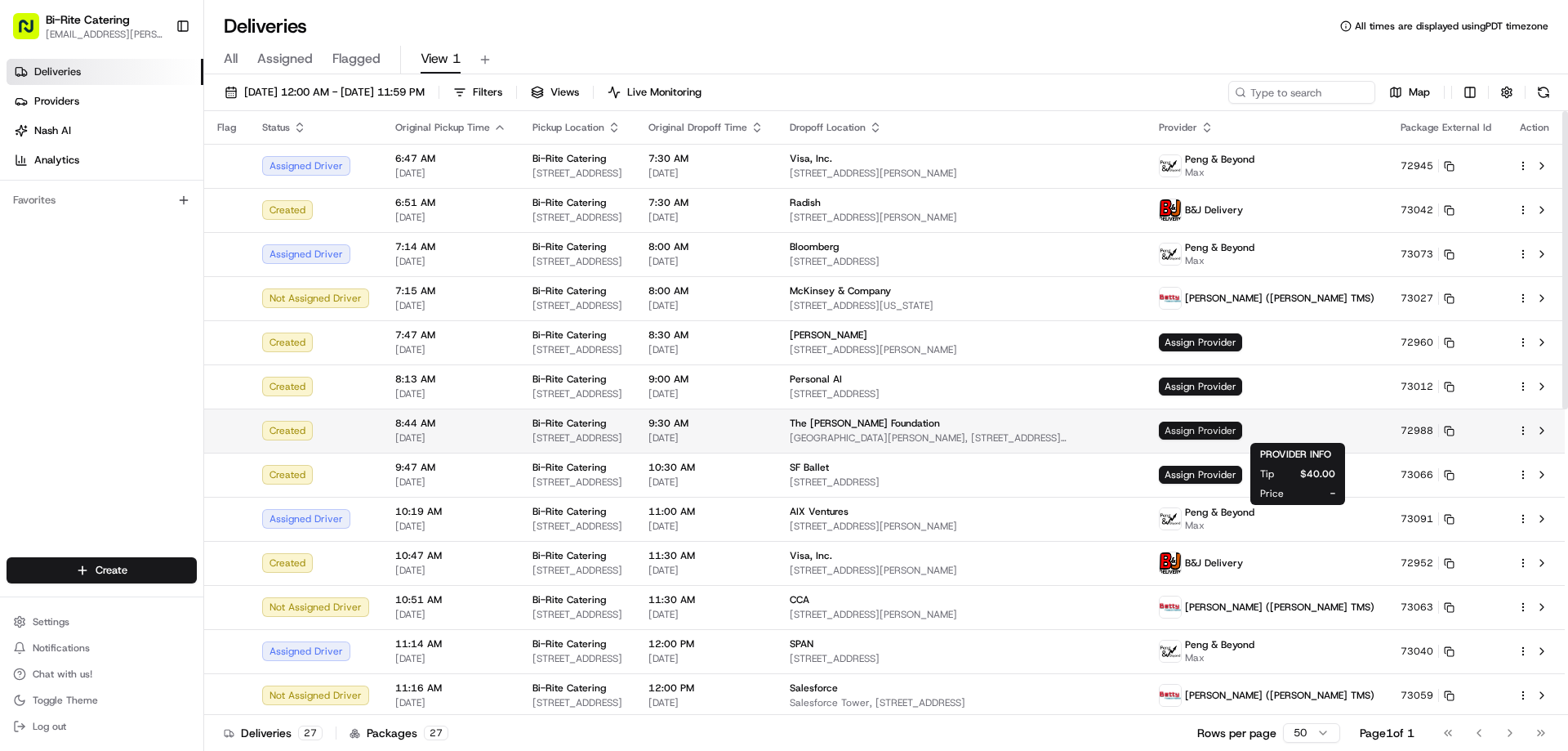
click at [1242, 428] on span "Assign Provider" at bounding box center [1200, 430] width 83 height 18
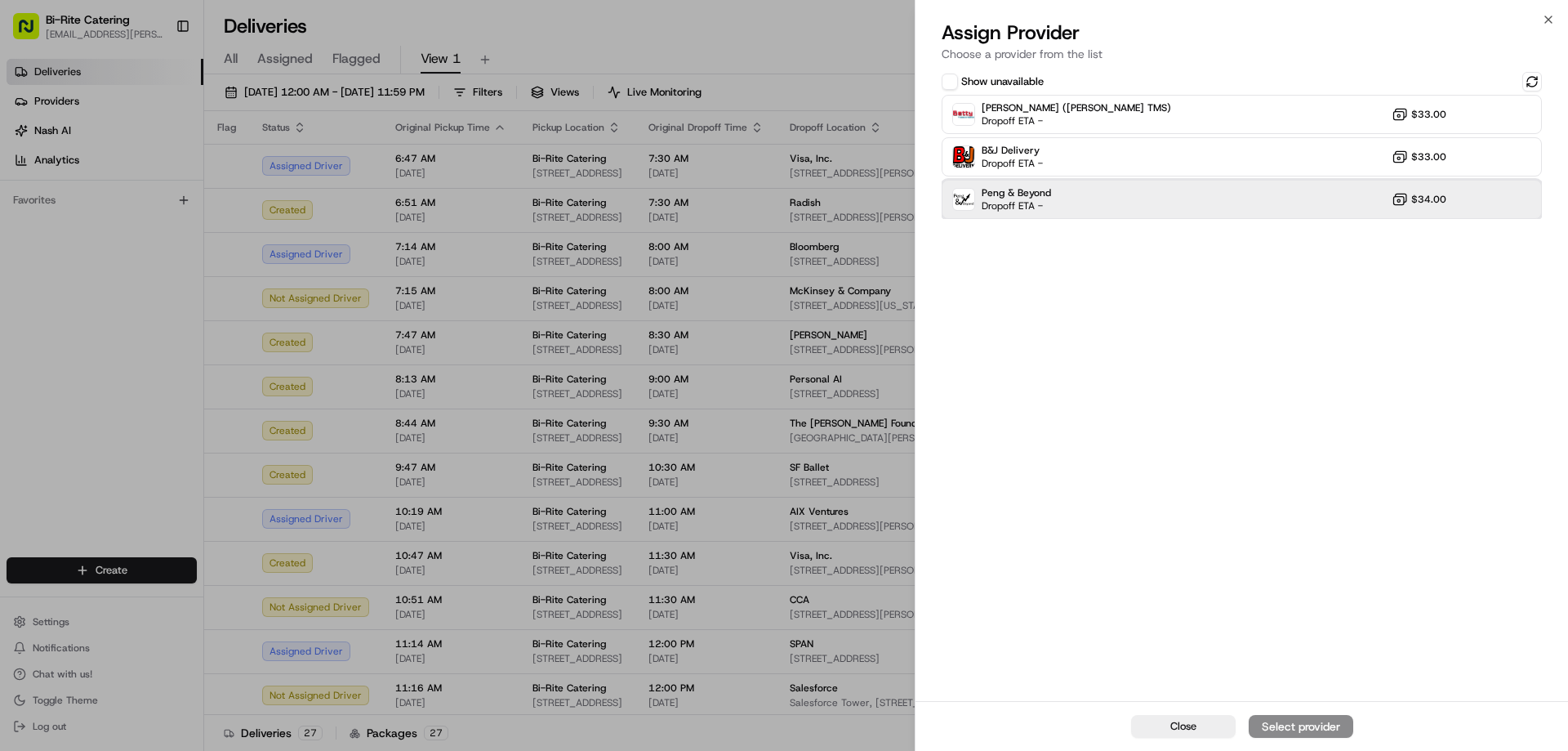
click at [1156, 208] on div "Peng & Beyond Dropoff ETA - $34.00" at bounding box center [1241, 199] width 600 height 39
click at [1312, 729] on div "Assign Provider" at bounding box center [1301, 726] width 80 height 16
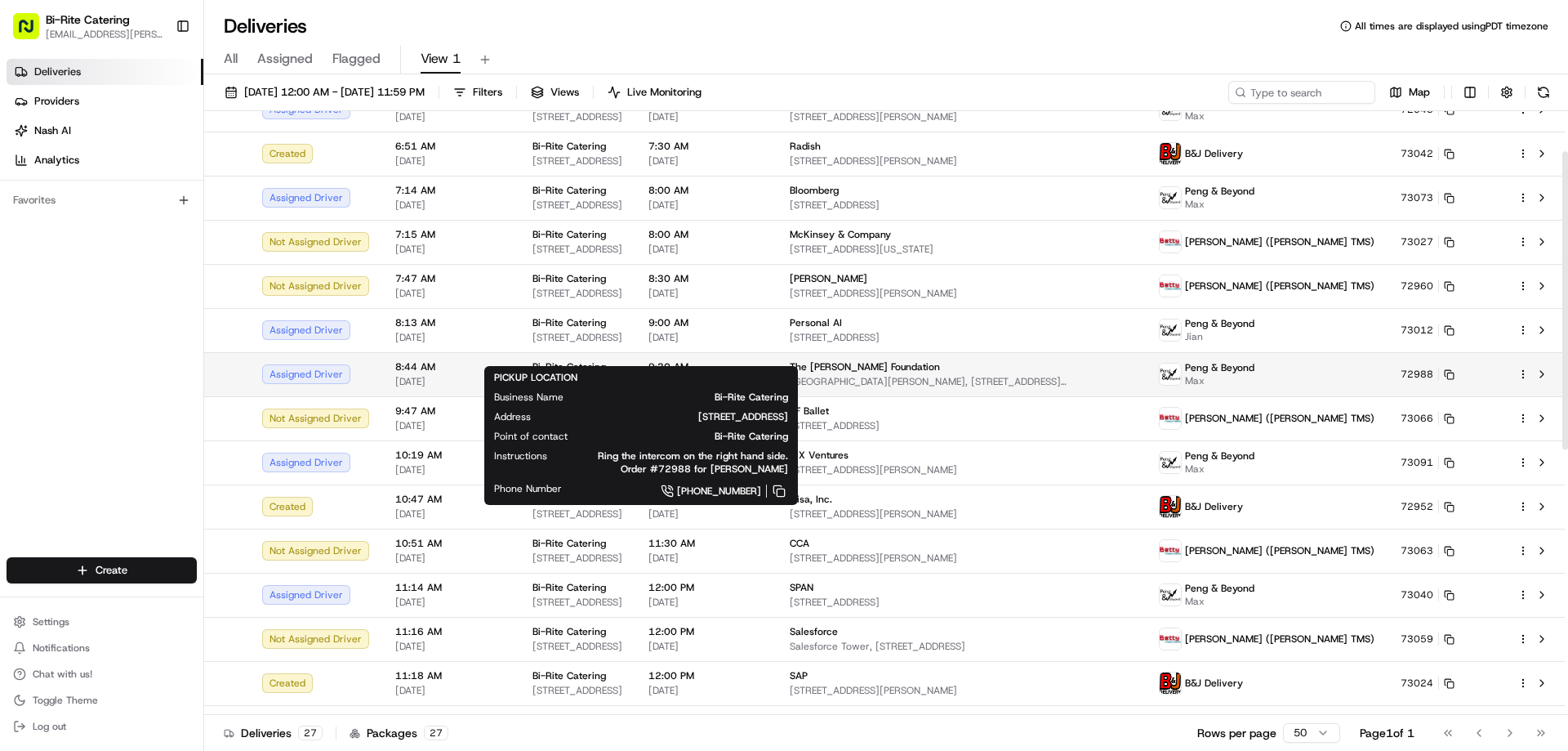
scroll to position [81, 0]
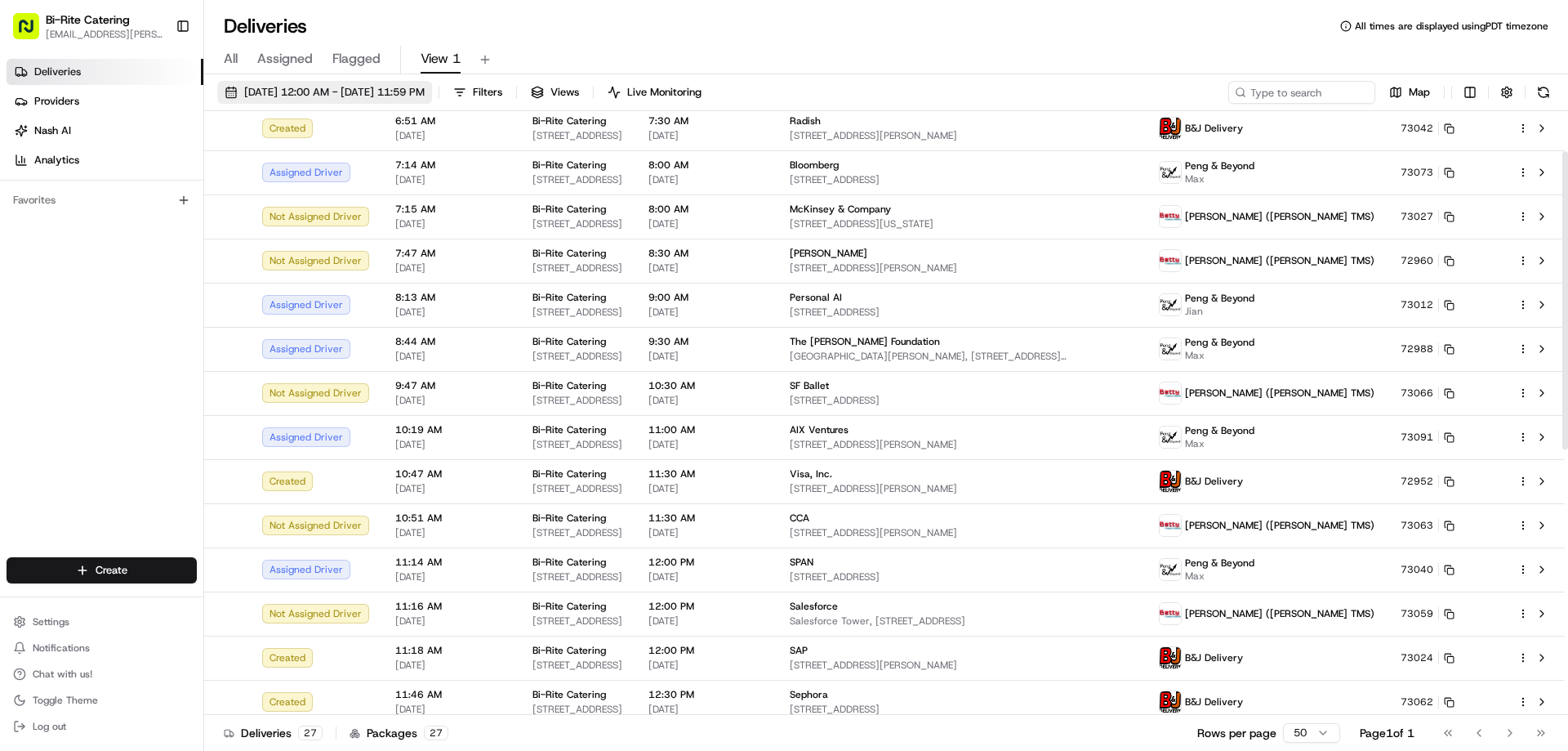
click at [315, 90] on span "[DATE] 12:00 AM - [DATE] 11:59 PM" at bounding box center [334, 92] width 181 height 15
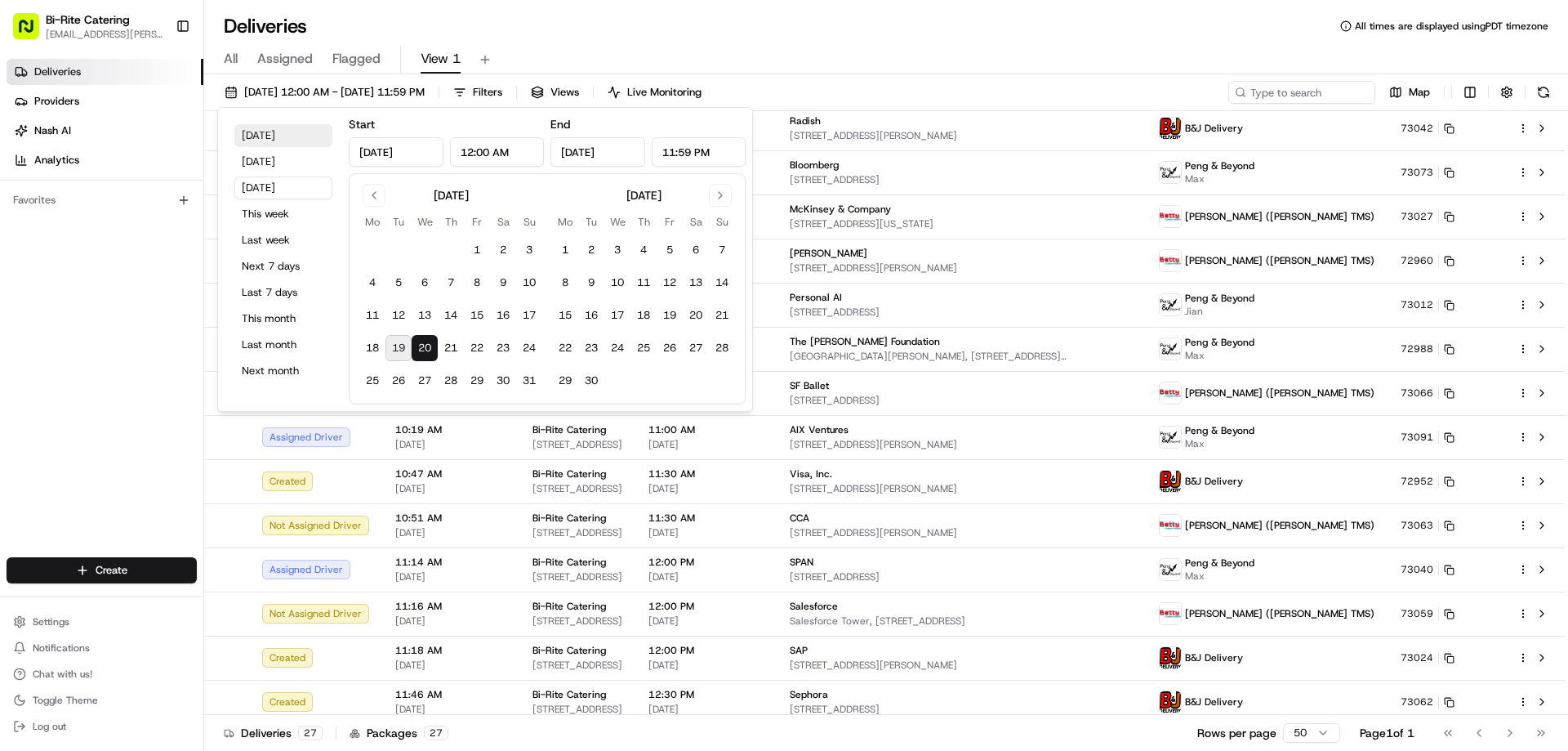
click at [264, 135] on button "[DATE]" at bounding box center [283, 135] width 98 height 22
type input "[DATE]"
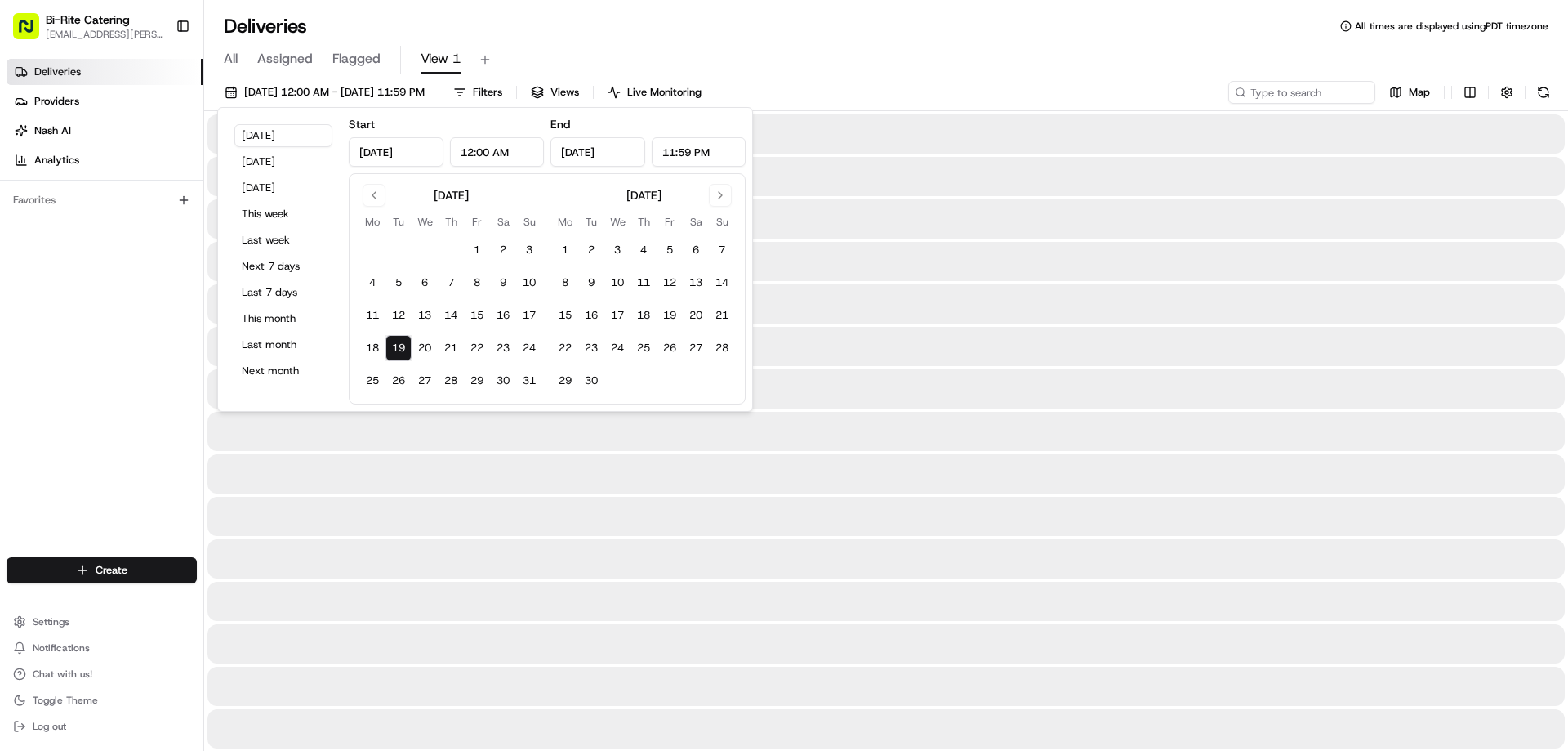
click at [898, 44] on div "All Assigned Flagged View 1" at bounding box center [886, 56] width 1364 height 35
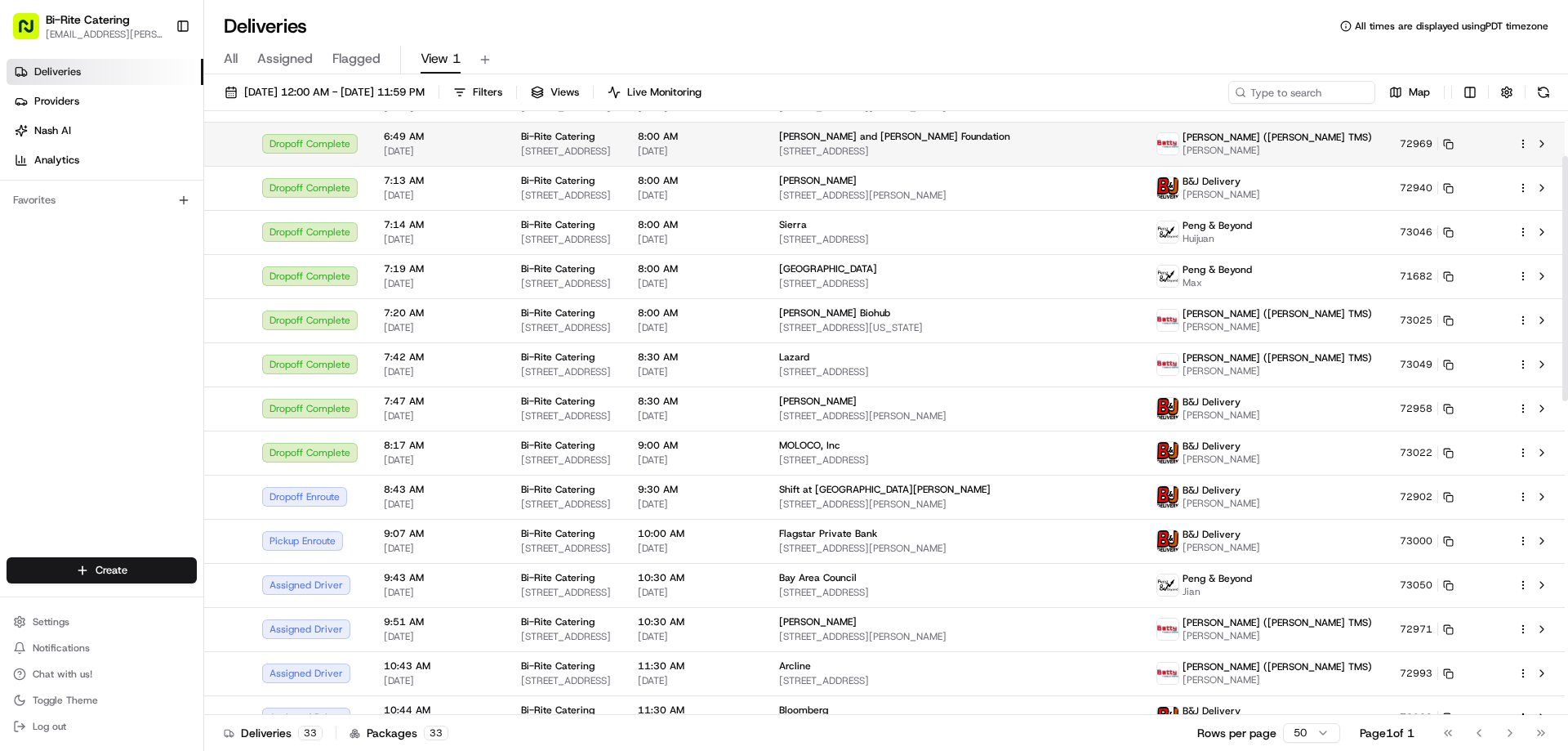
scroll to position [245, 0]
